Goal: Task Accomplishment & Management: Use online tool/utility

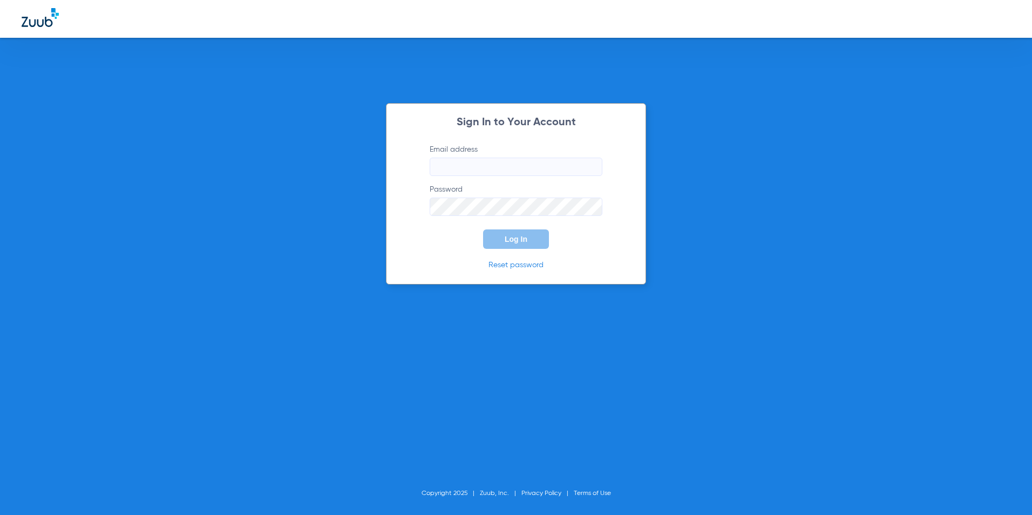
type input "[EMAIL_ADDRESS][DOMAIN_NAME]"
click at [516, 242] on span "Log In" at bounding box center [516, 239] width 23 height 9
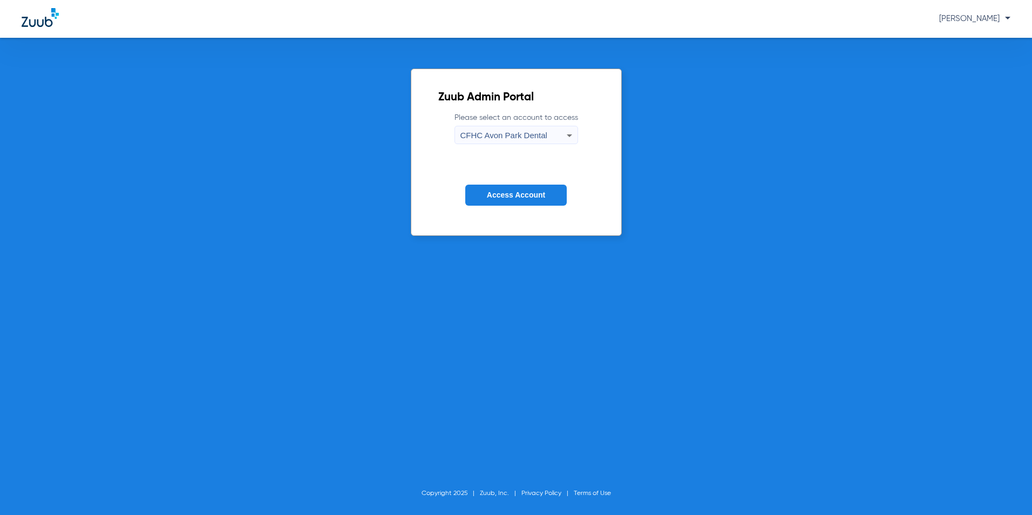
click at [506, 138] on span "CFHC Avon Park Dental" at bounding box center [504, 135] width 87 height 9
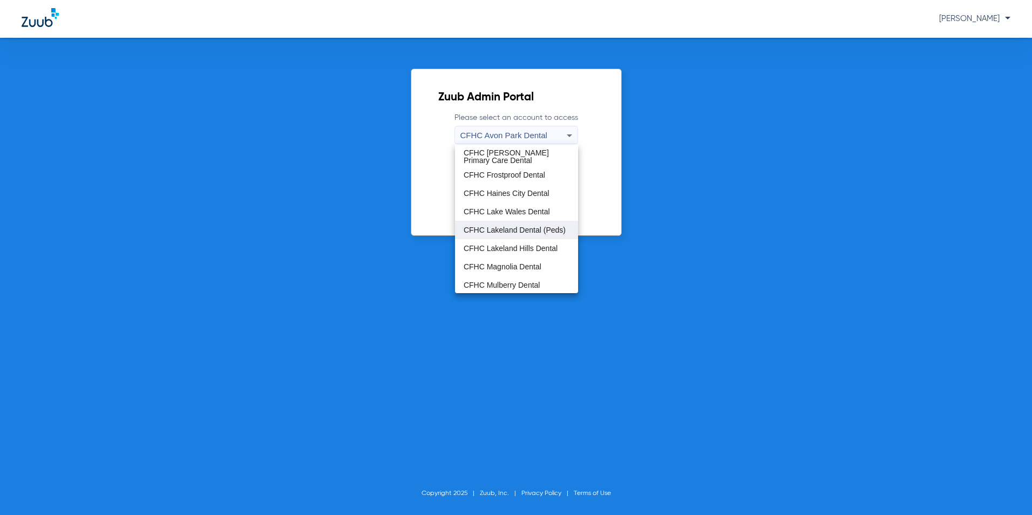
scroll to position [72, 0]
click at [501, 266] on span "CFHC Wauchula Primary Care Dental" at bounding box center [517, 265] width 106 height 15
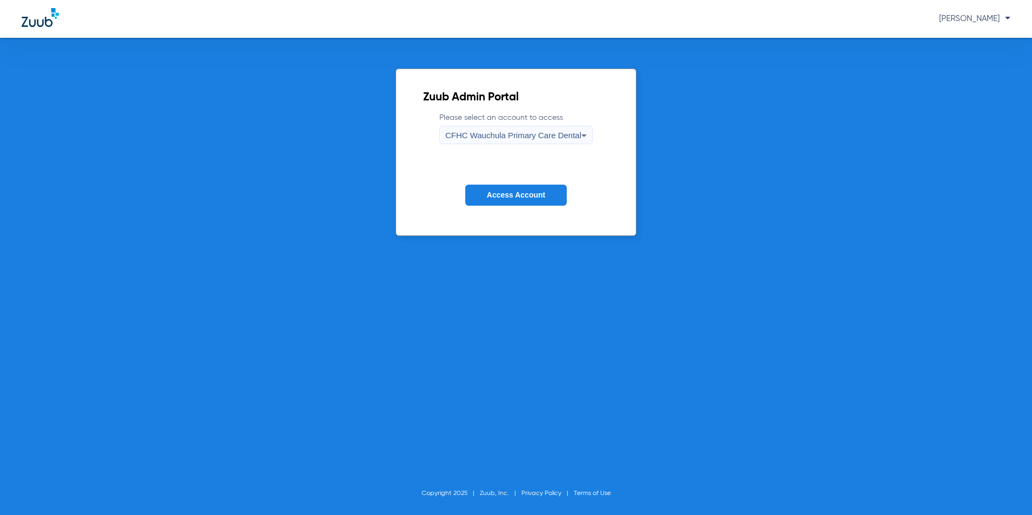
click at [522, 185] on button "Access Account" at bounding box center [516, 195] width 102 height 21
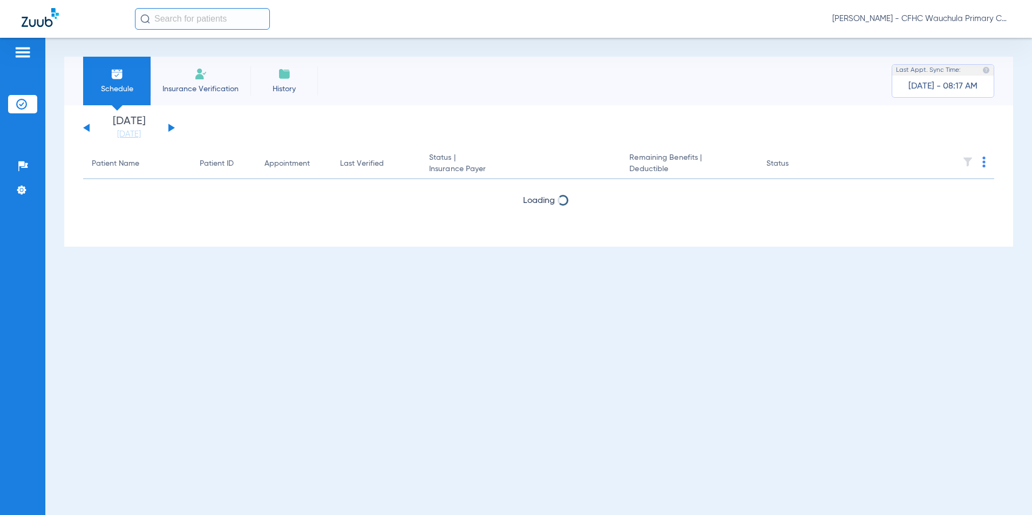
click at [171, 127] on button at bounding box center [171, 128] width 6 height 8
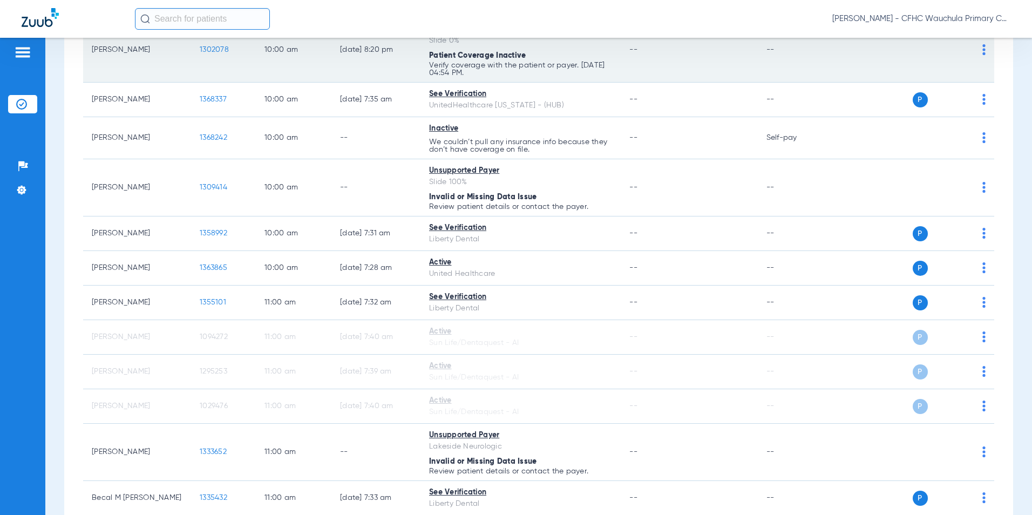
scroll to position [918, 0]
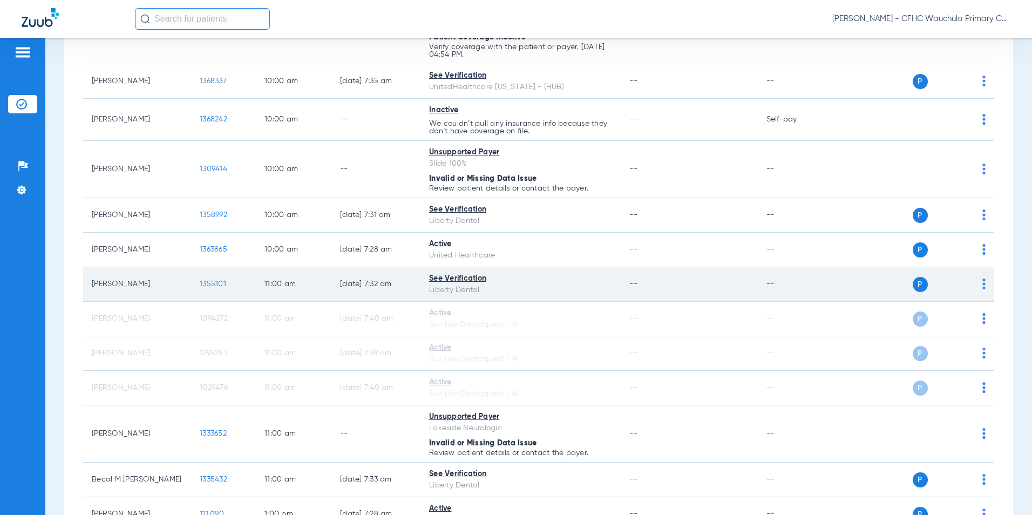
click at [214, 283] on span "1355101" at bounding box center [213, 284] width 26 height 8
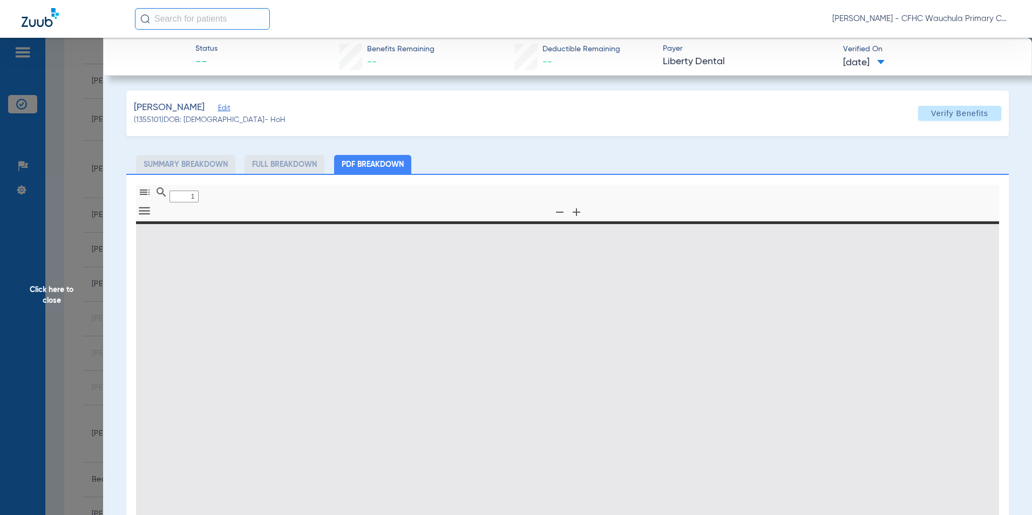
type input "0"
select select "page-width"
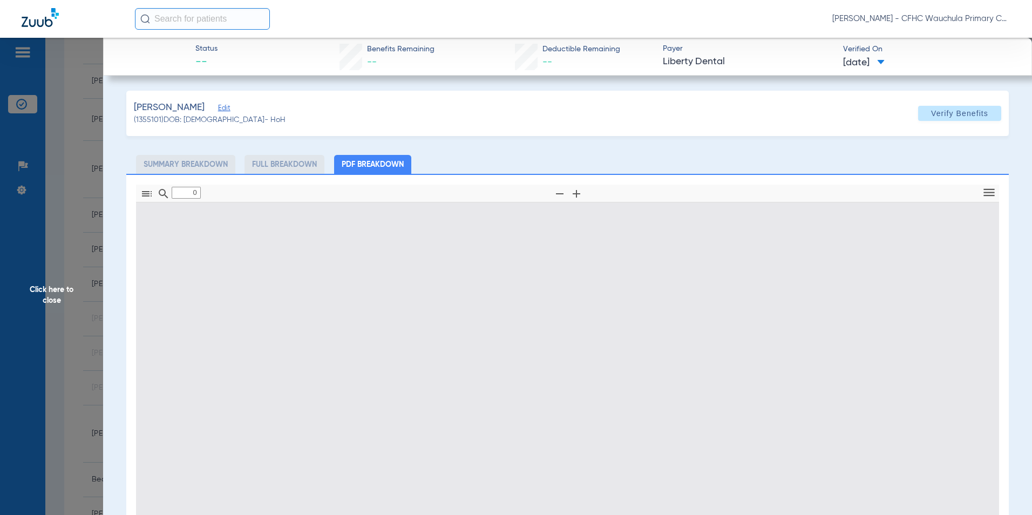
type input "1"
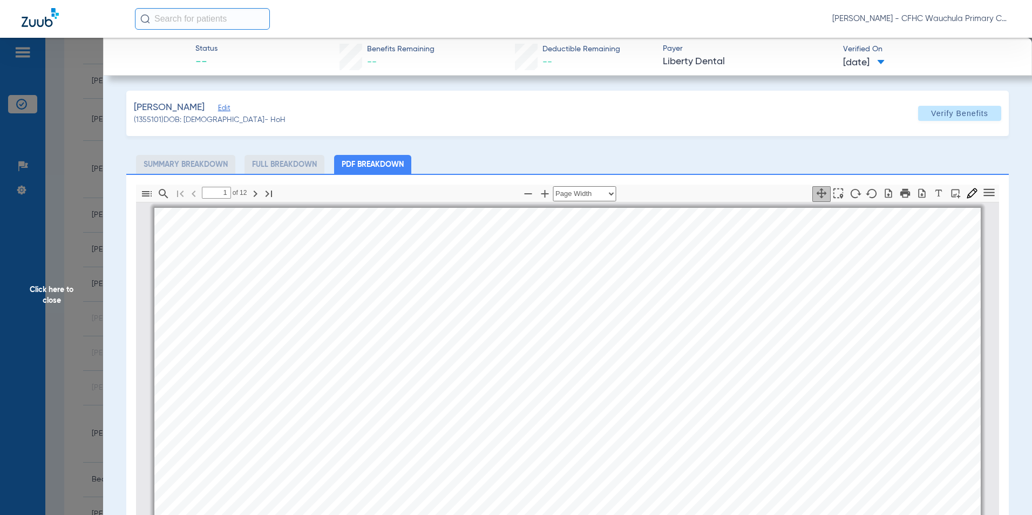
scroll to position [5, 0]
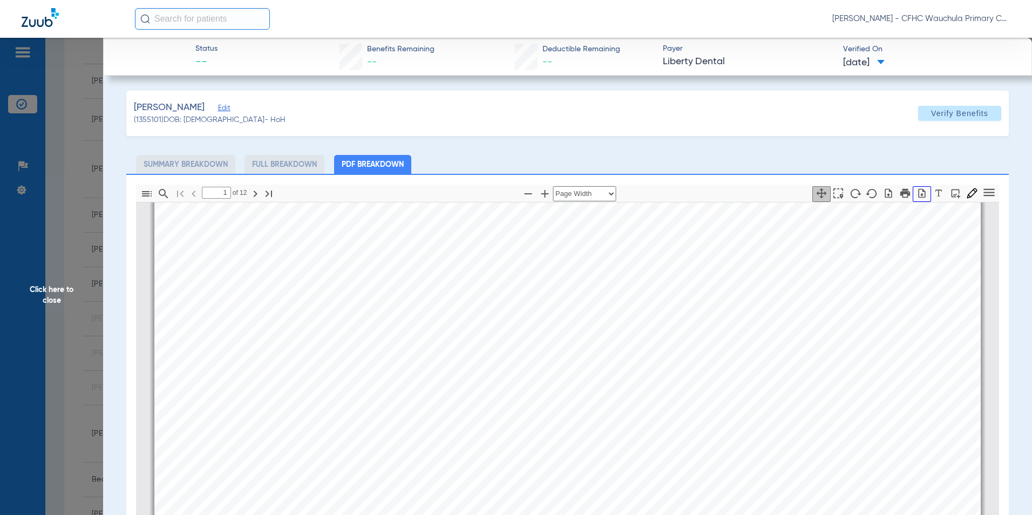
drag, startPoint x: 911, startPoint y: 194, endPoint x: 907, endPoint y: 210, distance: 15.9
click at [919, 194] on icon "button" at bounding box center [922, 192] width 7 height 9
click at [60, 291] on span "Click here to close" at bounding box center [51, 295] width 103 height 515
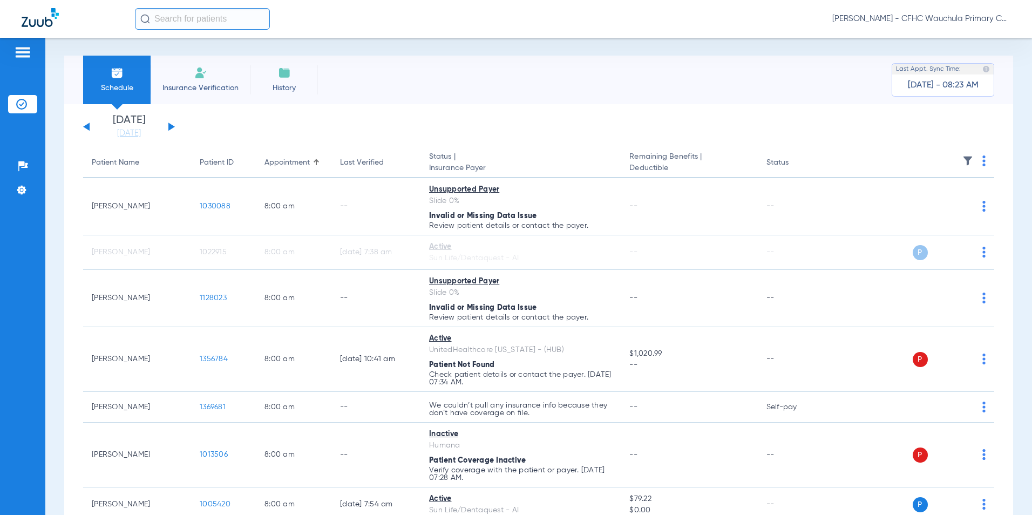
scroll to position [0, 0]
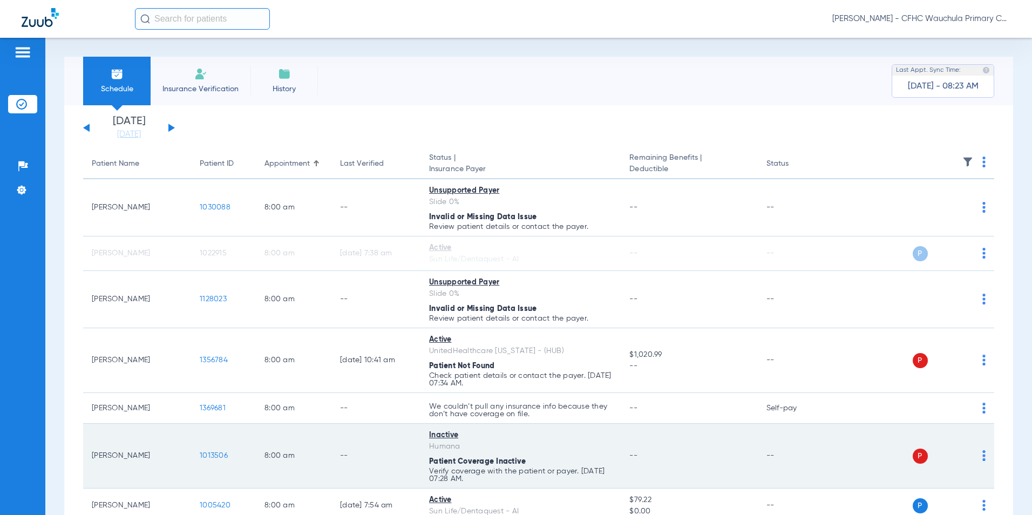
click at [218, 457] on span "1013506" at bounding box center [214, 456] width 28 height 8
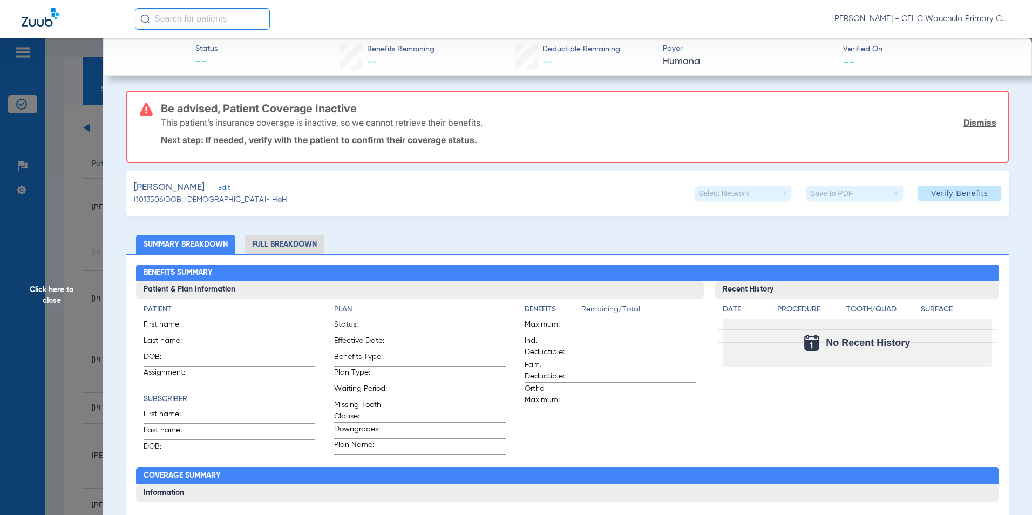
click at [218, 187] on span "Edit" at bounding box center [223, 189] width 10 height 10
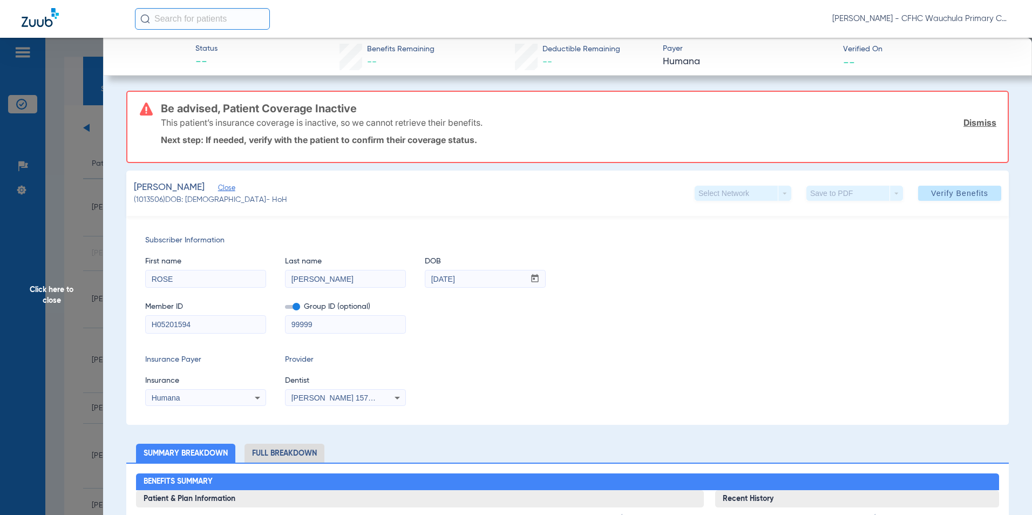
drag, startPoint x: 193, startPoint y: 325, endPoint x: 101, endPoint y: 319, distance: 92.0
paste input "122487001"
type input "122487001"
click at [288, 305] on label at bounding box center [292, 306] width 15 height 11
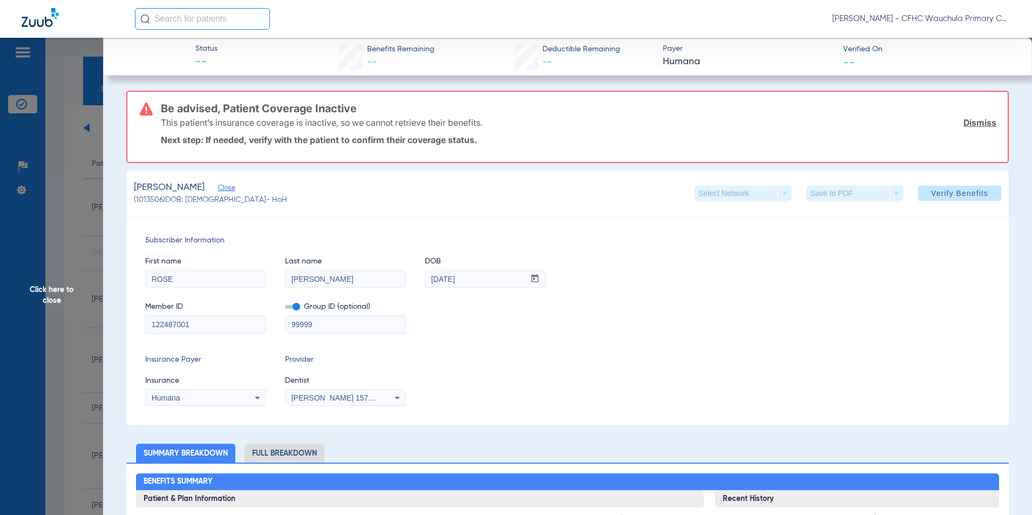
click at [285, 309] on input "checkbox" at bounding box center [285, 309] width 0 height 0
click at [193, 394] on div "Humana" at bounding box center [195, 398] width 87 height 8
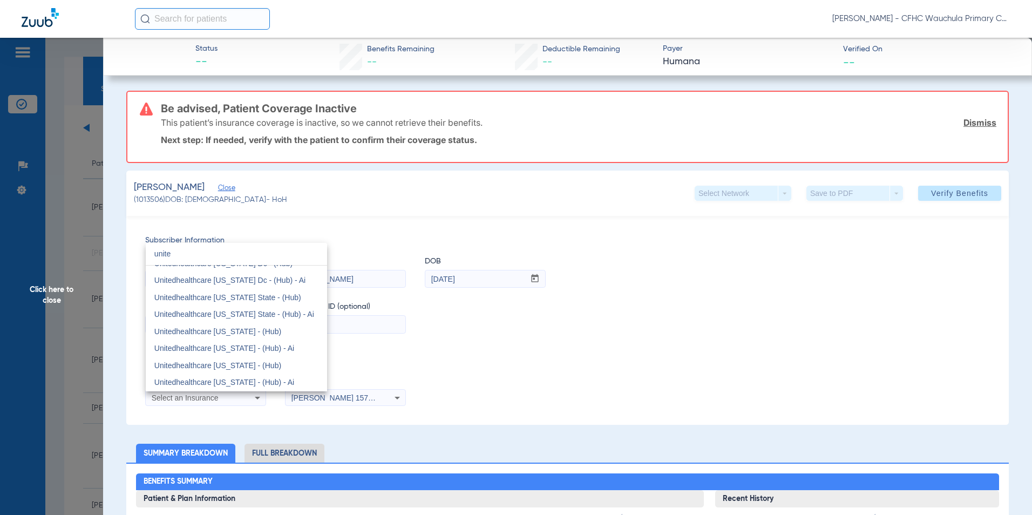
scroll to position [23, 0]
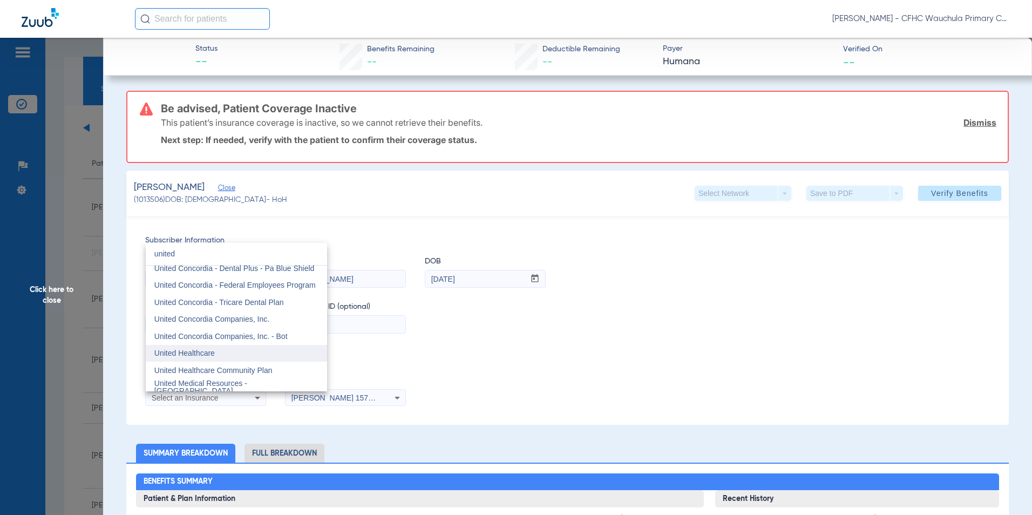
type input "united"
click at [222, 357] on mat-option "United Healthcare" at bounding box center [236, 353] width 181 height 17
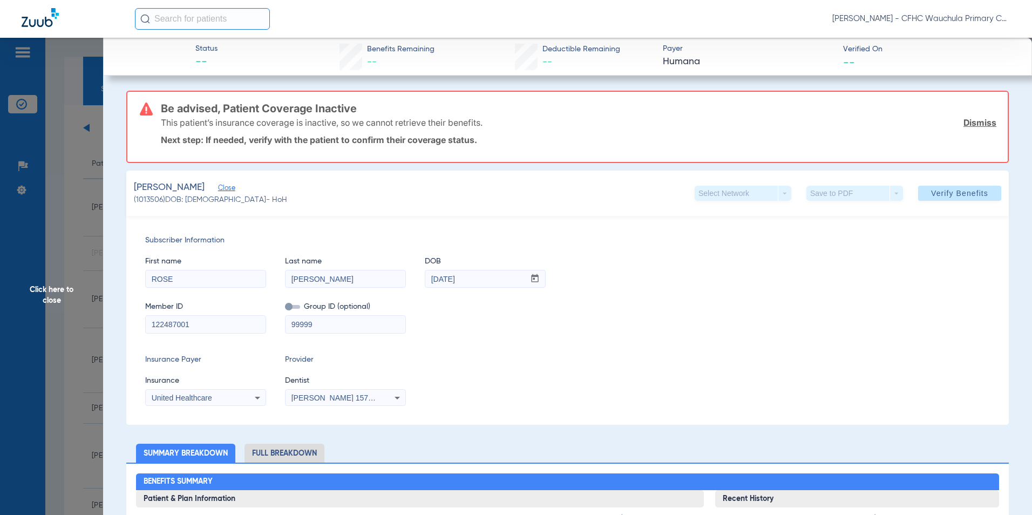
drag, startPoint x: 544, startPoint y: 345, endPoint x: 700, endPoint y: 287, distance: 166.4
click at [544, 345] on div "Subscriber Information First name [PERSON_NAME] Last name [PERSON_NAME] mm / dd…" at bounding box center [567, 320] width 883 height 209
click at [931, 189] on span "Verify Benefits" at bounding box center [959, 193] width 57 height 9
click at [197, 399] on span "United Healthcare" at bounding box center [182, 398] width 60 height 9
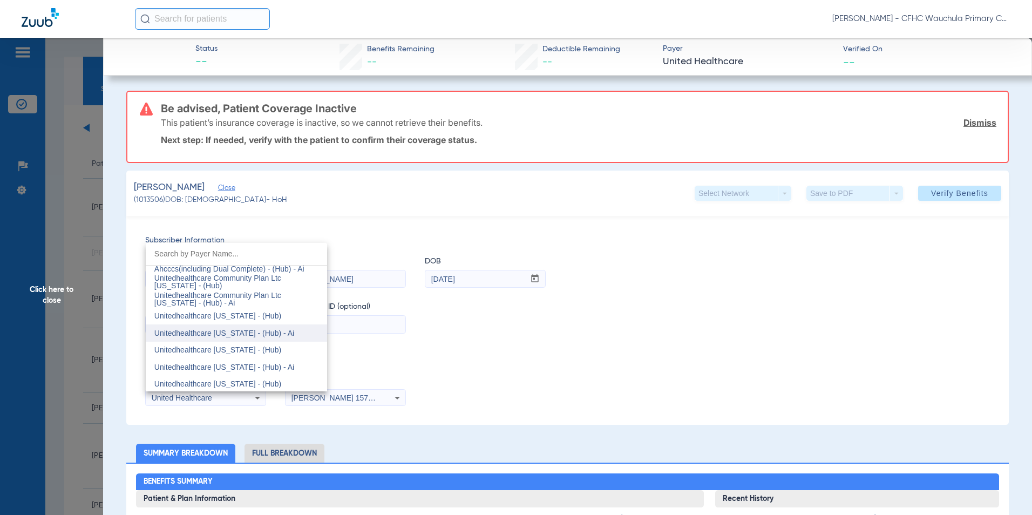
scroll to position [6966, 0]
click at [217, 345] on span "Unitedhealthcare [US_STATE] - (Hub)" at bounding box center [217, 349] width 127 height 9
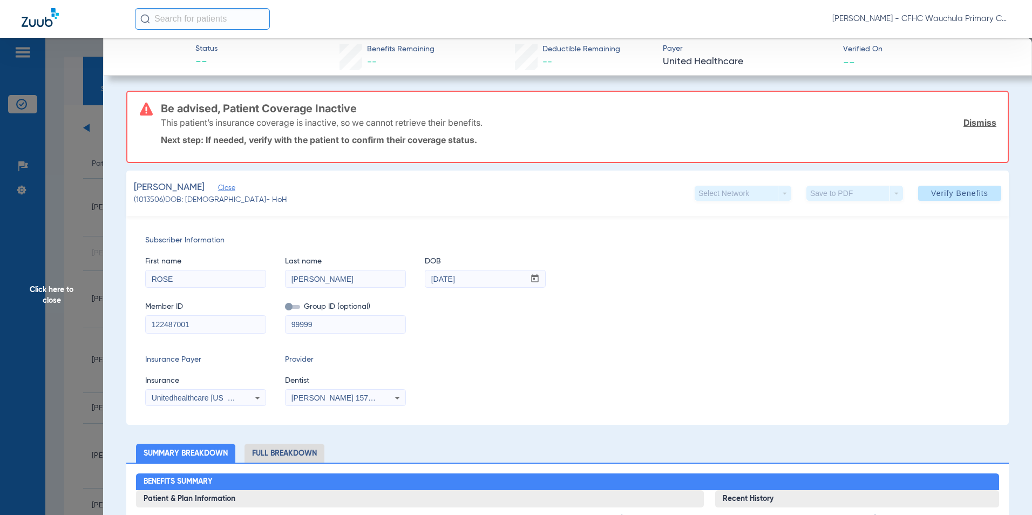
click at [623, 343] on div "Subscriber Information First name [PERSON_NAME] Last name [PERSON_NAME] mm / dd…" at bounding box center [567, 320] width 883 height 209
click at [947, 193] on span "Verify Benefits" at bounding box center [959, 193] width 57 height 9
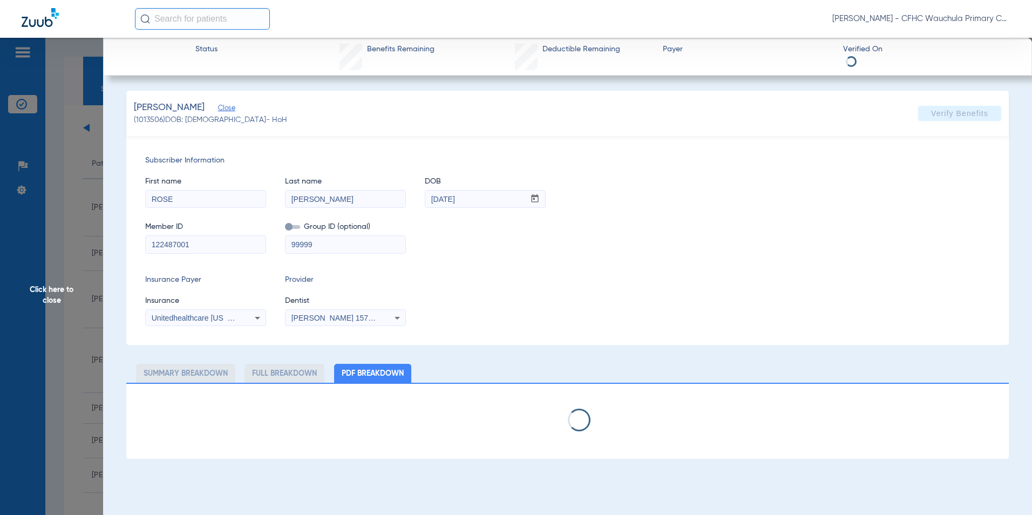
select select "page-width"
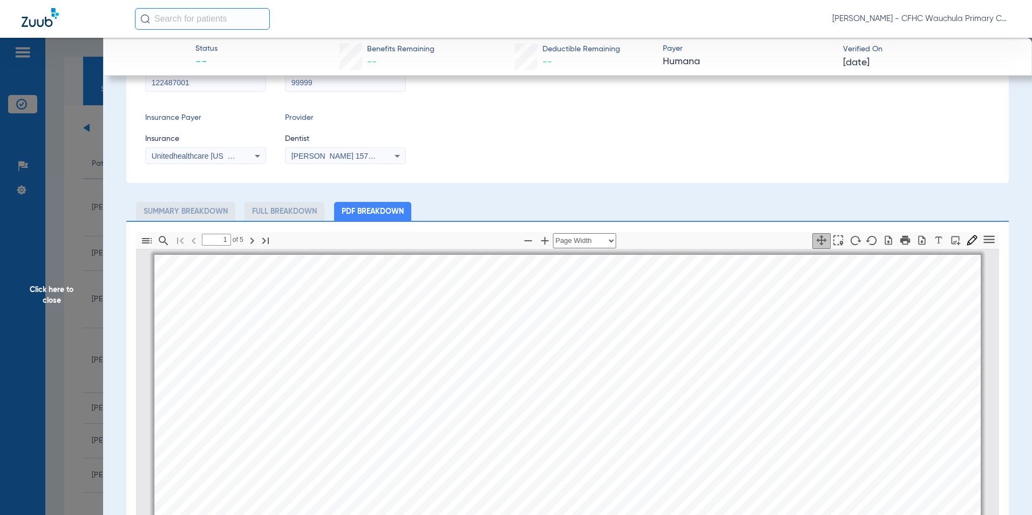
scroll to position [108, 0]
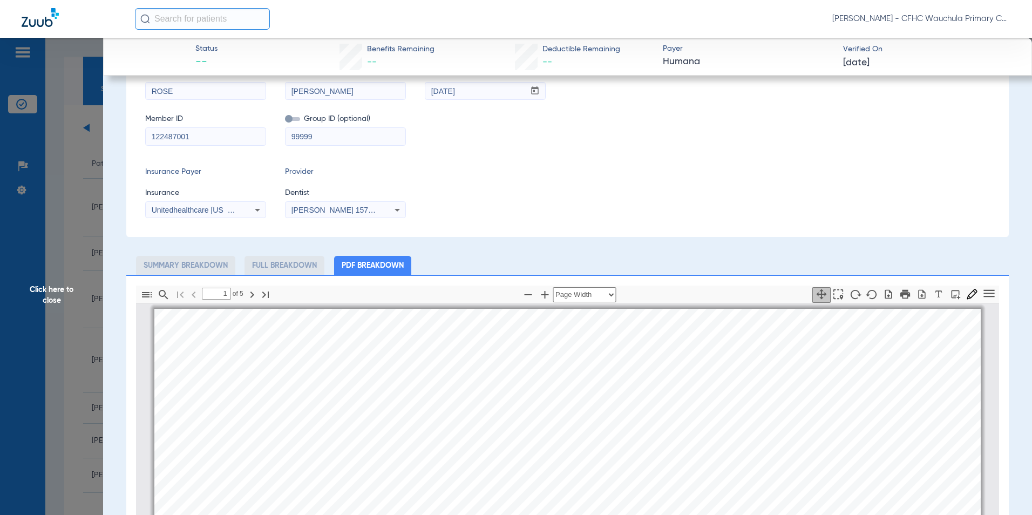
drag, startPoint x: 198, startPoint y: 140, endPoint x: 132, endPoint y: 171, distance: 73.4
click at [107, 138] on app-member-insurance-verification-view "Status -- Benefits Remaining -- Deductible Remaining -- Payer Humana Verified O…" at bounding box center [567, 370] width 929 height 880
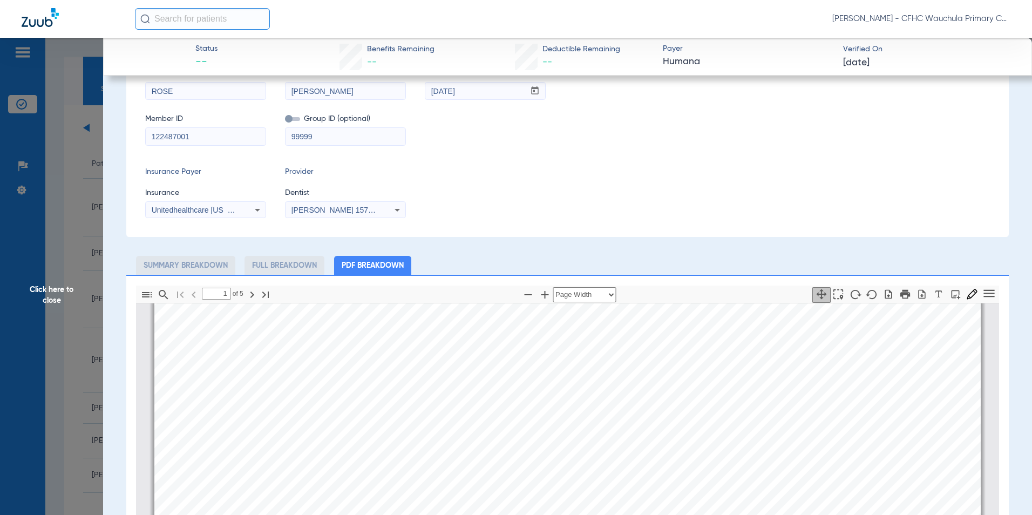
scroll to position [270, 0]
type input "2"
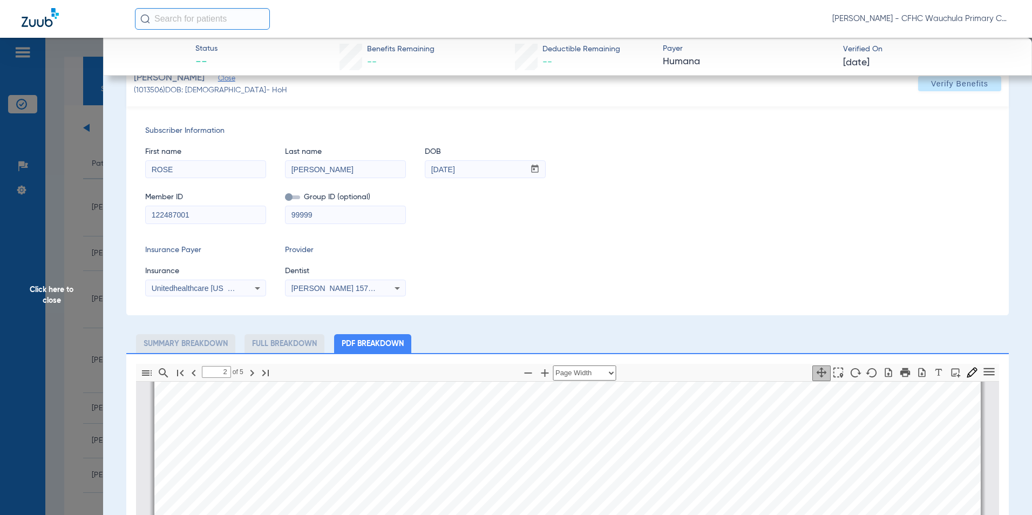
scroll to position [0, 0]
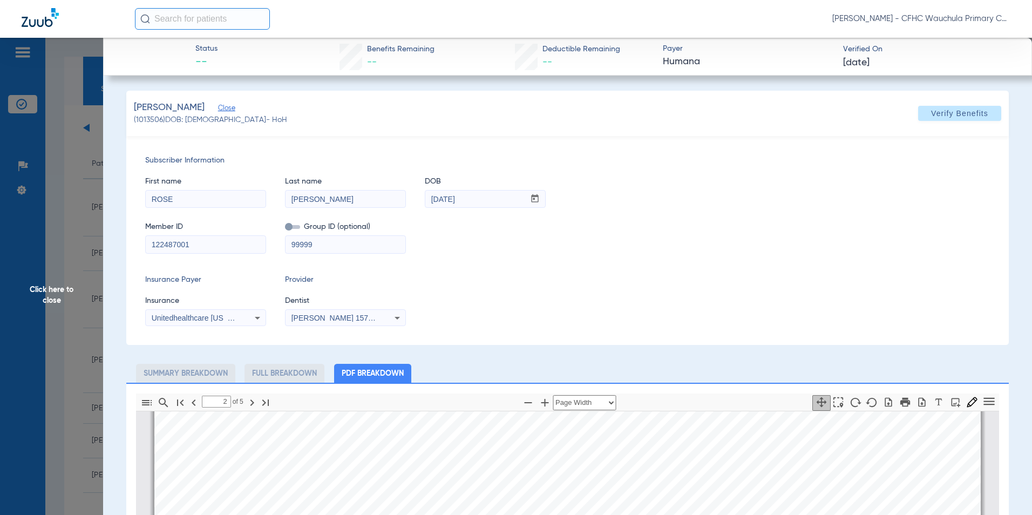
drag, startPoint x: 973, startPoint y: 109, endPoint x: 915, endPoint y: 152, distance: 71.8
click at [973, 109] on span "Verify Benefits" at bounding box center [959, 113] width 57 height 9
click at [804, 244] on div "Member ID 122487001 Group ID (optional) 99999" at bounding box center [567, 233] width 845 height 42
click at [783, 273] on div "Subscriber Information First name [PERSON_NAME] Last name [PERSON_NAME] mm / dd…" at bounding box center [567, 240] width 883 height 209
click at [808, 185] on div "First name [PERSON_NAME] Last name [PERSON_NAME] mm / dd / yyyy [DATE]" at bounding box center [567, 187] width 845 height 42
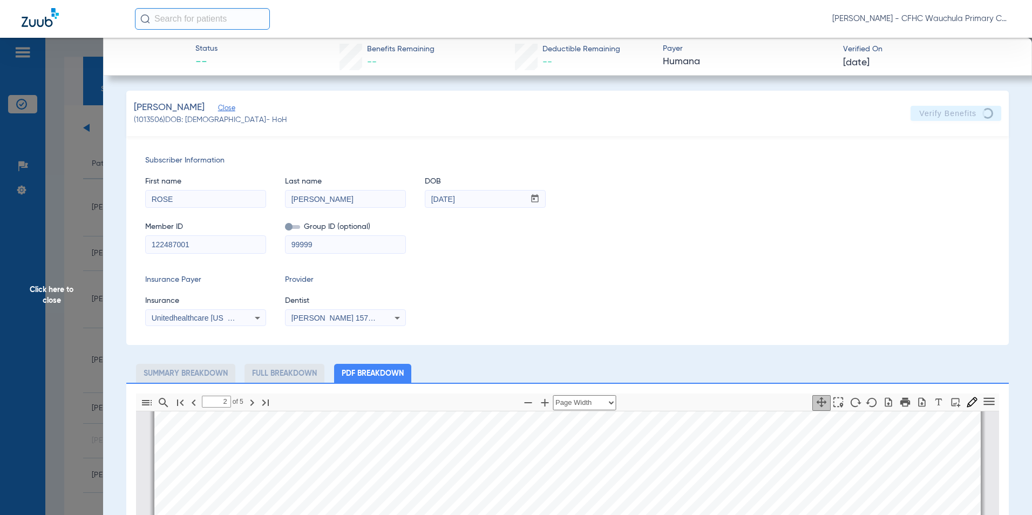
click at [48, 297] on span "Click here to close" at bounding box center [51, 295] width 103 height 515
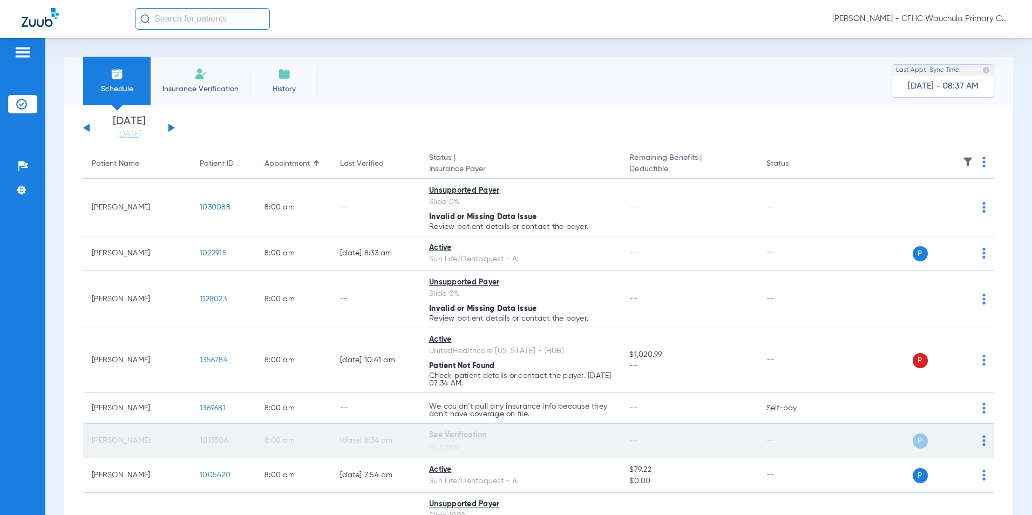
scroll to position [54, 0]
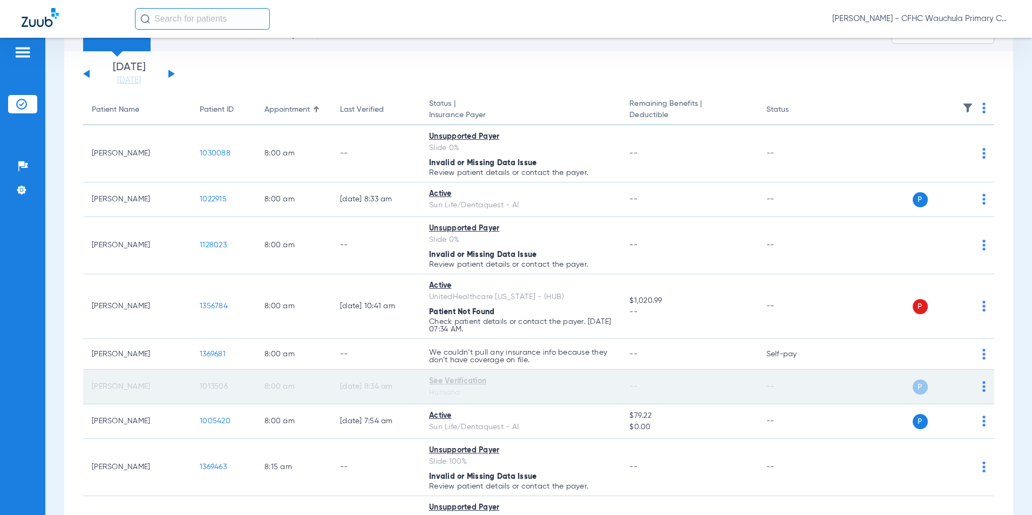
click at [208, 386] on span "1013506" at bounding box center [214, 387] width 28 height 8
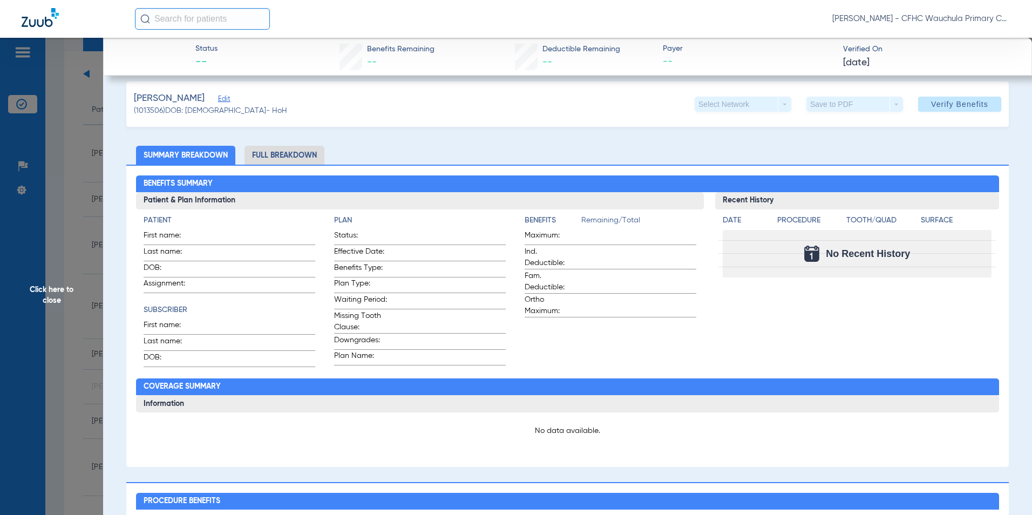
scroll to position [0, 0]
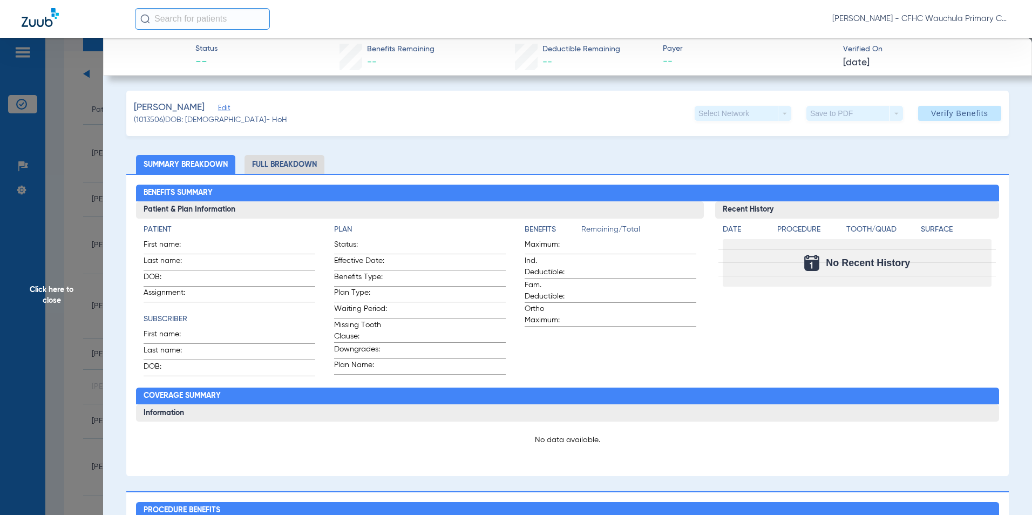
click at [861, 62] on span "[DATE]" at bounding box center [856, 62] width 26 height 13
click at [883, 63] on div at bounding box center [516, 257] width 1032 height 515
click at [218, 110] on span "Edit" at bounding box center [223, 109] width 10 height 10
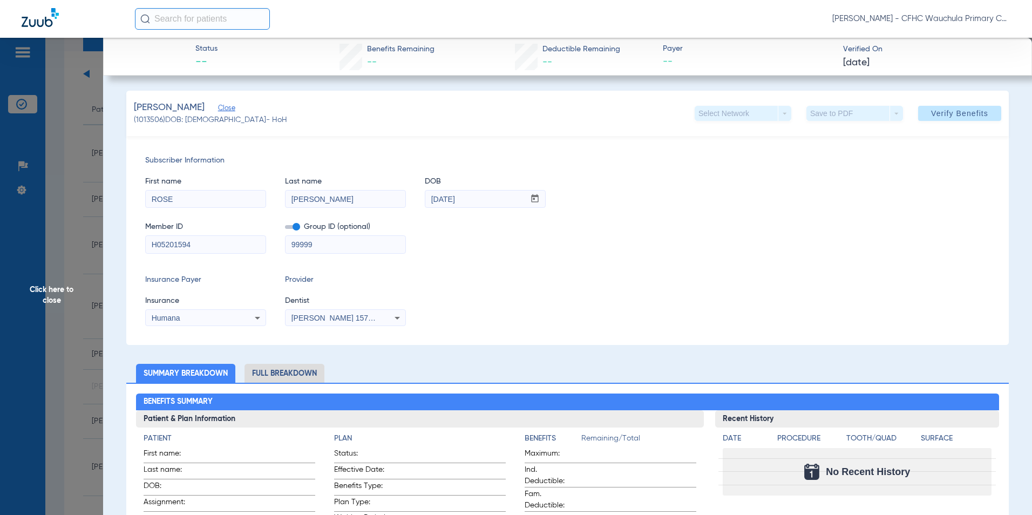
drag, startPoint x: 194, startPoint y: 242, endPoint x: 87, endPoint y: 242, distance: 107.5
paste input "122487001"
type input "122487001"
drag, startPoint x: 182, startPoint y: 316, endPoint x: 205, endPoint y: 315, distance: 22.7
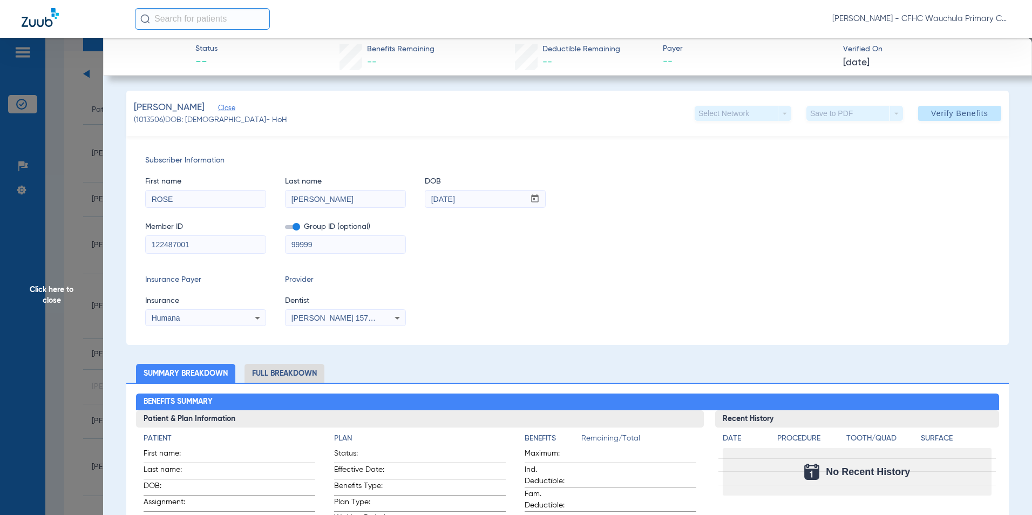
click at [184, 315] on div "Humana" at bounding box center [195, 318] width 87 height 8
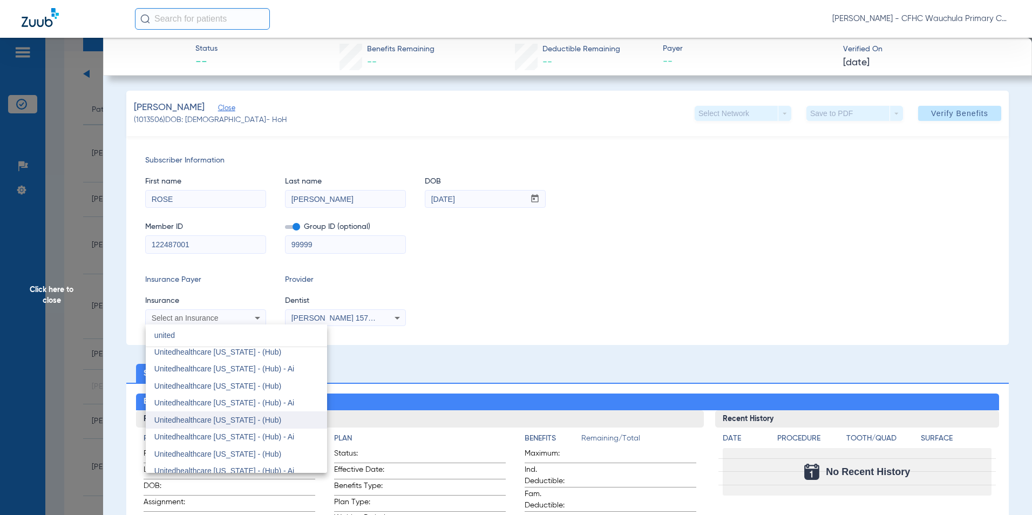
scroll to position [617, 0]
type input "united"
click at [238, 402] on span "Unitedhealthcare [US_STATE] - (Hub)" at bounding box center [217, 402] width 127 height 9
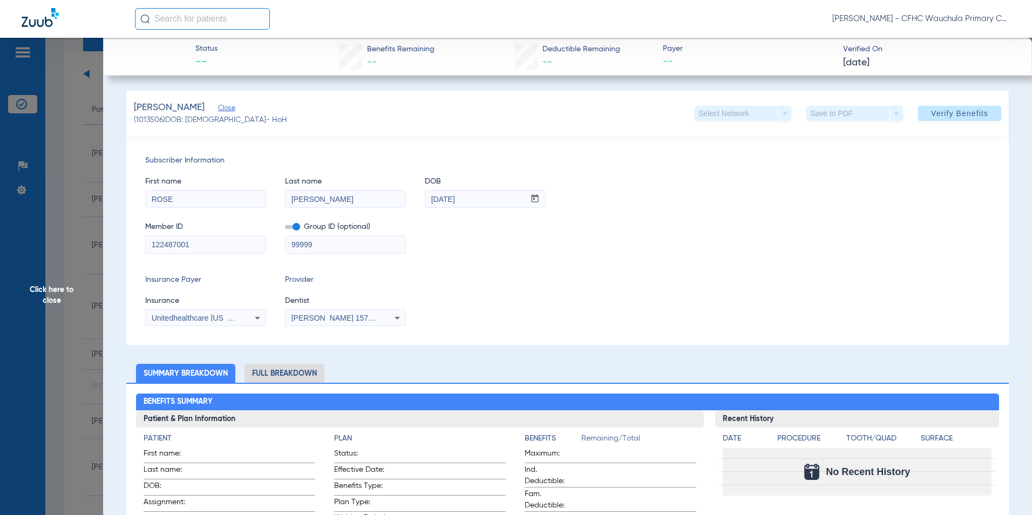
click at [530, 309] on div "Insurance Payer Insurance Unitedhealthcare [US_STATE] - (Hub) Provider Dentist …" at bounding box center [567, 300] width 845 height 52
click at [287, 228] on span at bounding box center [292, 227] width 15 height 4
click at [285, 229] on input "checkbox" at bounding box center [285, 229] width 0 height 0
drag, startPoint x: 551, startPoint y: 252, endPoint x: 610, endPoint y: 256, distance: 59.6
click at [554, 252] on div "Member ID 122487001 Group ID (optional) 99999" at bounding box center [567, 233] width 845 height 42
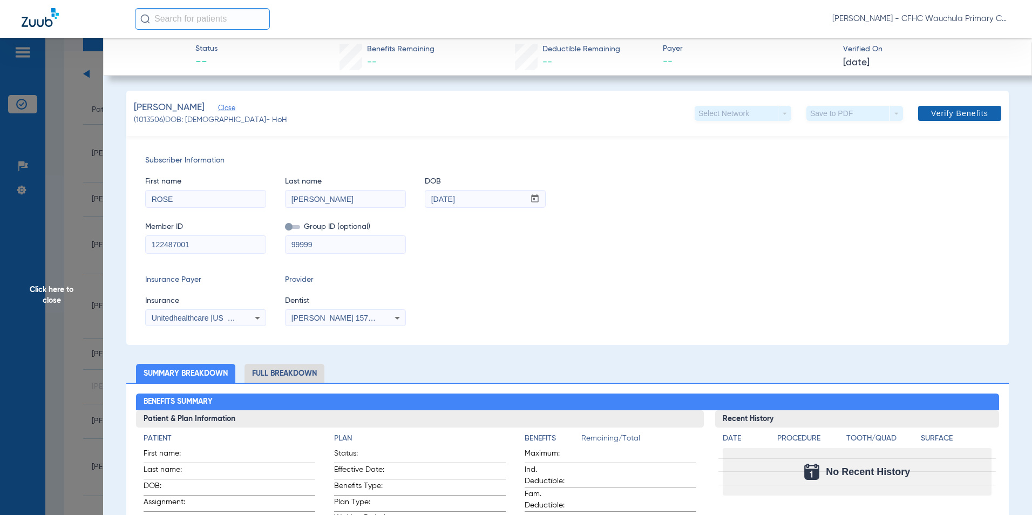
click at [951, 115] on span "Verify Benefits" at bounding box center [959, 113] width 57 height 9
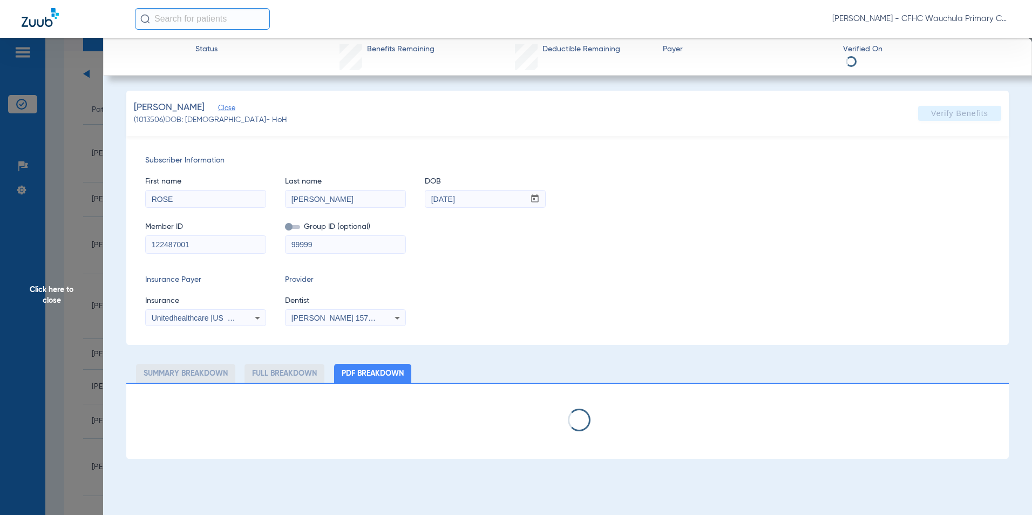
select select "page-width"
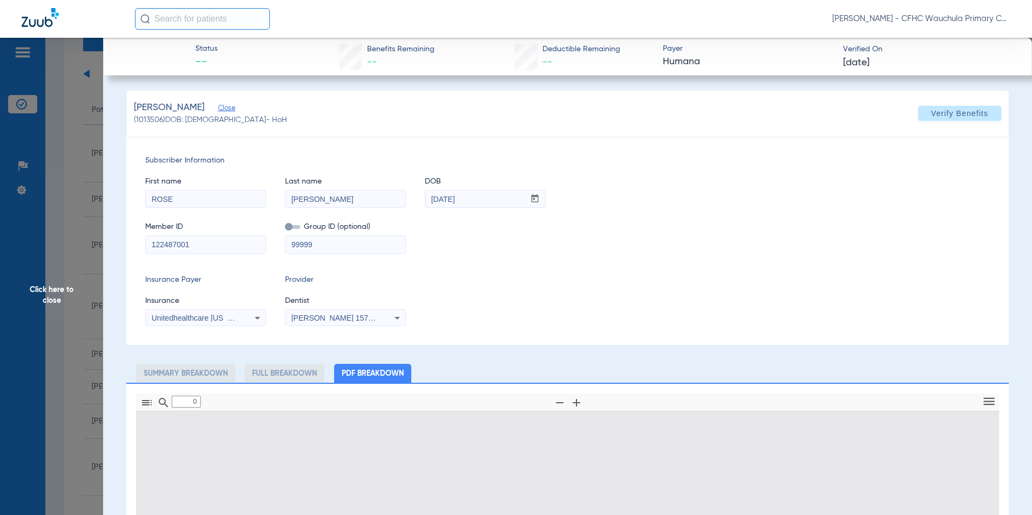
type input "1"
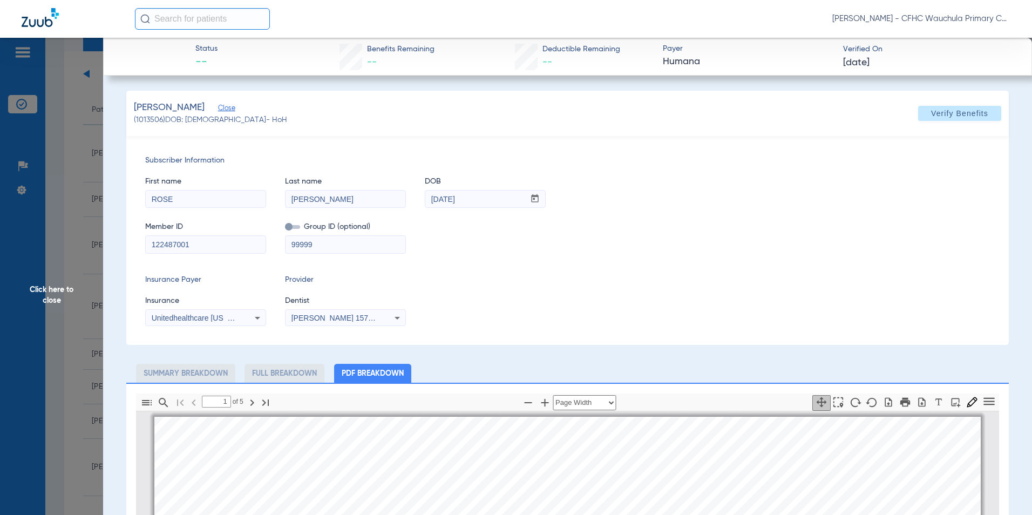
scroll to position [5, 0]
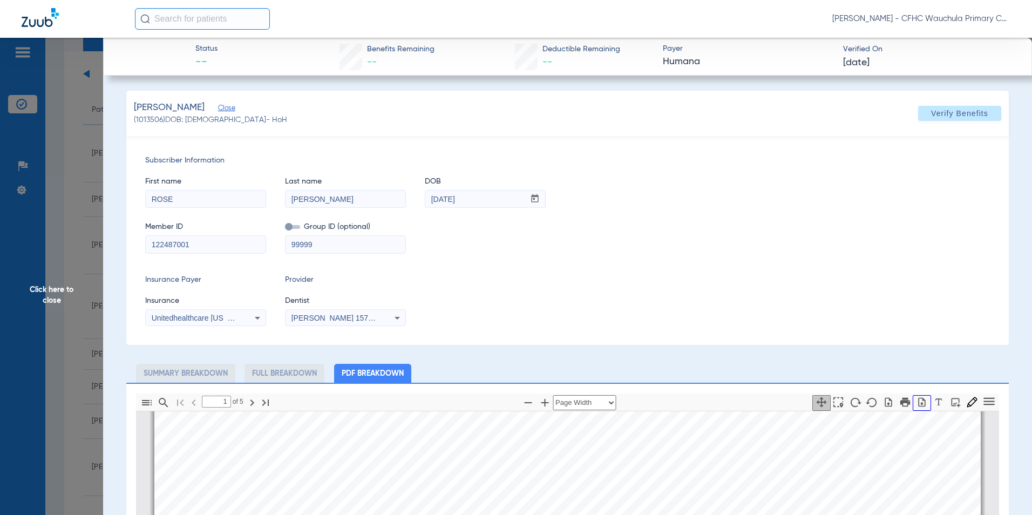
drag, startPoint x: 916, startPoint y: 404, endPoint x: 913, endPoint y: 327, distance: 77.8
click at [917, 404] on icon "button" at bounding box center [922, 402] width 11 height 11
click at [49, 283] on span "Click here to close" at bounding box center [51, 295] width 103 height 515
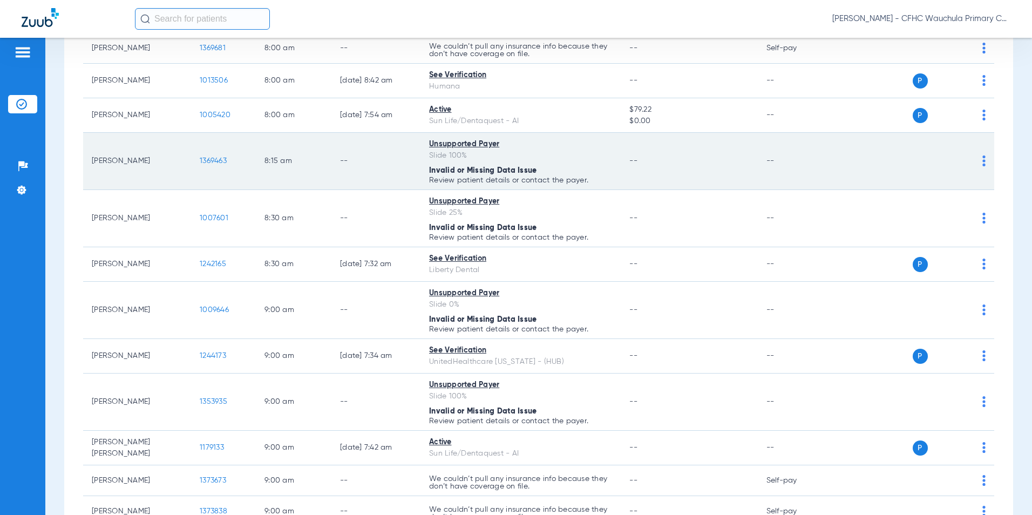
scroll to position [378, 0]
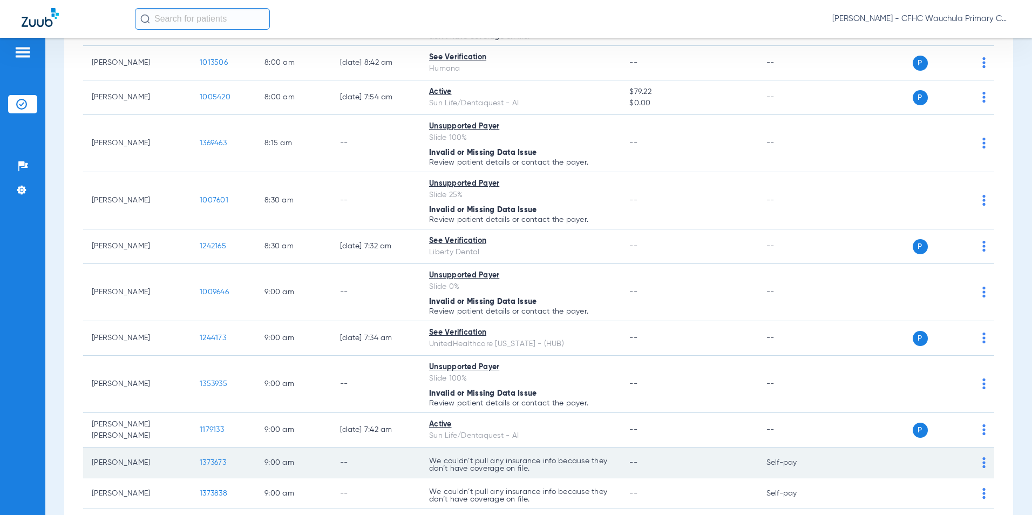
click at [209, 461] on span "1373673" at bounding box center [213, 463] width 26 height 8
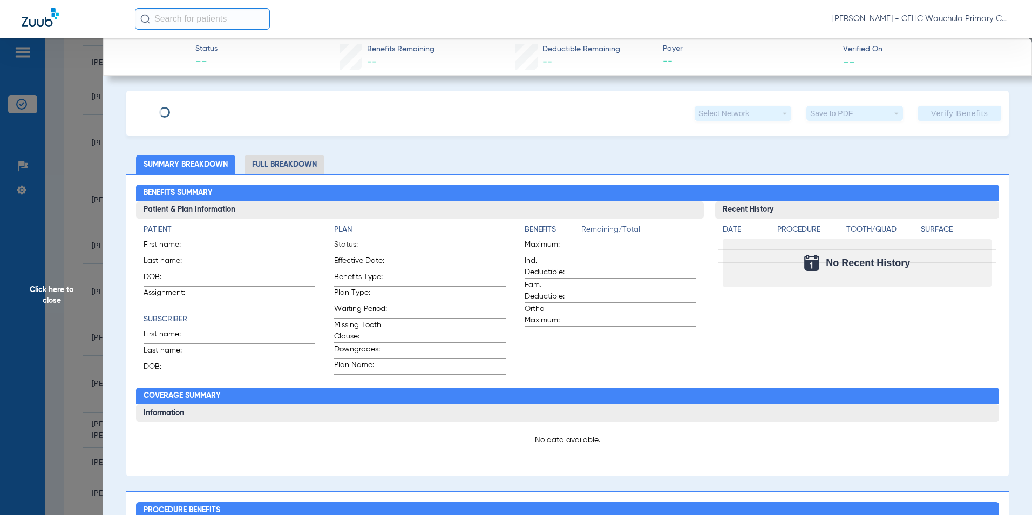
type input "[PERSON_NAME]"
type input "[DATE]"
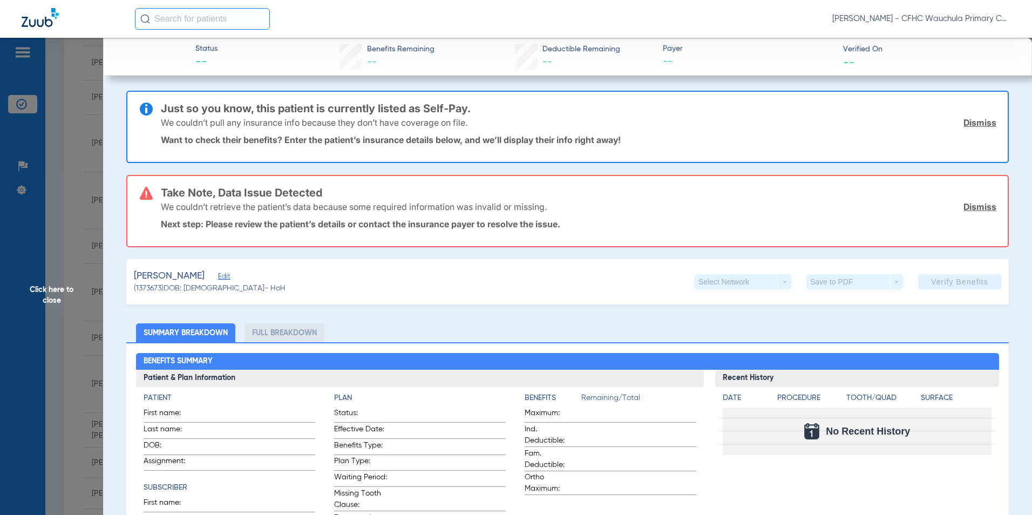
click at [218, 278] on span "Edit" at bounding box center [223, 278] width 10 height 10
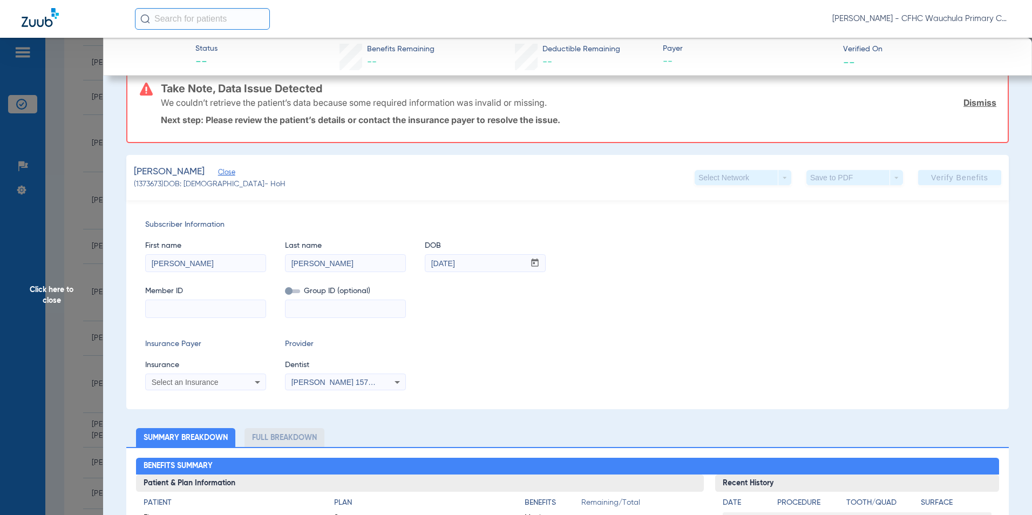
scroll to position [108, 0]
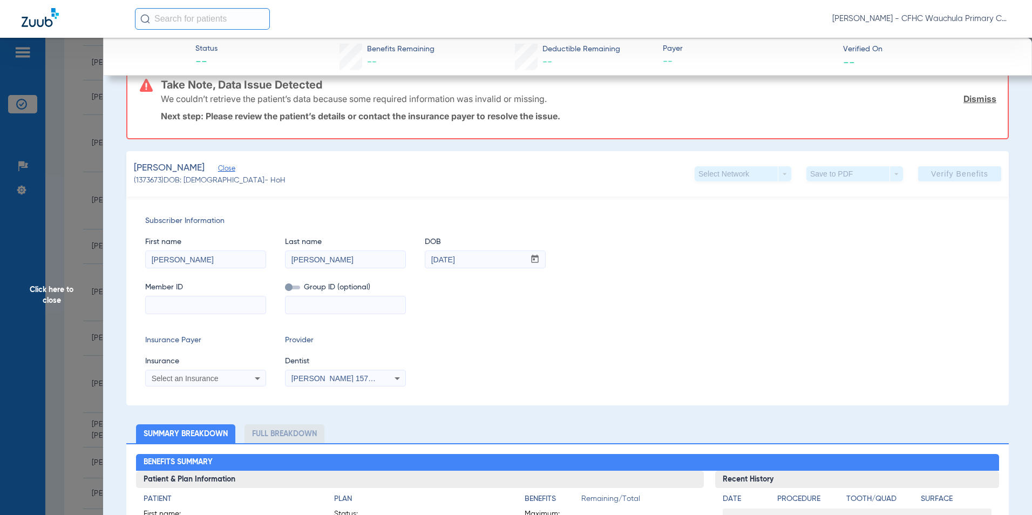
click at [217, 307] on input at bounding box center [206, 304] width 120 height 17
paste input "290024787"
type input "290024787"
click at [181, 376] on span "Select an Insurance" at bounding box center [185, 378] width 67 height 9
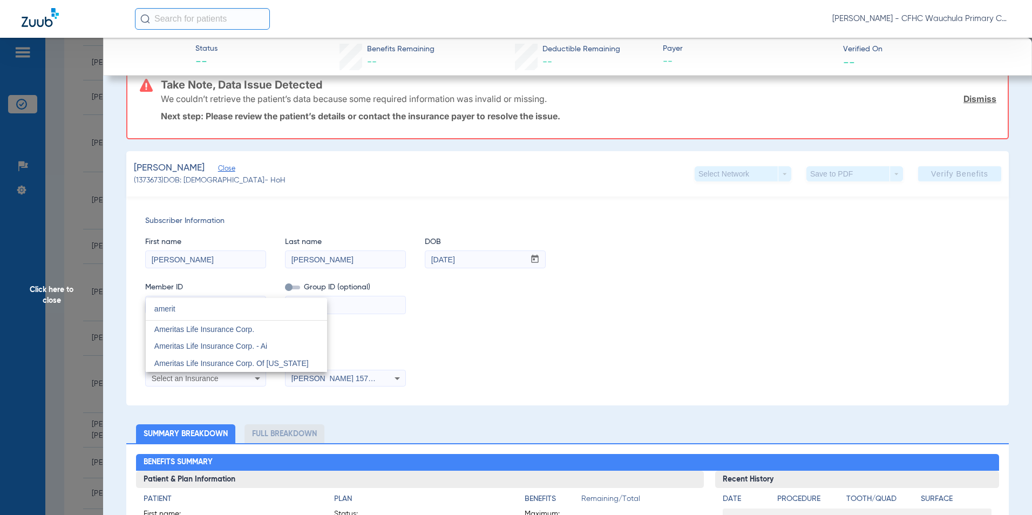
type input "amerit"
click at [192, 332] on span "Ameritas Life Insurance Corp." at bounding box center [204, 329] width 100 height 9
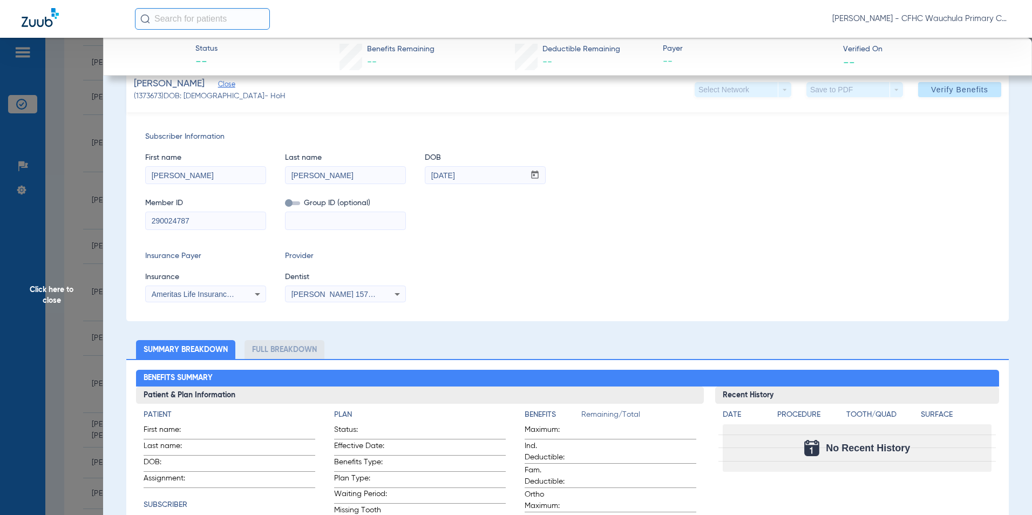
drag, startPoint x: 539, startPoint y: 264, endPoint x: 597, endPoint y: 242, distance: 62.4
click at [543, 262] on div "Insurance Payer Insurance Ameritas Life Insurance Corp. Provider Dentist [PERSO…" at bounding box center [567, 277] width 845 height 52
click at [938, 86] on span "Verify Benefits" at bounding box center [959, 89] width 57 height 9
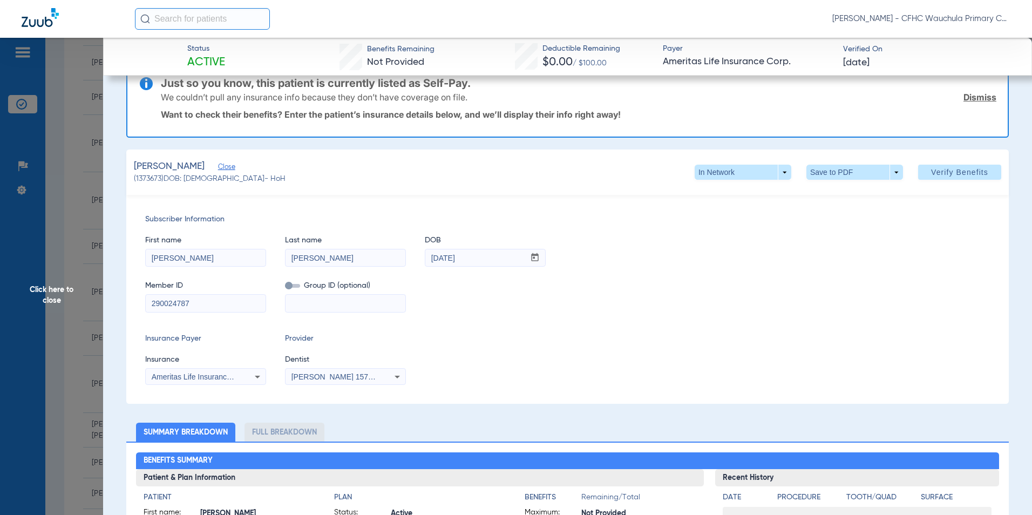
scroll to position [0, 0]
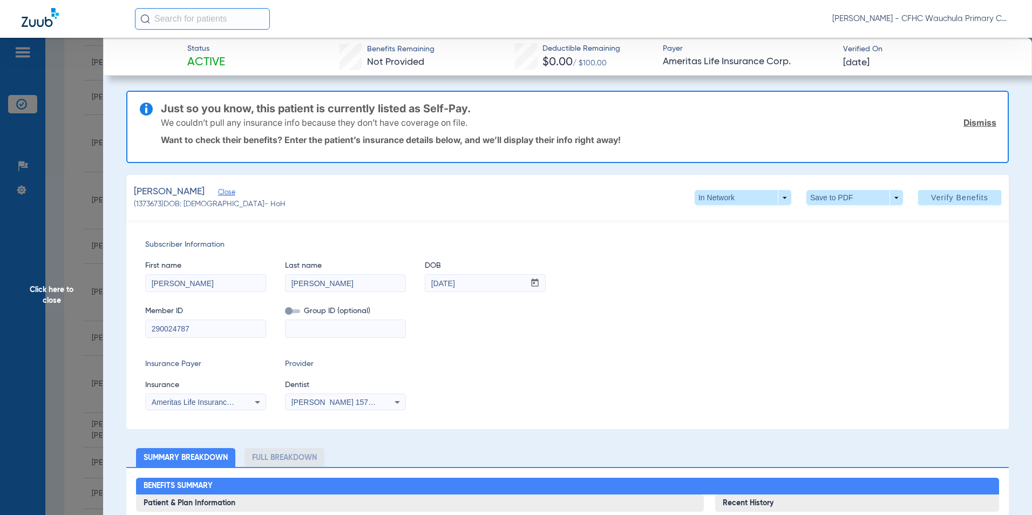
drag, startPoint x: 204, startPoint y: 328, endPoint x: 123, endPoint y: 328, distance: 81.0
click at [126, 328] on div "Subscriber Information First name [PERSON_NAME] Last name [PERSON_NAME] mm / dd…" at bounding box center [567, 324] width 883 height 209
click at [842, 201] on span at bounding box center [855, 198] width 26 height 26
click at [842, 217] on span "Save to PDF" at bounding box center [850, 219] width 43 height 8
drag, startPoint x: 52, startPoint y: 295, endPoint x: 187, endPoint y: 272, distance: 136.9
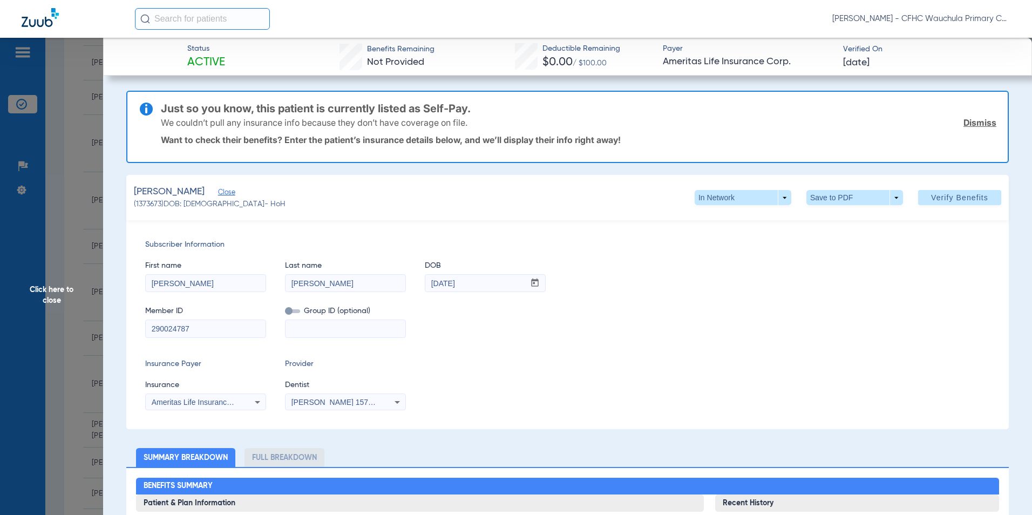
click at [52, 295] on span "Click here to close" at bounding box center [51, 295] width 103 height 515
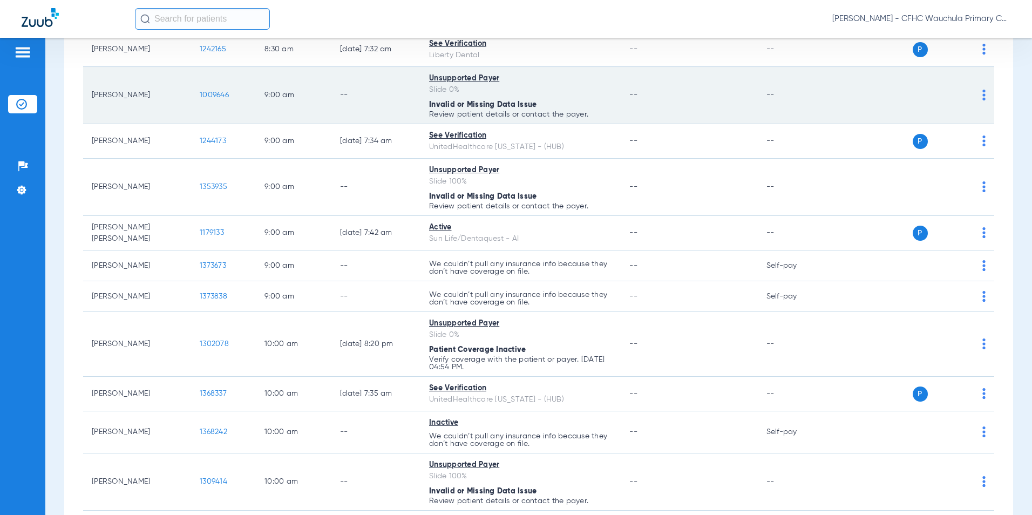
scroll to position [594, 0]
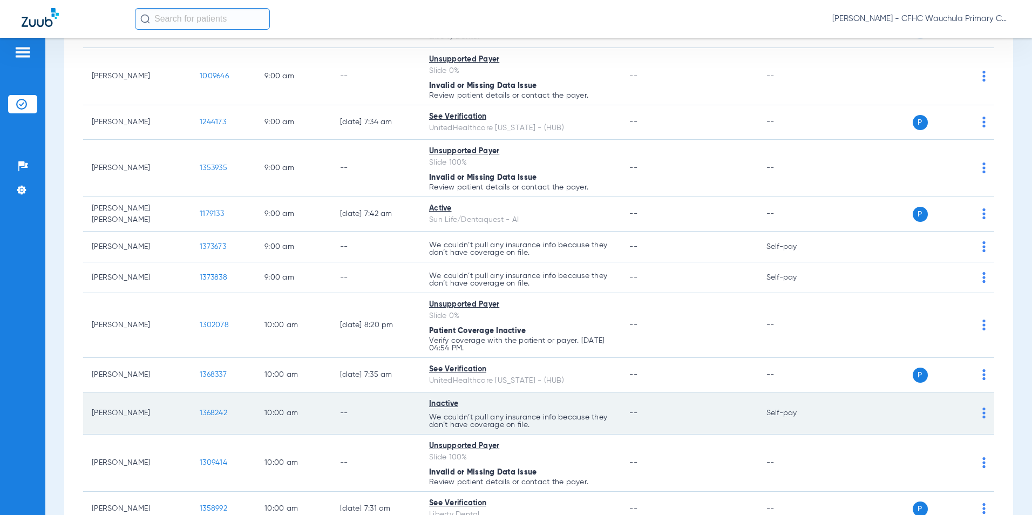
click at [210, 410] on span "1368242" at bounding box center [214, 413] width 28 height 8
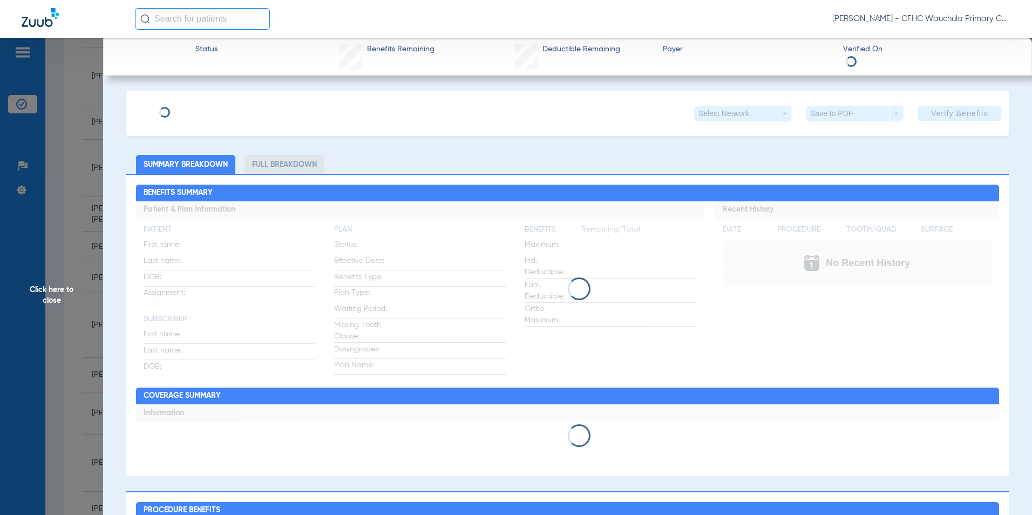
type input "[PERSON_NAME]"
type input "[DATE]"
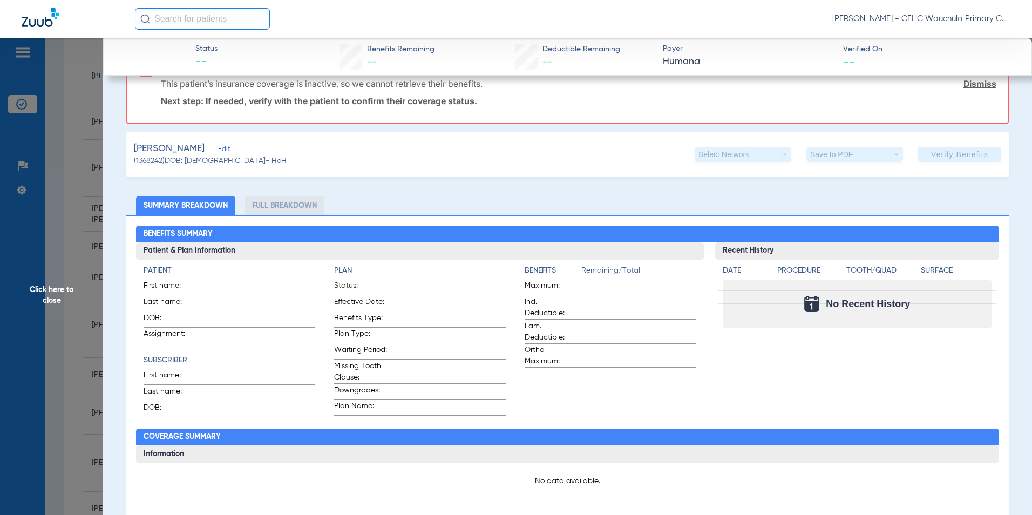
scroll to position [216, 0]
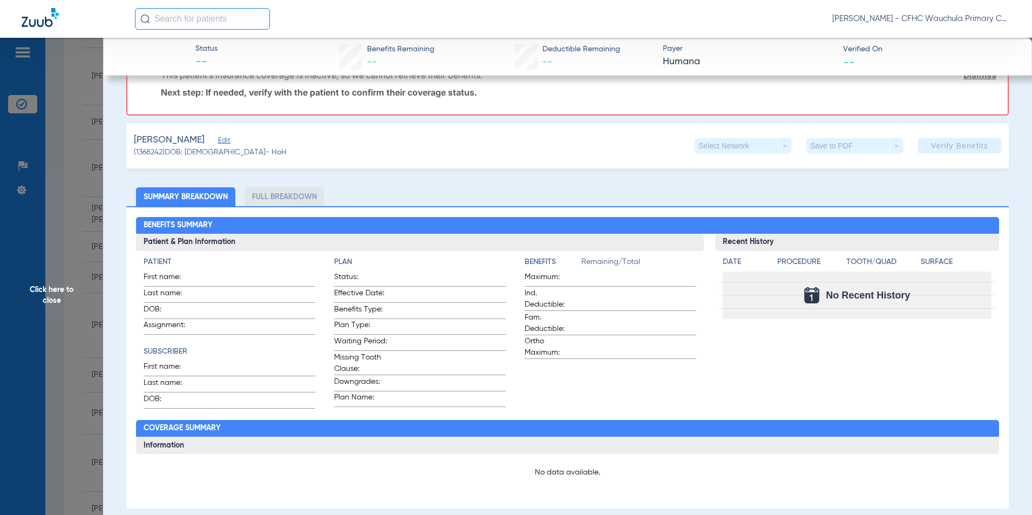
click at [228, 138] on span "Edit" at bounding box center [223, 142] width 10 height 10
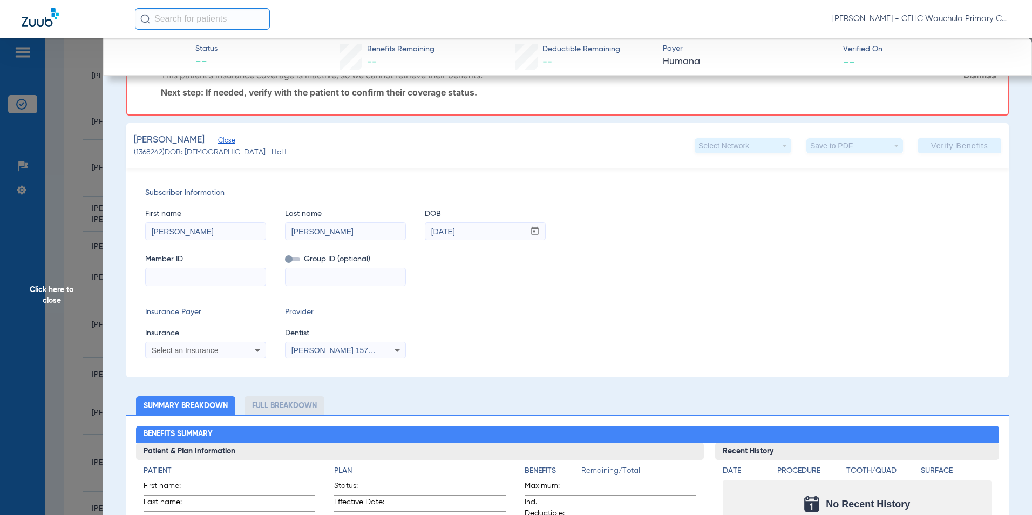
click at [173, 276] on input at bounding box center [206, 276] width 120 height 17
paste input "h43282924"
drag, startPoint x: 188, startPoint y: 348, endPoint x: 237, endPoint y: 340, distance: 49.3
click at [190, 348] on span "Select an Insurance" at bounding box center [185, 350] width 67 height 9
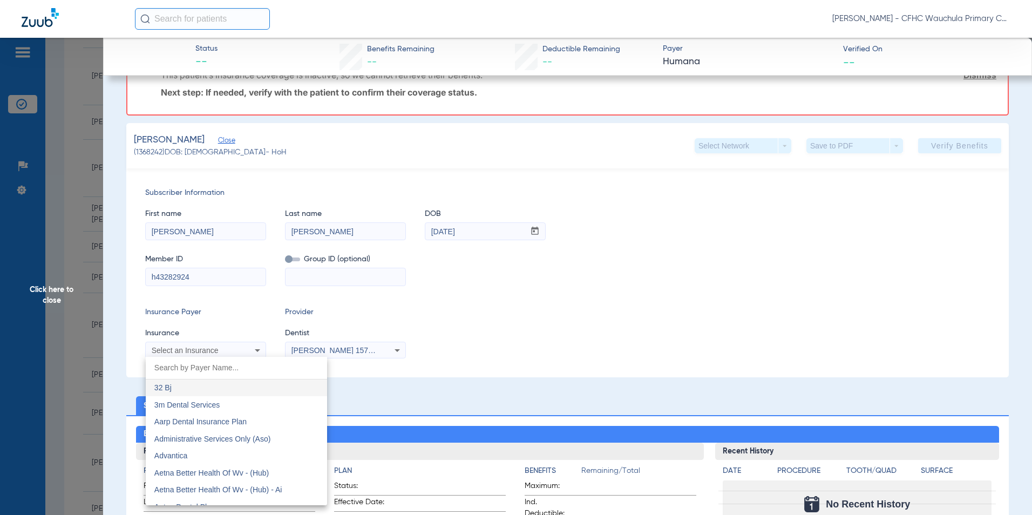
drag, startPoint x: 237, startPoint y: 340, endPoint x: 159, endPoint y: 274, distance: 101.8
click at [159, 274] on div at bounding box center [516, 257] width 1032 height 515
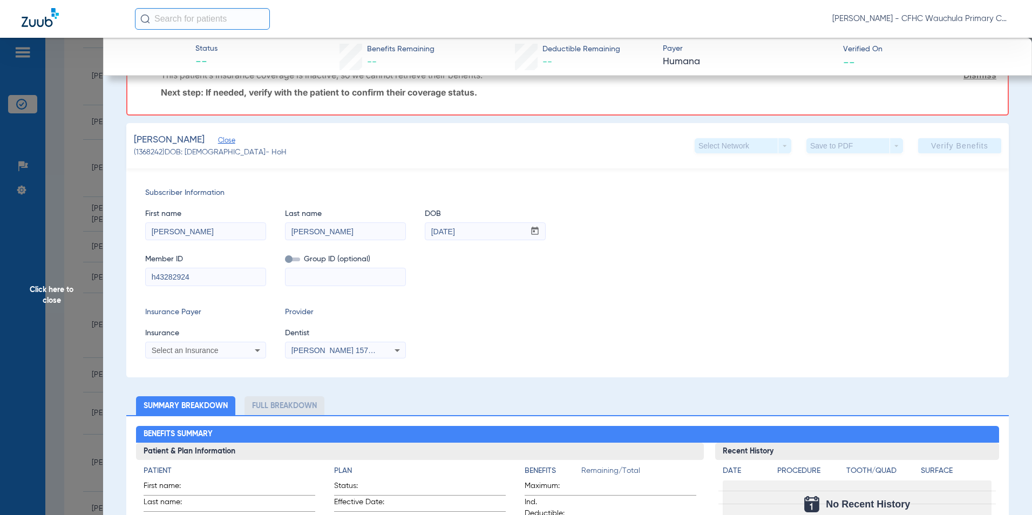
click at [157, 276] on input "h43282924" at bounding box center [206, 276] width 120 height 17
type input "H43282924"
drag, startPoint x: 168, startPoint y: 353, endPoint x: 170, endPoint y: 346, distance: 7.3
click at [168, 352] on span "Select an Insurance" at bounding box center [185, 350] width 67 height 9
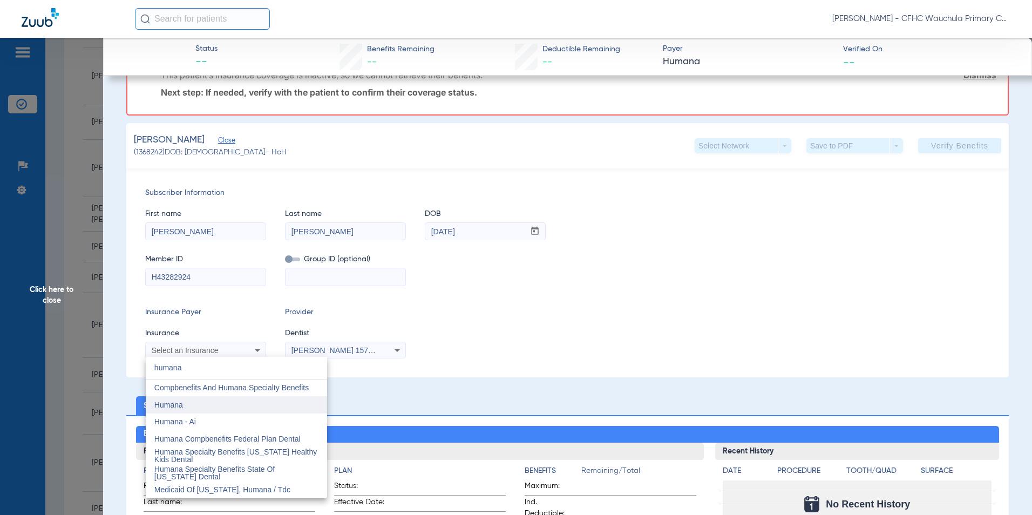
type input "humana"
click at [181, 406] on span "Humana" at bounding box center [168, 405] width 29 height 9
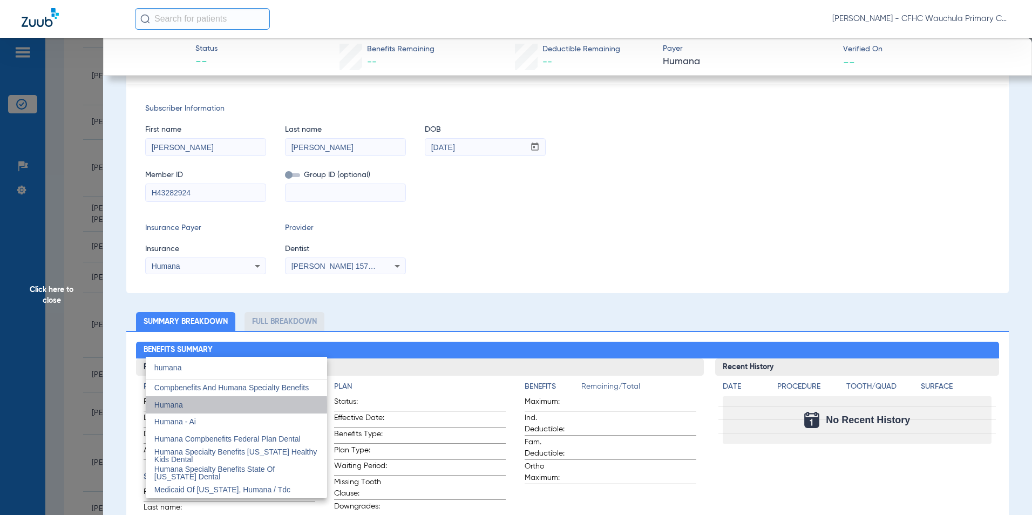
scroll to position [132, 0]
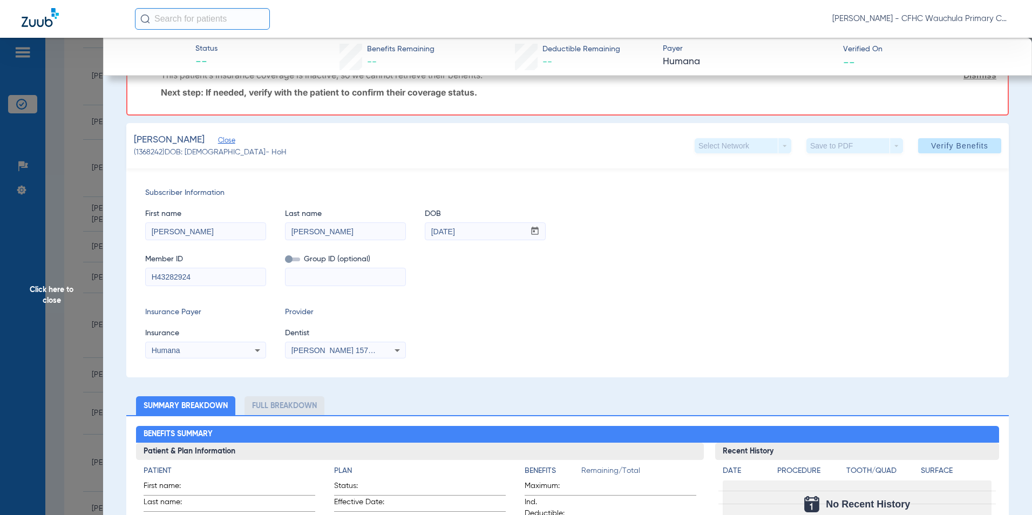
drag, startPoint x: 517, startPoint y: 320, endPoint x: 613, endPoint y: 287, distance: 101.4
click at [519, 319] on div "Insurance Payer Insurance Humana Provider Dentist [PERSON_NAME] 1578685491" at bounding box center [567, 333] width 845 height 52
click at [934, 148] on span "Verify Benefits" at bounding box center [959, 145] width 57 height 9
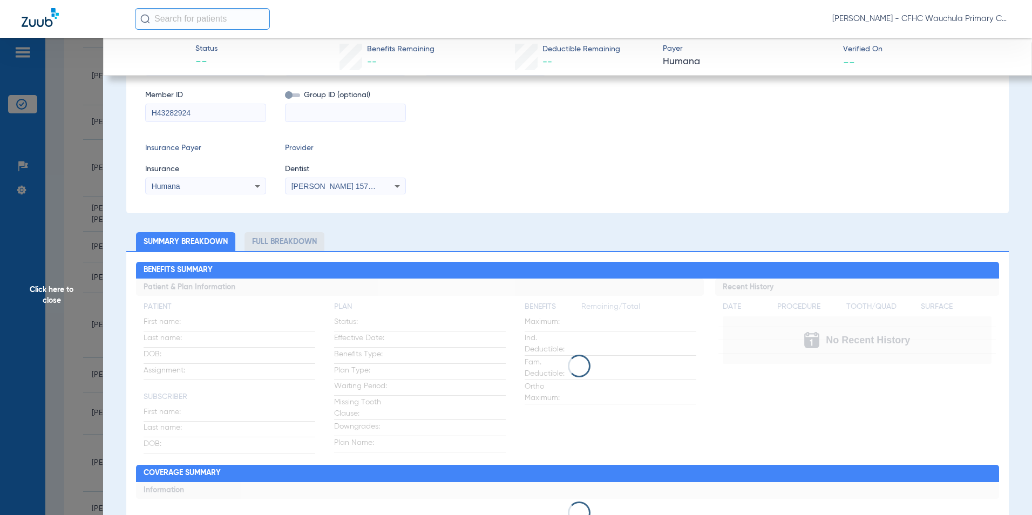
scroll to position [0, 0]
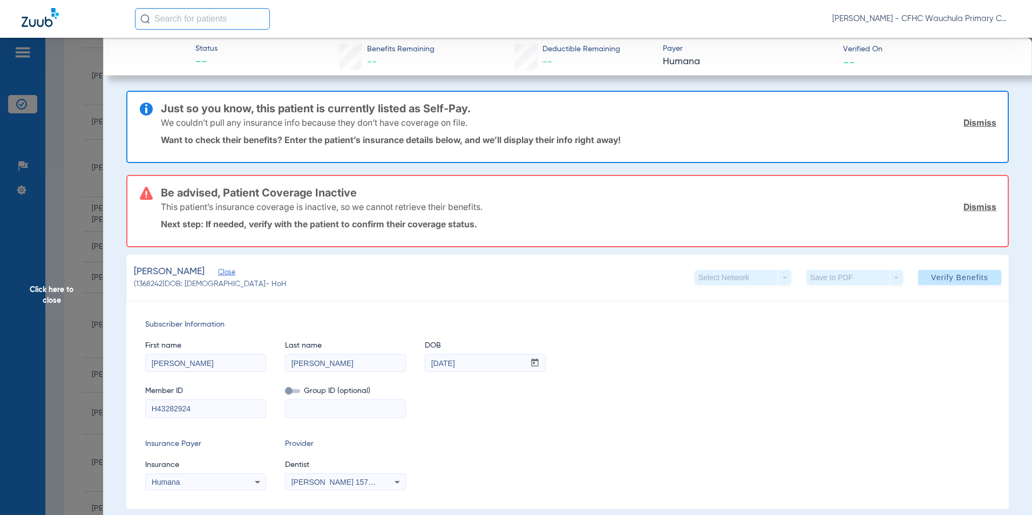
drag, startPoint x: 977, startPoint y: 124, endPoint x: 832, endPoint y: 222, distance: 174.9
click at [975, 125] on link "Dismiss" at bounding box center [980, 122] width 33 height 11
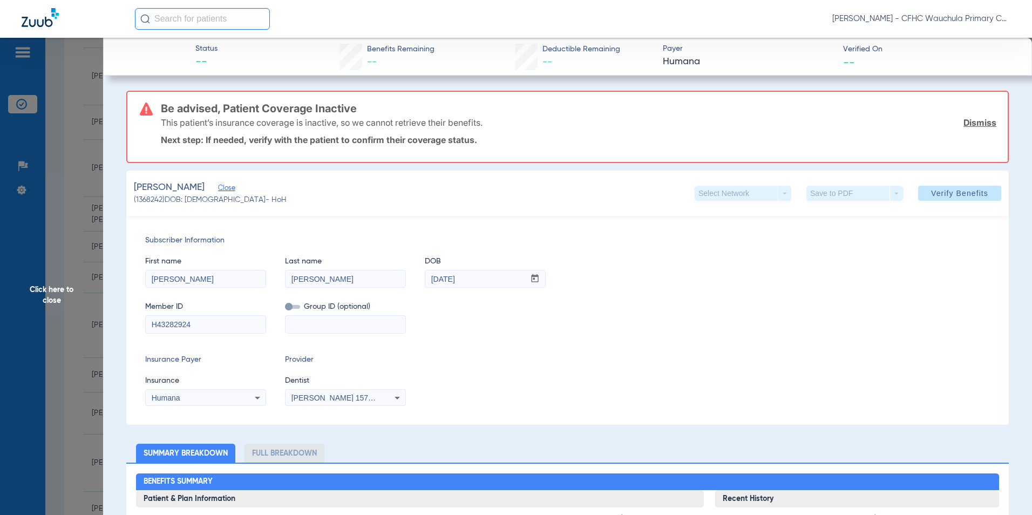
click at [983, 121] on link "Dismiss" at bounding box center [980, 122] width 33 height 11
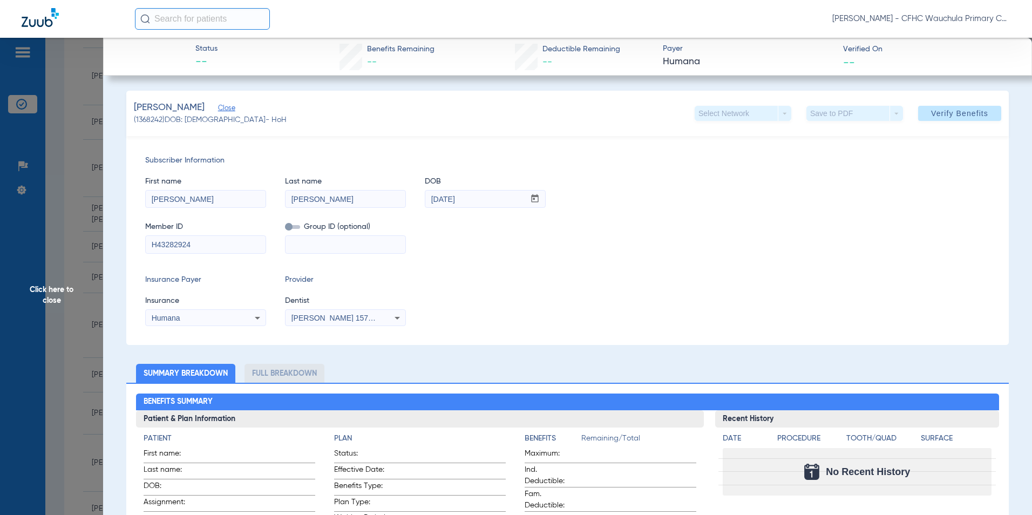
drag, startPoint x: 207, startPoint y: 240, endPoint x: 33, endPoint y: 241, distance: 174.4
paste input "h"
type input "h43282924"
click at [931, 117] on span "Verify Benefits" at bounding box center [959, 113] width 57 height 9
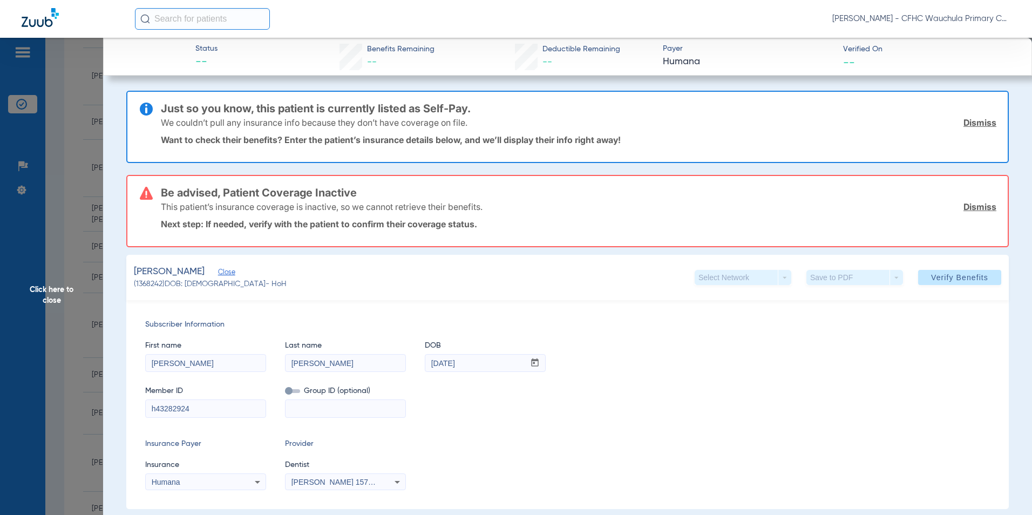
click at [53, 286] on span "Click here to close" at bounding box center [51, 295] width 103 height 515
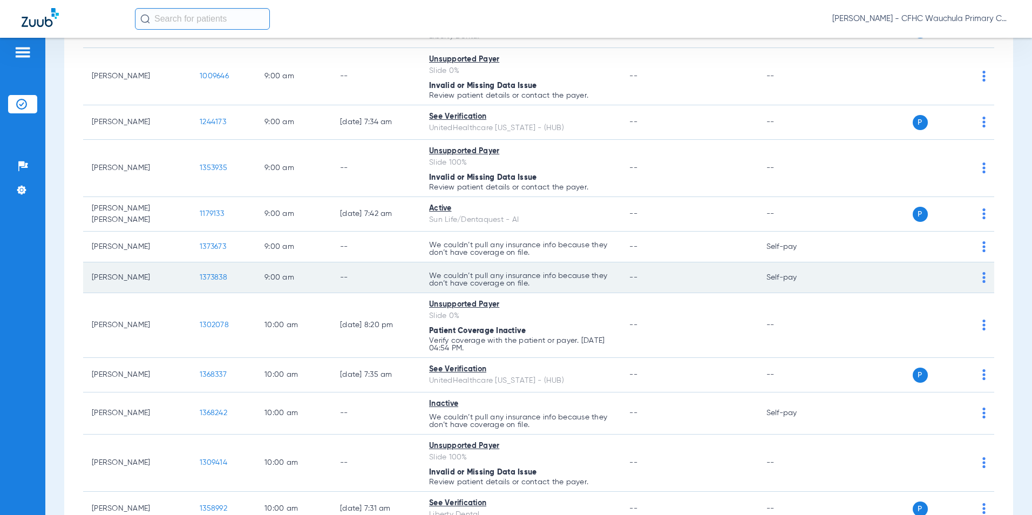
click at [208, 276] on span "1373838" at bounding box center [214, 278] width 28 height 8
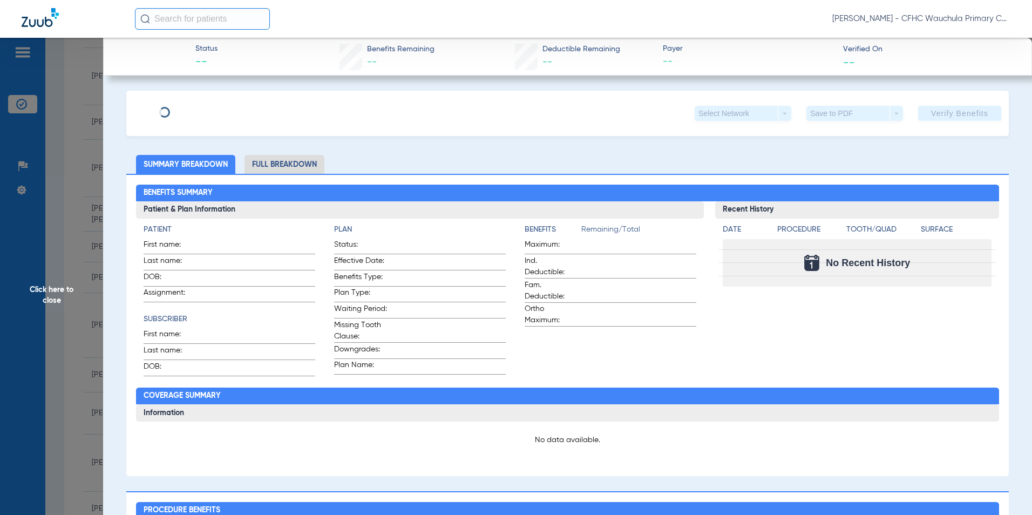
type input "DAILA"
type input "[PERSON_NAME]"
type input "[DATE]"
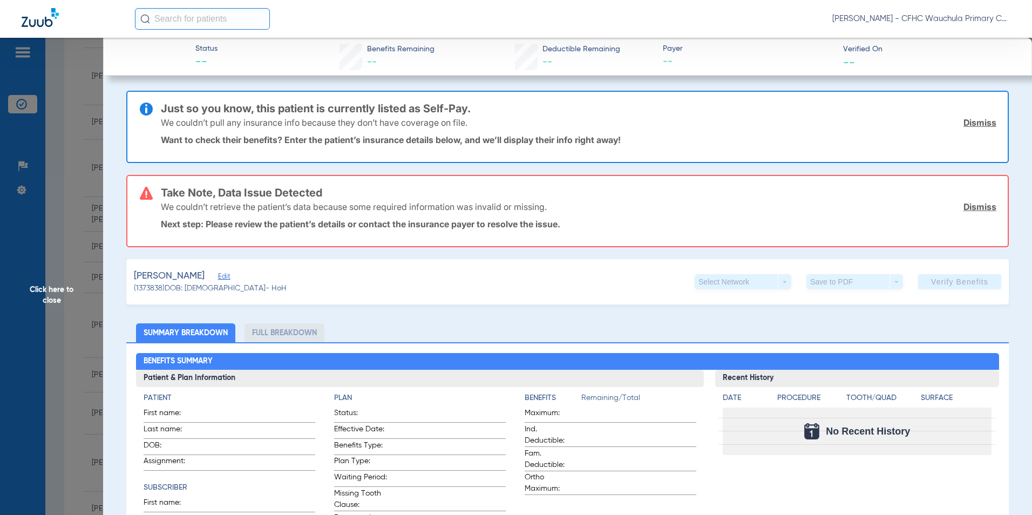
click at [218, 277] on span "Edit" at bounding box center [223, 278] width 10 height 10
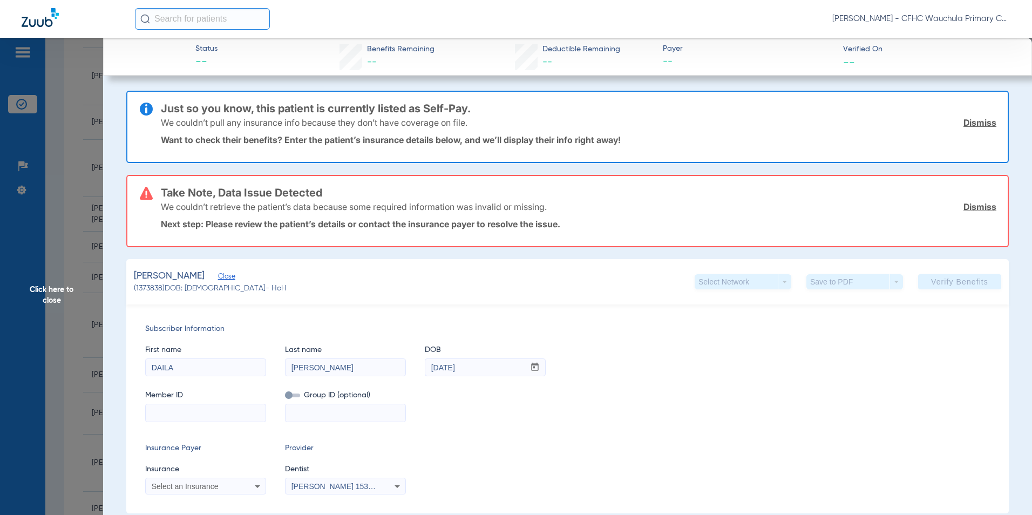
drag, startPoint x: 177, startPoint y: 412, endPoint x: 183, endPoint y: 409, distance: 6.5
click at [177, 412] on input at bounding box center [206, 412] width 120 height 17
paste input "125293307401"
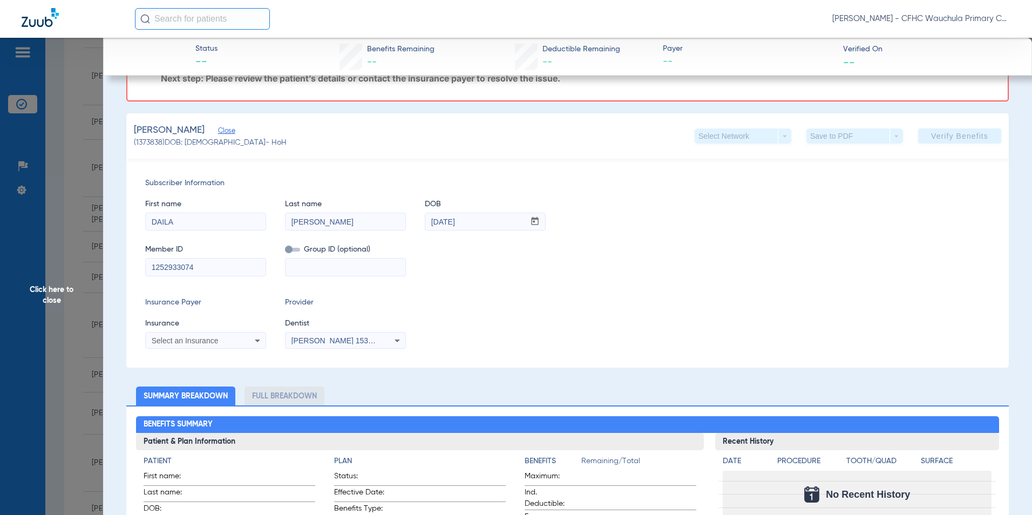
scroll to position [162, 0]
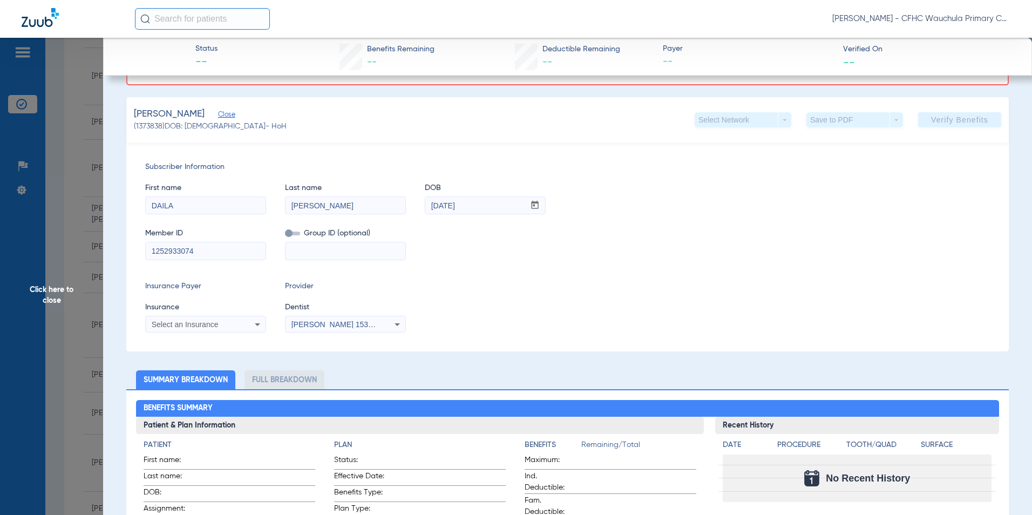
type input "1252933074"
click at [192, 322] on span "Select an Insurance" at bounding box center [185, 324] width 67 height 9
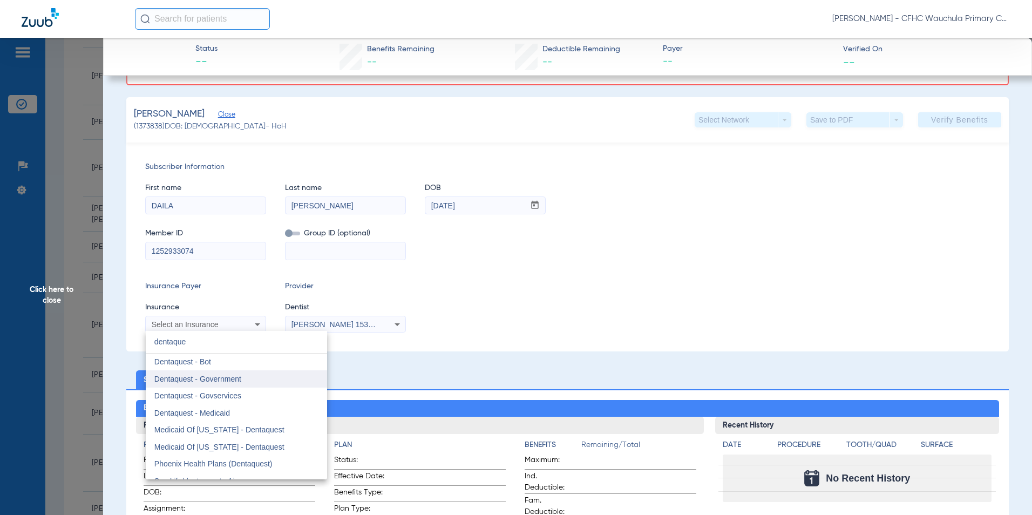
type input "dentaque"
click at [210, 379] on span "Dentaquest - Government" at bounding box center [197, 379] width 87 height 9
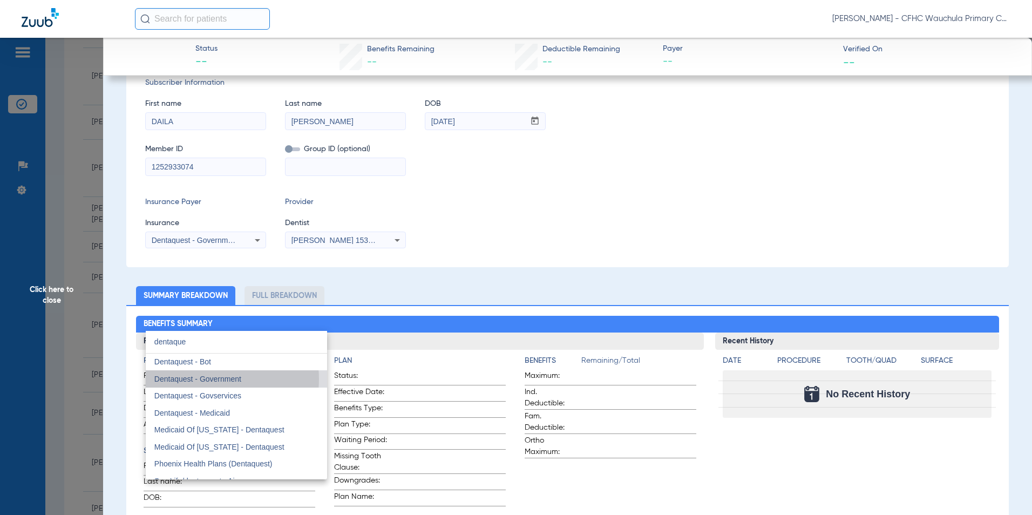
scroll to position [78, 0]
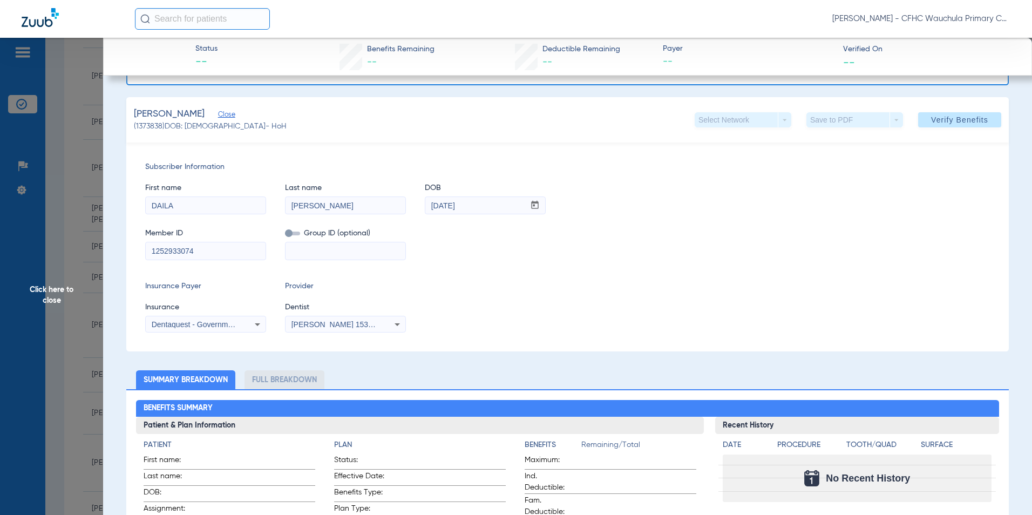
click at [524, 317] on div "Insurance Payer Insurance Dentaquest - Government Provider Dentist [PERSON_NAME…" at bounding box center [567, 307] width 845 height 52
click at [937, 123] on span "Verify Benefits" at bounding box center [959, 120] width 57 height 9
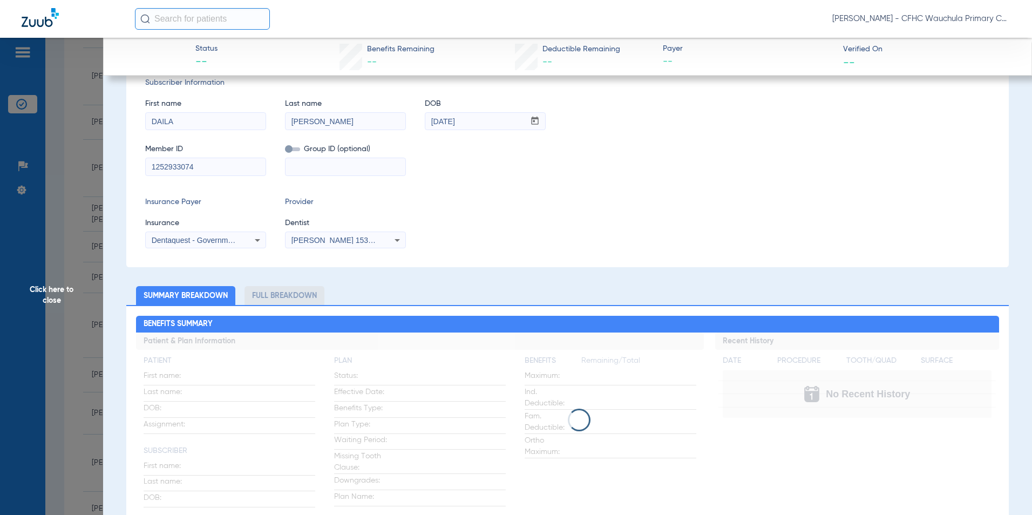
scroll to position [0, 0]
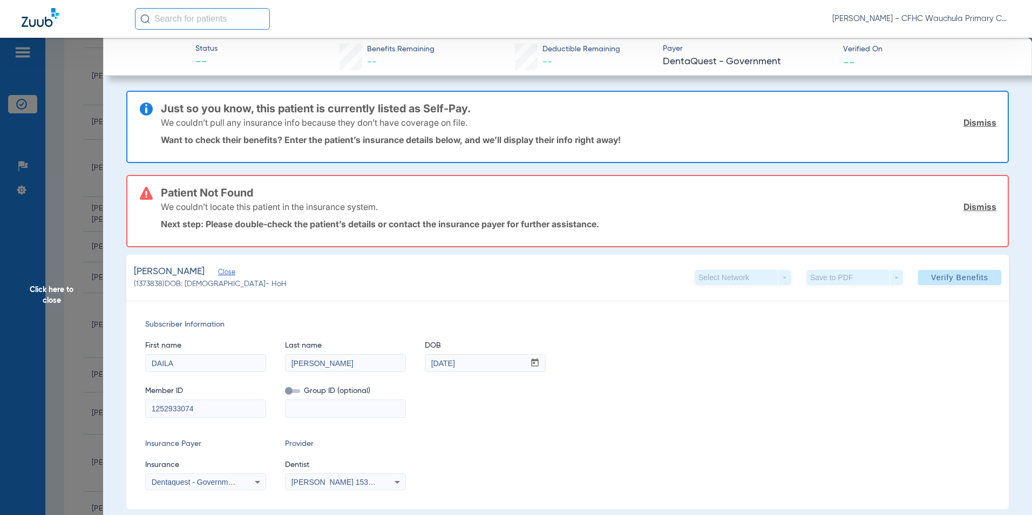
drag, startPoint x: 969, startPoint y: 122, endPoint x: 968, endPoint y: 130, distance: 8.1
click at [969, 122] on link "Dismiss" at bounding box center [980, 122] width 33 height 11
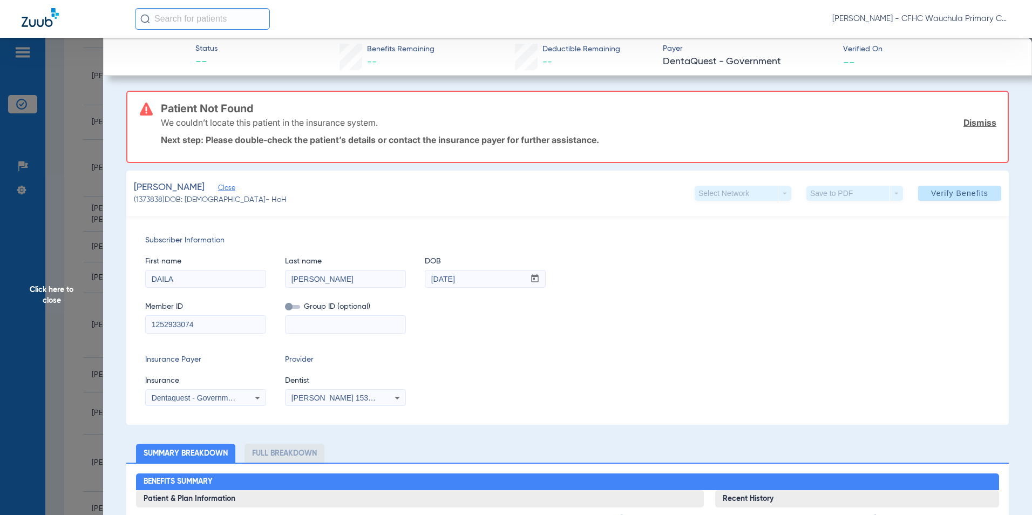
click at [974, 120] on link "Dismiss" at bounding box center [980, 122] width 33 height 11
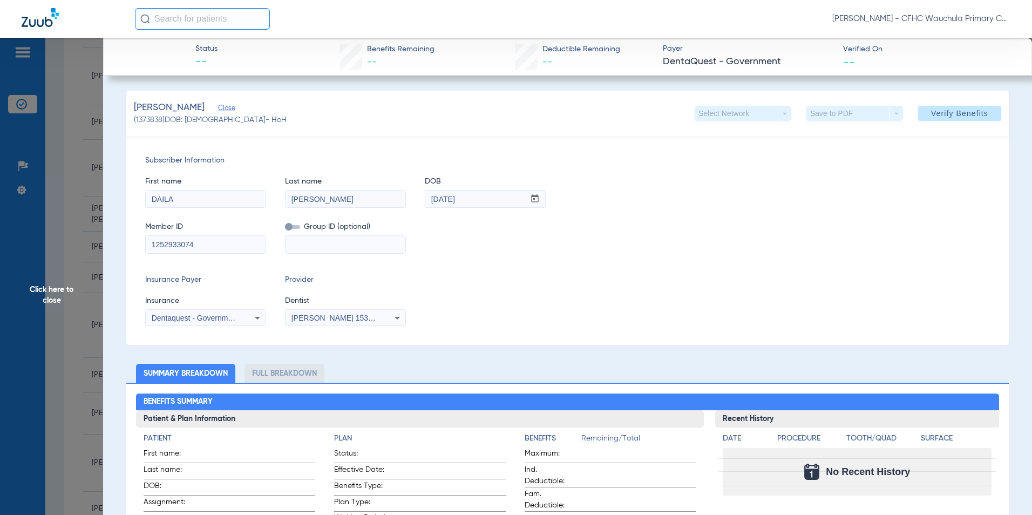
click at [166, 314] on span "Dentaquest - Government" at bounding box center [195, 318] width 87 height 9
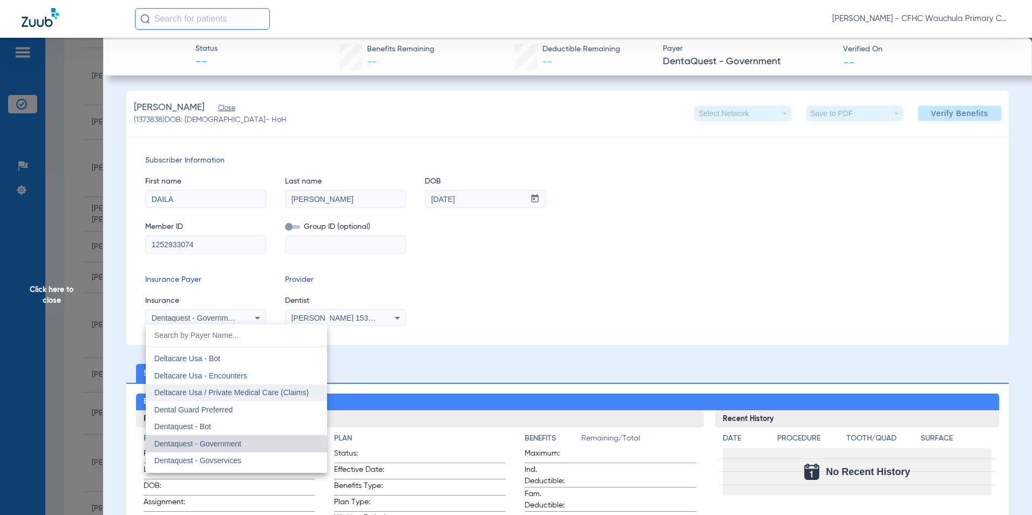
scroll to position [3160, 0]
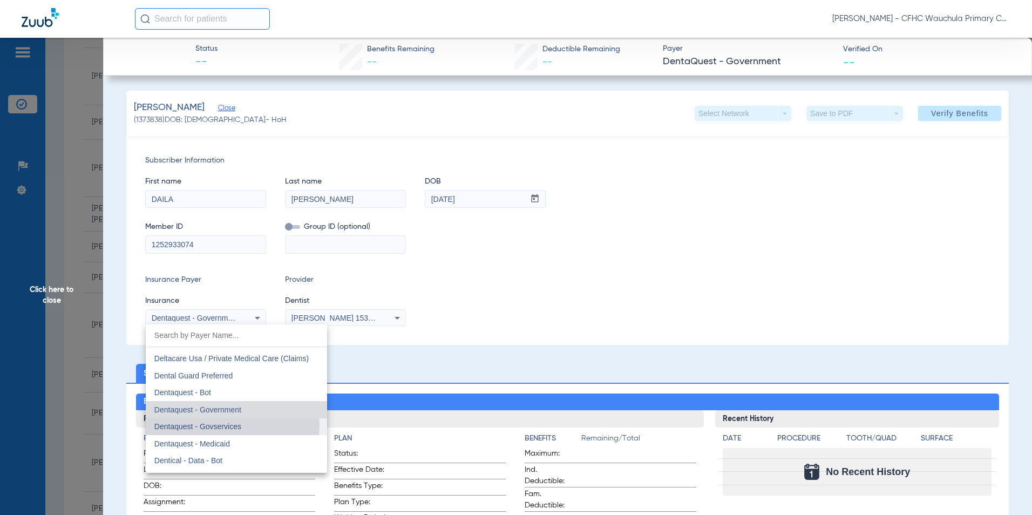
click at [232, 425] on span "Dentaquest - Govservices" at bounding box center [197, 426] width 87 height 9
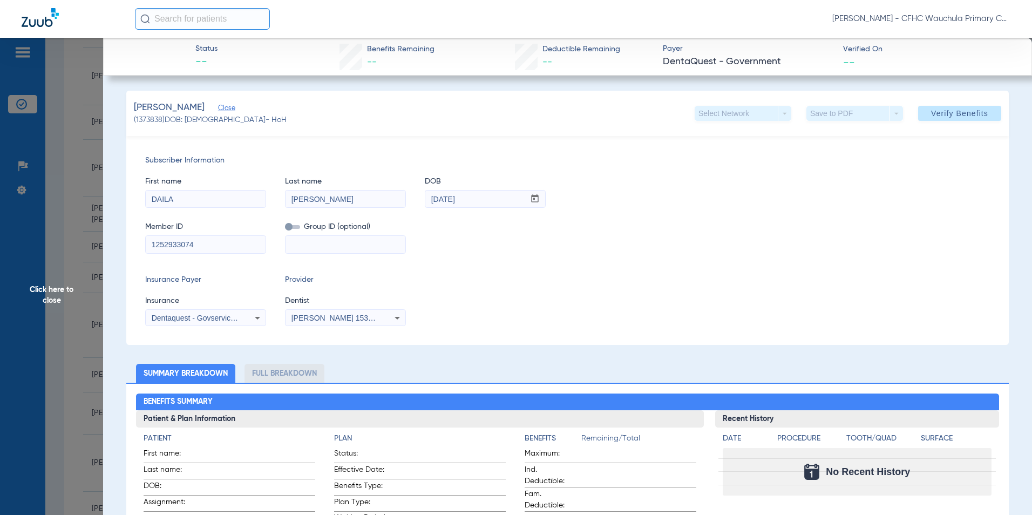
click at [659, 254] on div "Subscriber Information First name [PERSON_NAME] Last name [PERSON_NAME] mm / dd…" at bounding box center [567, 240] width 883 height 209
click at [933, 118] on span "Verify Benefits" at bounding box center [959, 113] width 57 height 9
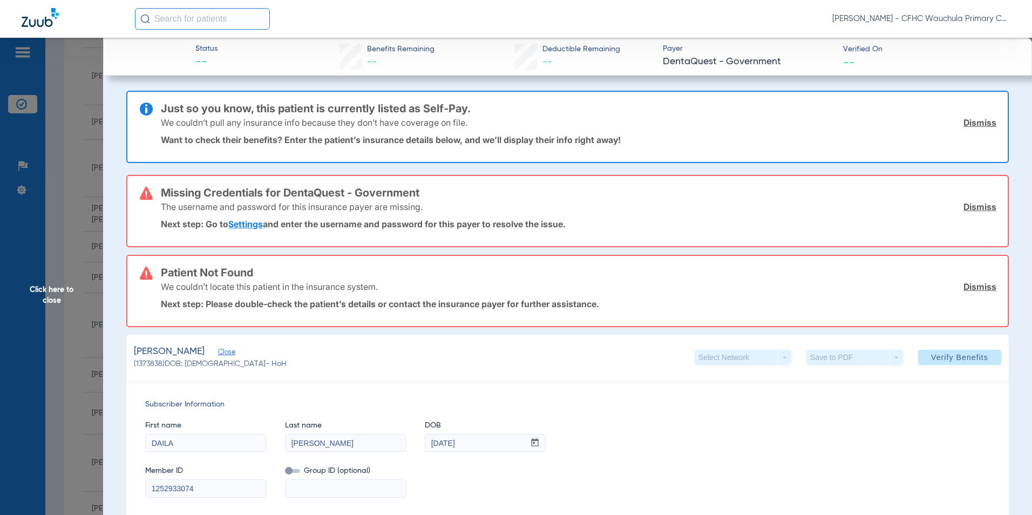
click at [964, 123] on link "Dismiss" at bounding box center [980, 122] width 33 height 11
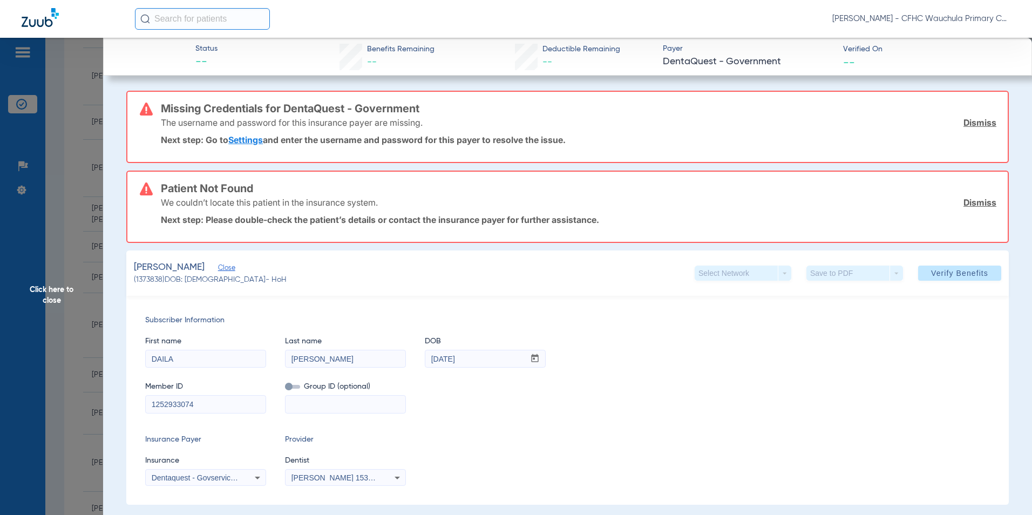
click at [966, 119] on link "Dismiss" at bounding box center [980, 122] width 33 height 11
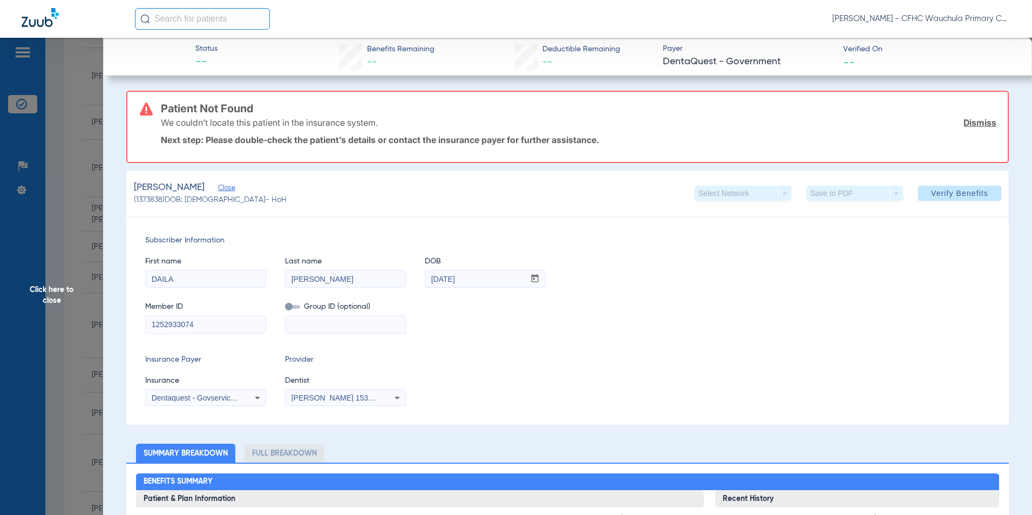
click at [965, 122] on link "Dismiss" at bounding box center [980, 122] width 33 height 11
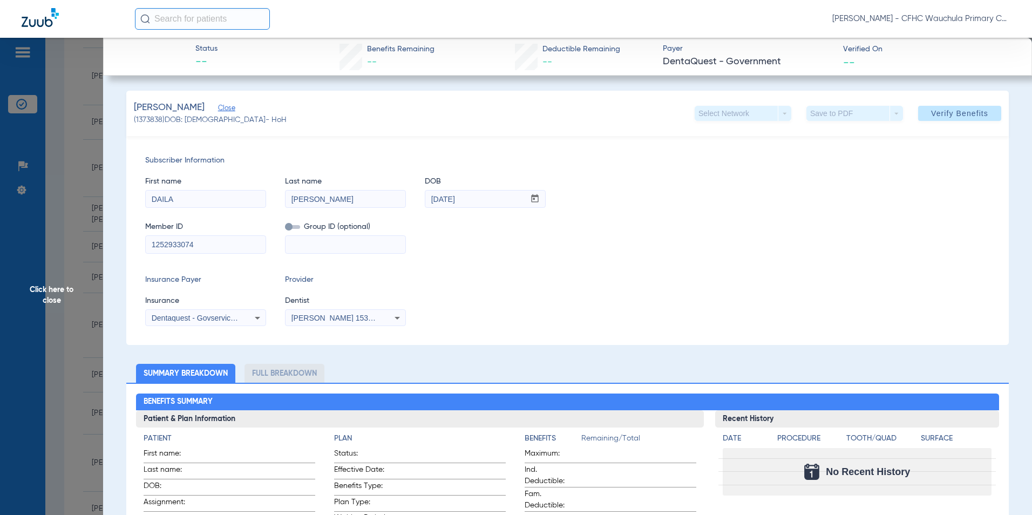
click at [221, 319] on span "Dentaquest - Govservices" at bounding box center [195, 318] width 87 height 9
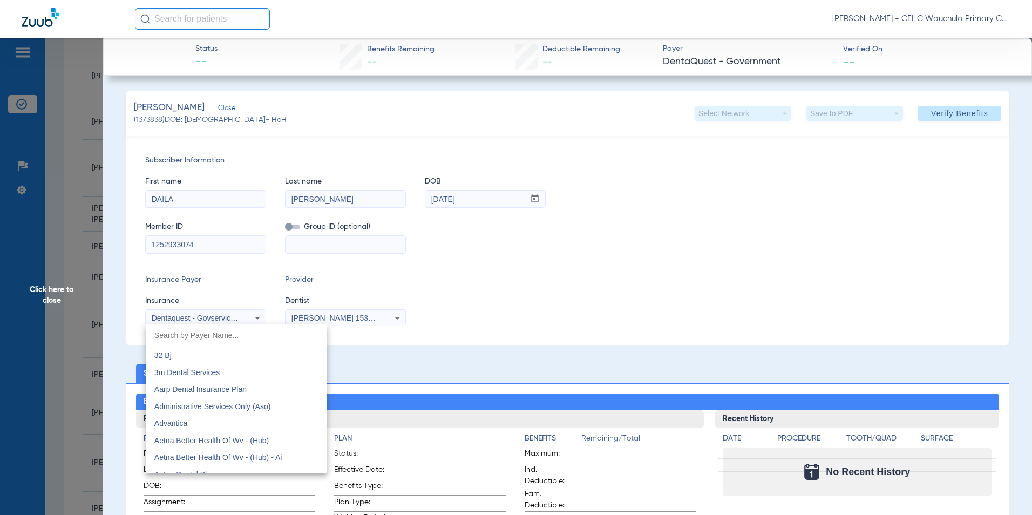
scroll to position [3123, 0]
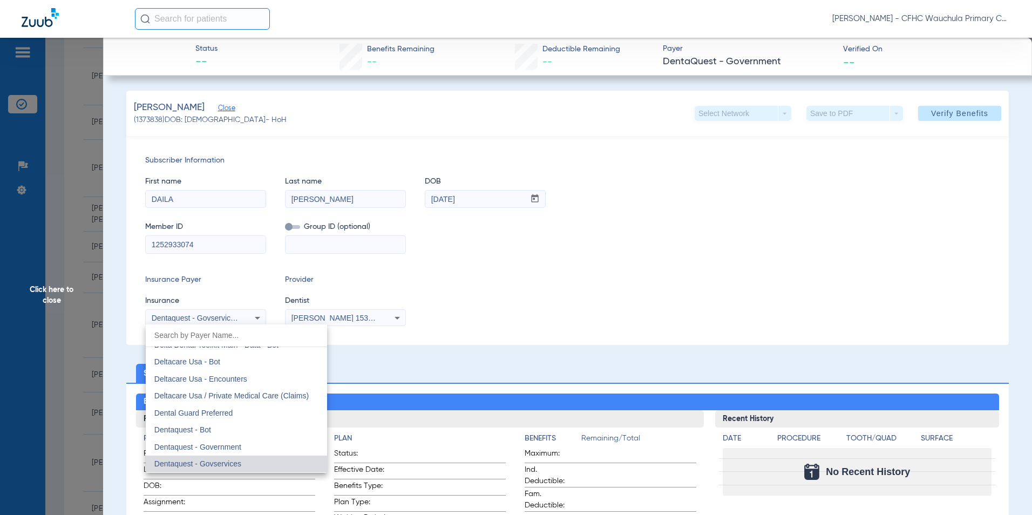
click at [214, 433] on mat-option "Dentaquest - Bot" at bounding box center [236, 430] width 181 height 17
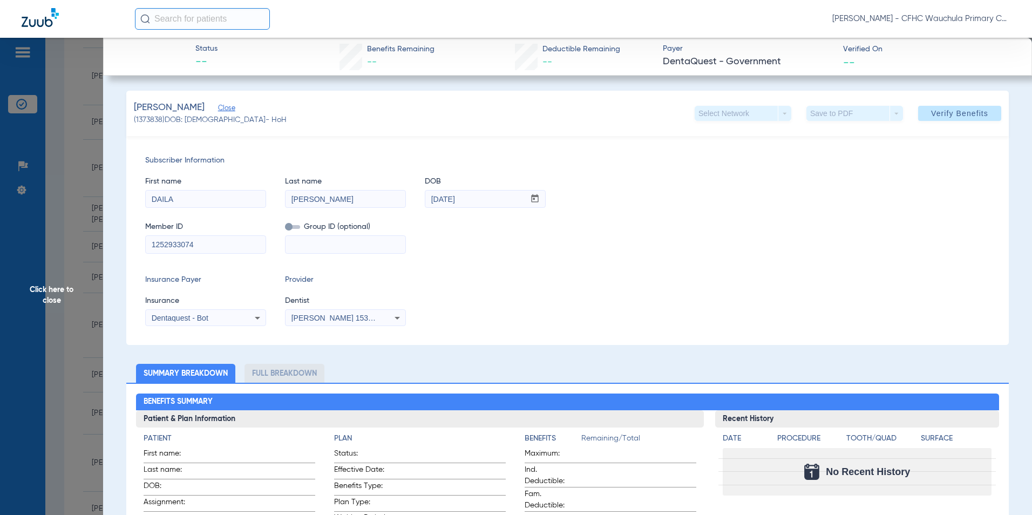
click at [659, 270] on div "Subscriber Information First name [PERSON_NAME] Last name [PERSON_NAME] mm / dd…" at bounding box center [567, 240] width 883 height 209
drag, startPoint x: 953, startPoint y: 118, endPoint x: 875, endPoint y: 184, distance: 102.3
click at [953, 118] on button "Verify Benefits" at bounding box center [959, 113] width 83 height 15
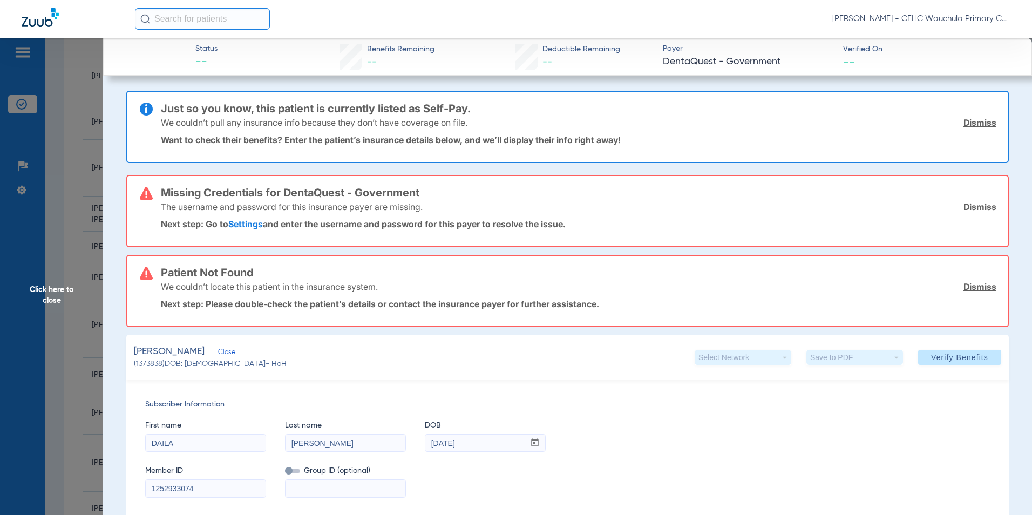
click at [975, 119] on link "Dismiss" at bounding box center [980, 122] width 33 height 11
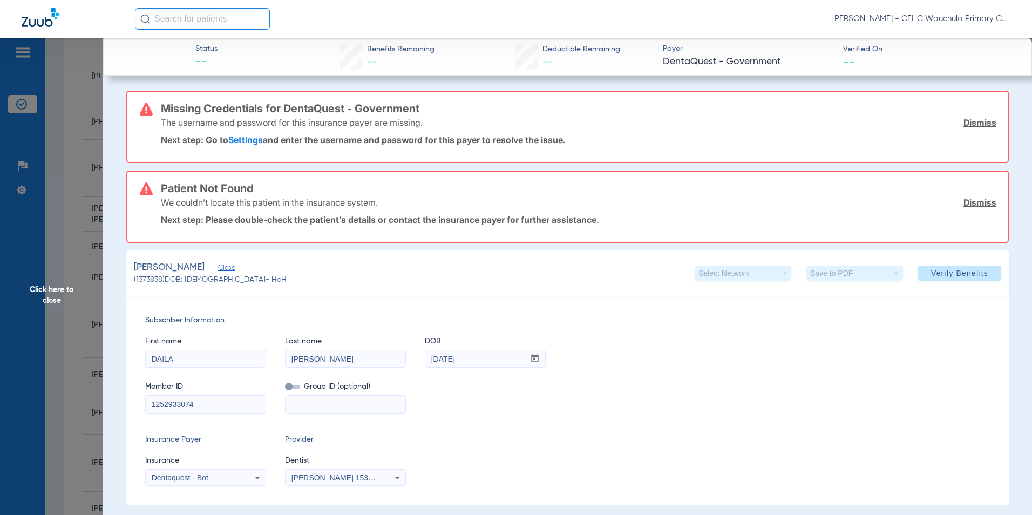
click at [974, 126] on link "Dismiss" at bounding box center [980, 122] width 33 height 11
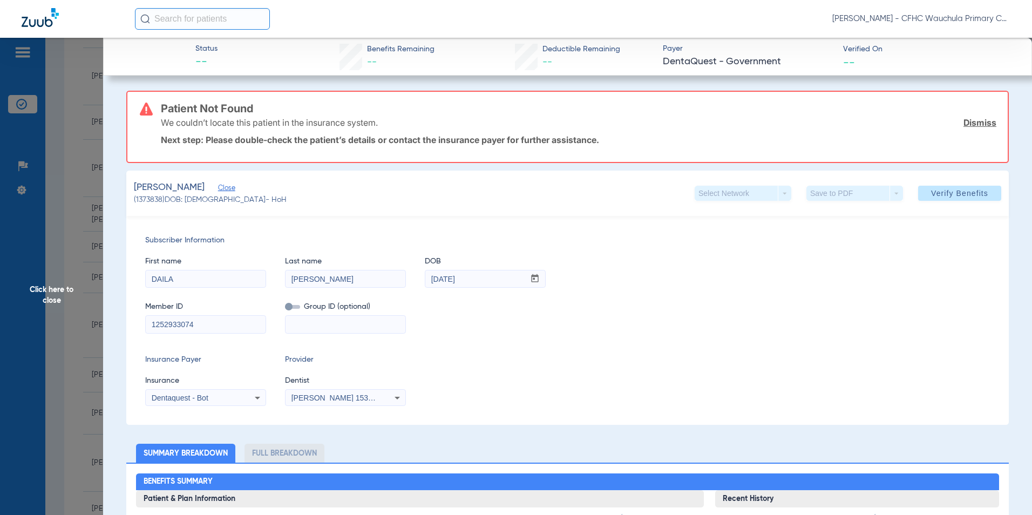
click at [974, 125] on link "Dismiss" at bounding box center [980, 122] width 33 height 11
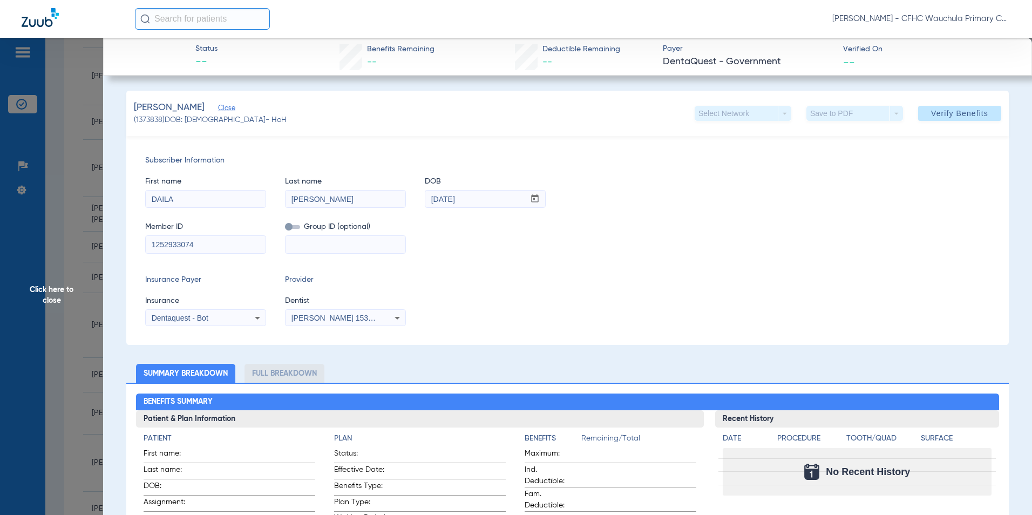
drag, startPoint x: 173, startPoint y: 313, endPoint x: 202, endPoint y: 322, distance: 31.1
click at [172, 313] on div "Dentaquest - Bot" at bounding box center [206, 318] width 120 height 13
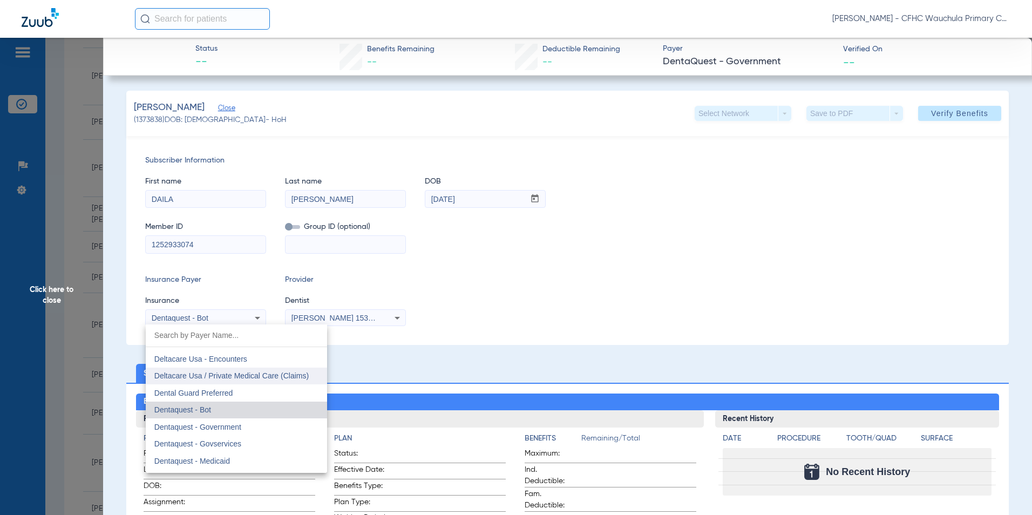
scroll to position [3197, 0]
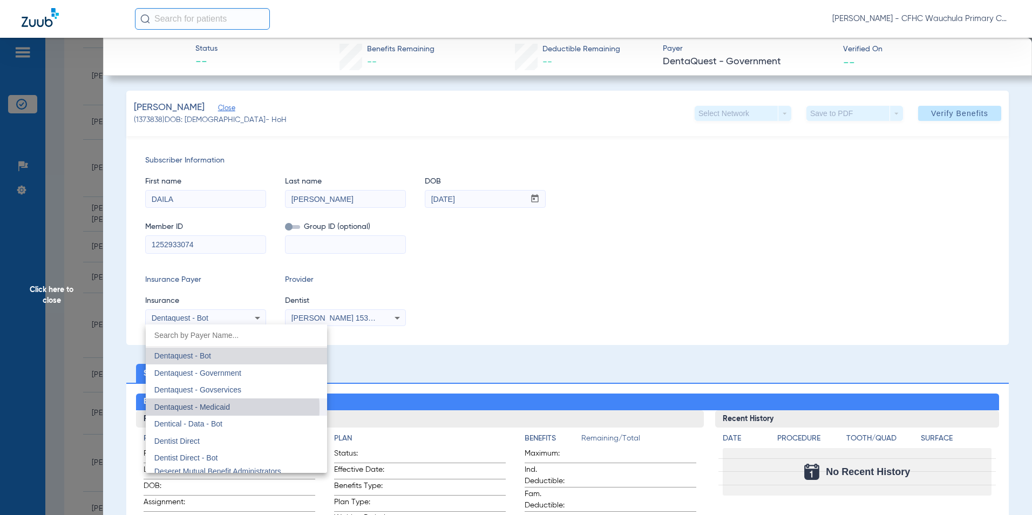
click at [211, 408] on span "Dentaquest - Medicaid" at bounding box center [192, 407] width 76 height 9
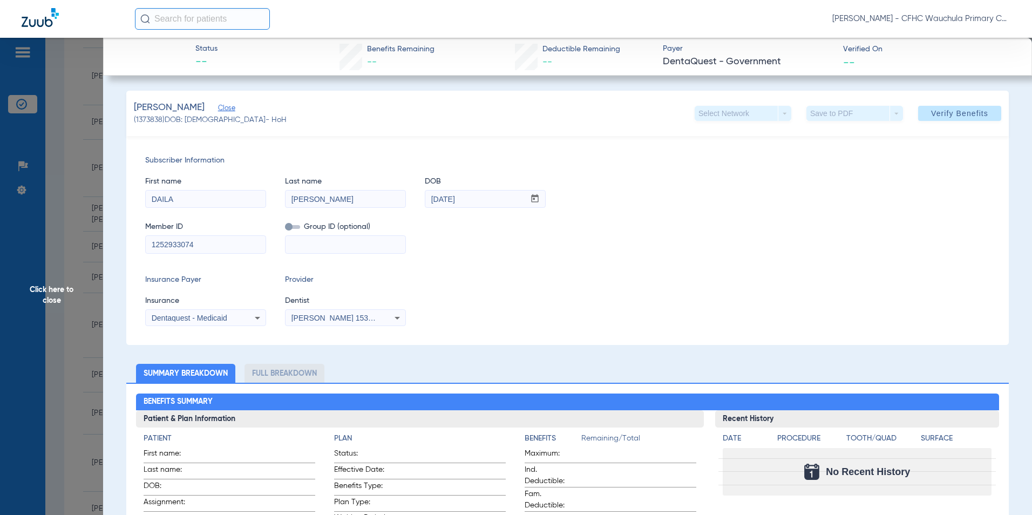
drag, startPoint x: 634, startPoint y: 265, endPoint x: 749, endPoint y: 221, distance: 123.0
click at [646, 260] on div "Subscriber Information First name [PERSON_NAME] Last name [PERSON_NAME] mm / dd…" at bounding box center [567, 240] width 883 height 209
click at [950, 113] on span "Verify Benefits" at bounding box center [959, 113] width 57 height 9
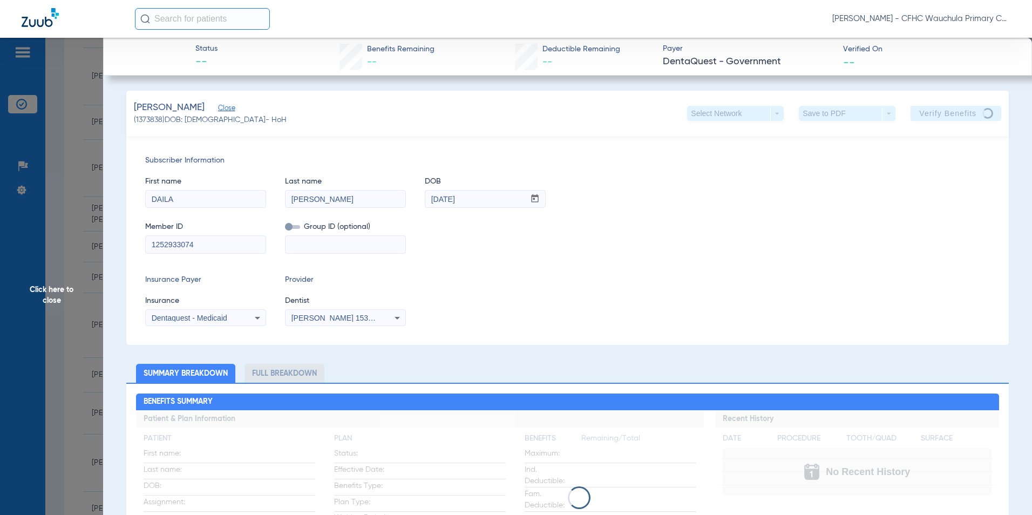
drag, startPoint x: 661, startPoint y: 266, endPoint x: 658, endPoint y: 261, distance: 5.7
click at [661, 265] on div "Subscriber Information First name [PERSON_NAME] Last name [PERSON_NAME] mm / dd…" at bounding box center [567, 240] width 883 height 209
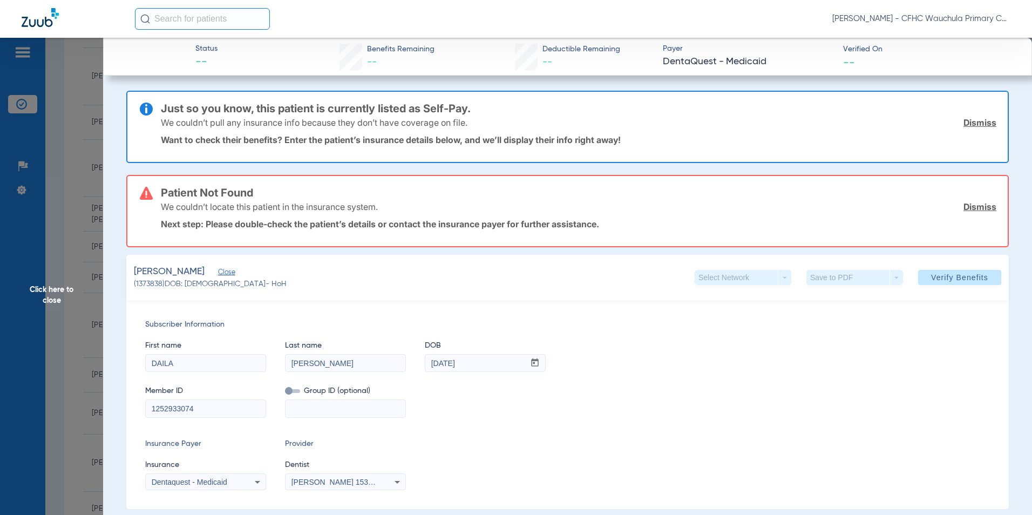
drag, startPoint x: 974, startPoint y: 123, endPoint x: 972, endPoint y: 130, distance: 7.2
click at [974, 123] on link "Dismiss" at bounding box center [980, 122] width 33 height 11
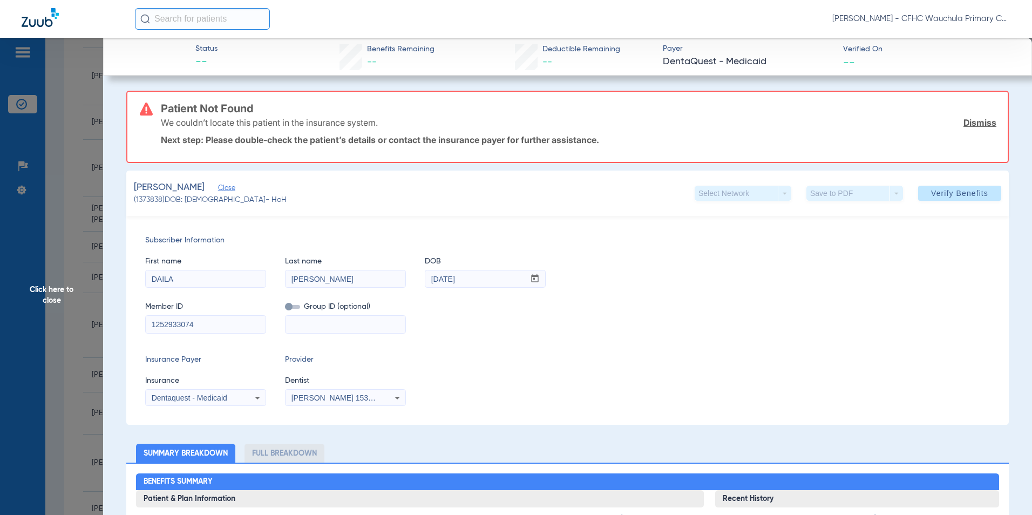
click at [970, 124] on link "Dismiss" at bounding box center [980, 122] width 33 height 11
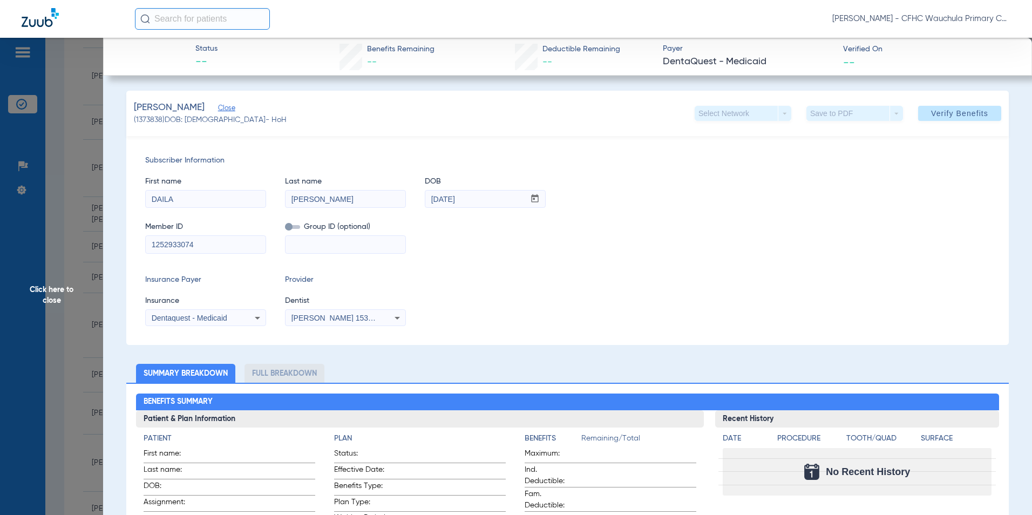
click at [599, 252] on div "Member ID 1252933074 Group ID (optional)" at bounding box center [567, 233] width 845 height 42
click at [39, 296] on span "Click here to close" at bounding box center [51, 295] width 103 height 515
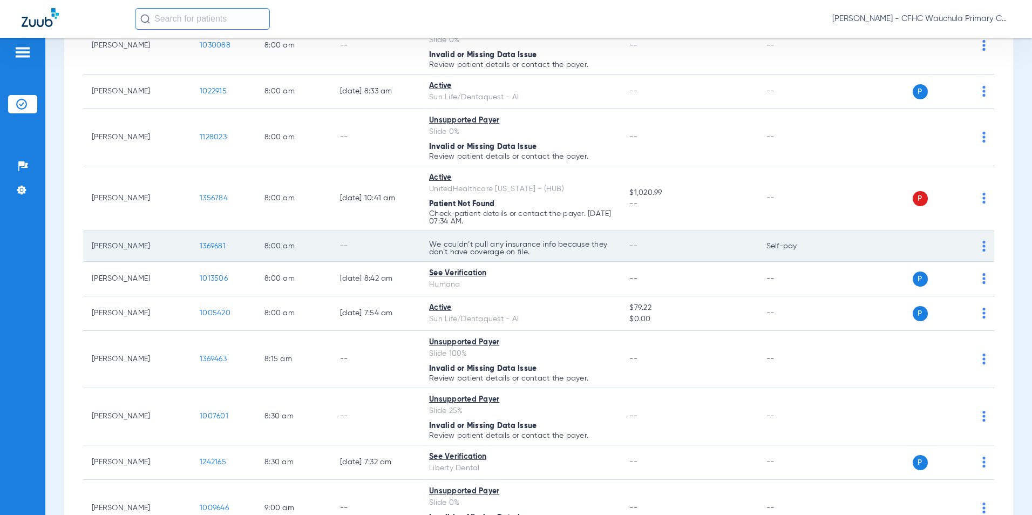
scroll to position [216, 0]
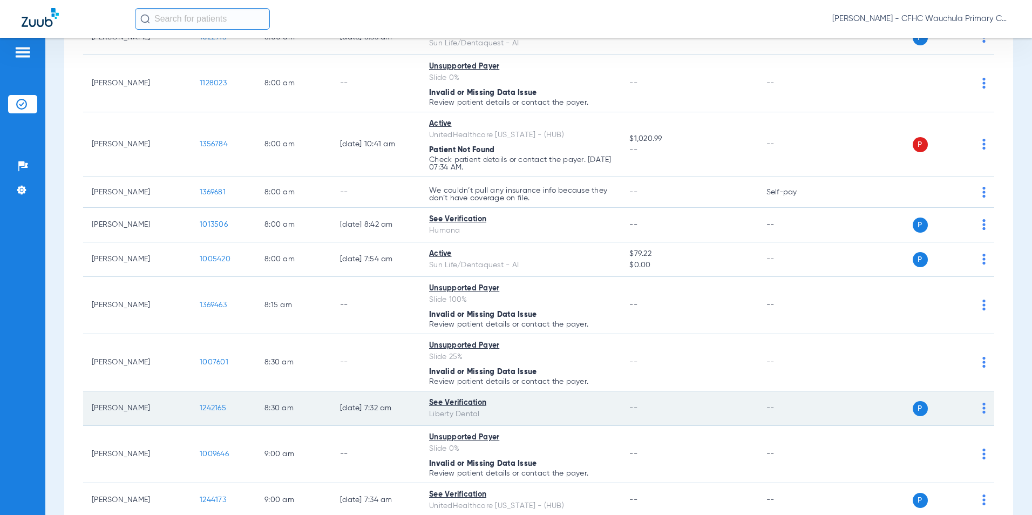
click at [221, 408] on span "1242165" at bounding box center [213, 408] width 26 height 8
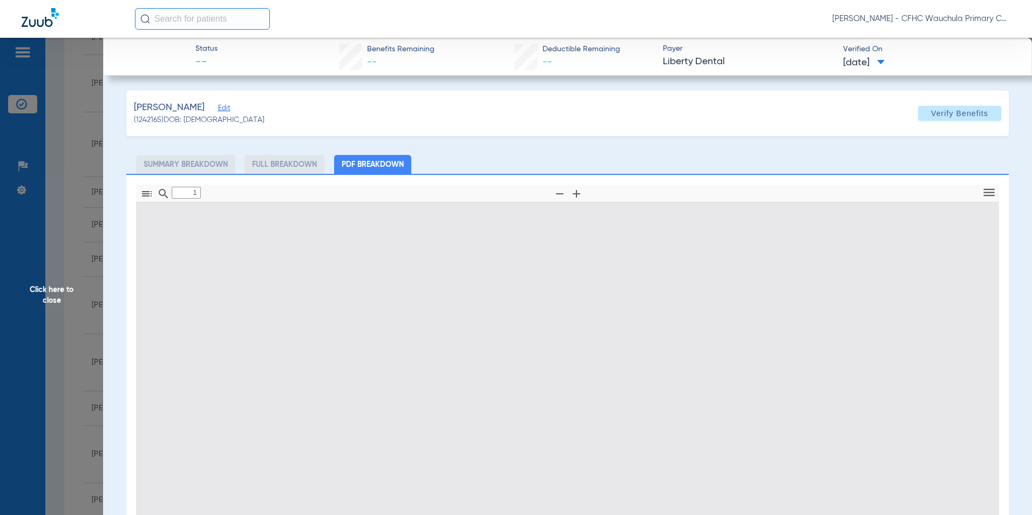
type input "0"
select select "page-width"
type input "1"
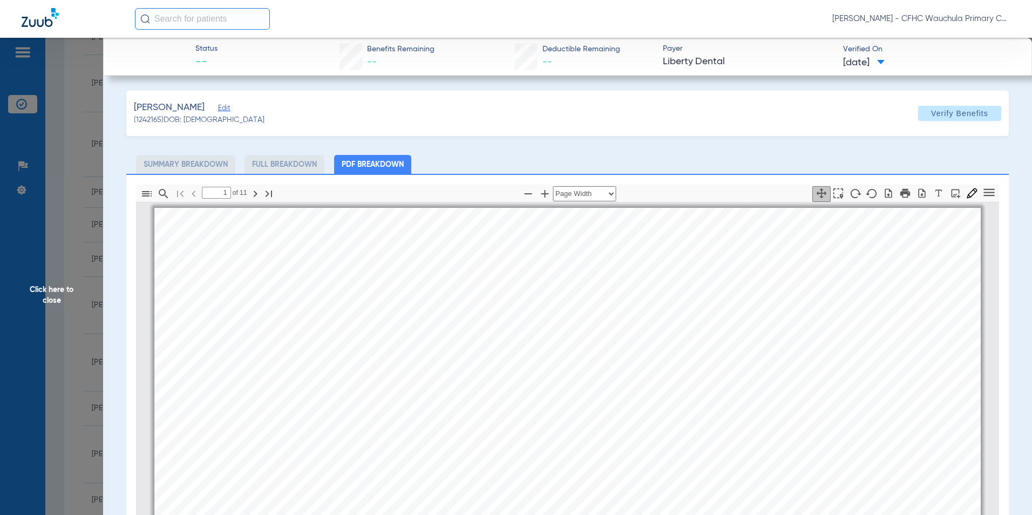
scroll to position [5, 0]
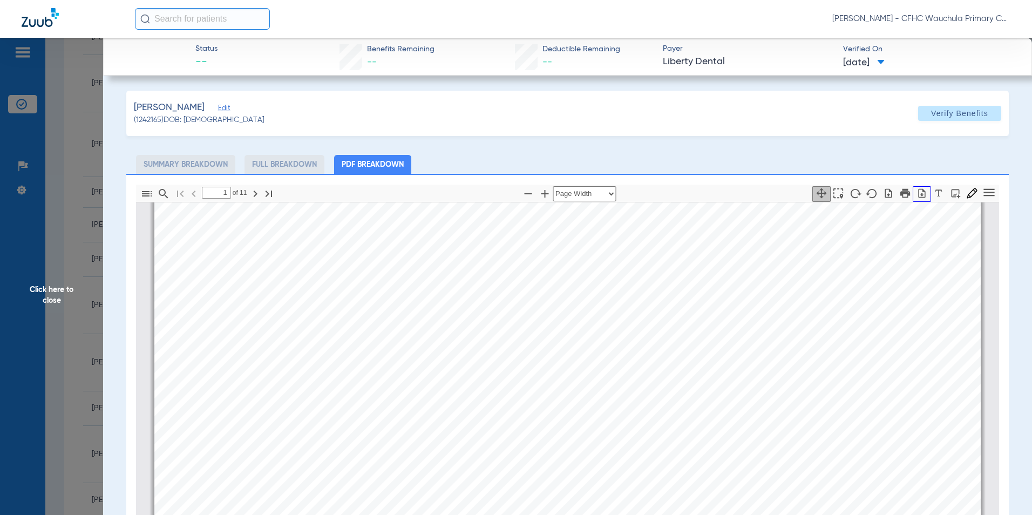
click at [919, 193] on icon "button" at bounding box center [922, 192] width 7 height 9
drag, startPoint x: 44, startPoint y: 294, endPoint x: 181, endPoint y: 215, distance: 158.4
click at [44, 293] on span "Click here to close" at bounding box center [51, 295] width 103 height 515
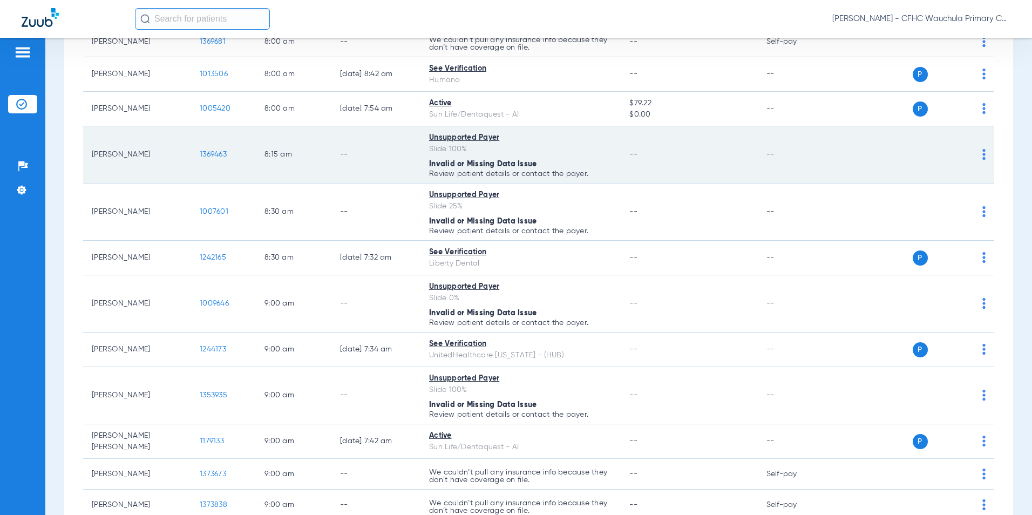
scroll to position [378, 0]
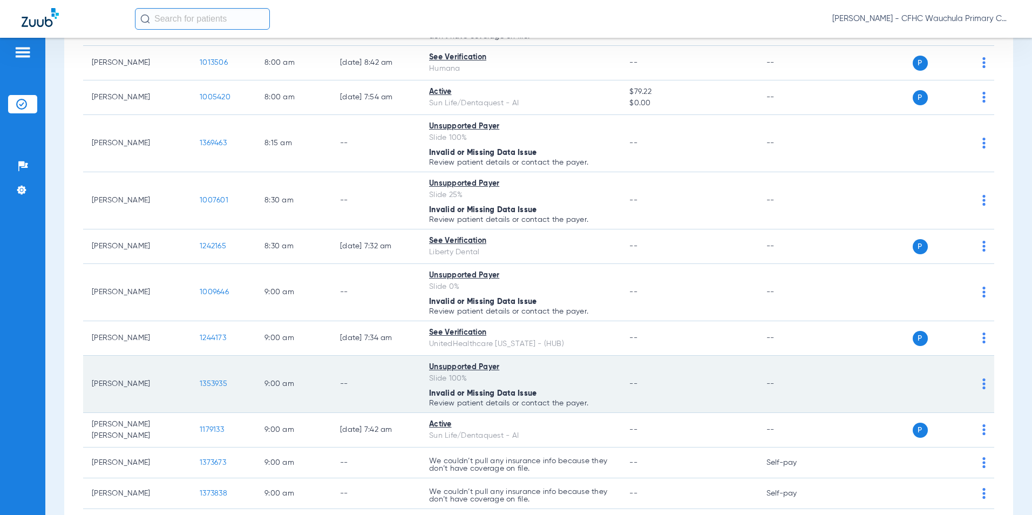
click at [211, 382] on span "1353935" at bounding box center [214, 384] width 28 height 8
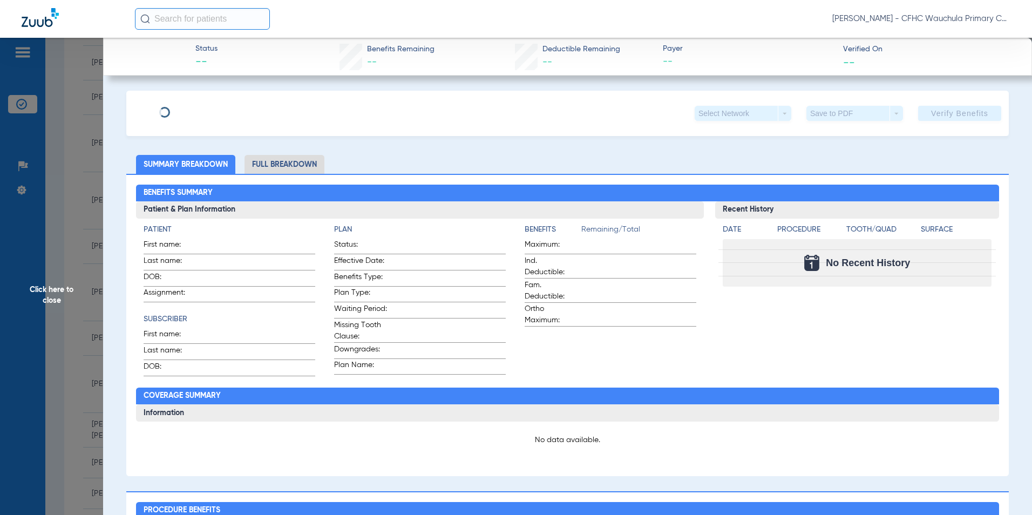
type input "OSARETIN"
type input "IDEMUDIA"
type input "[DATE]"
type input "100 SELF PAY"
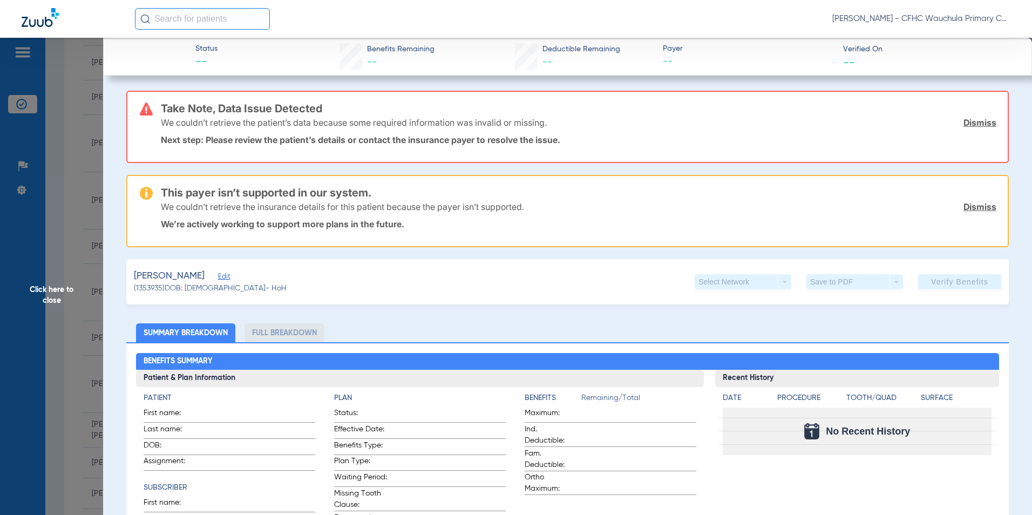
click at [228, 275] on span "Edit" at bounding box center [223, 278] width 10 height 10
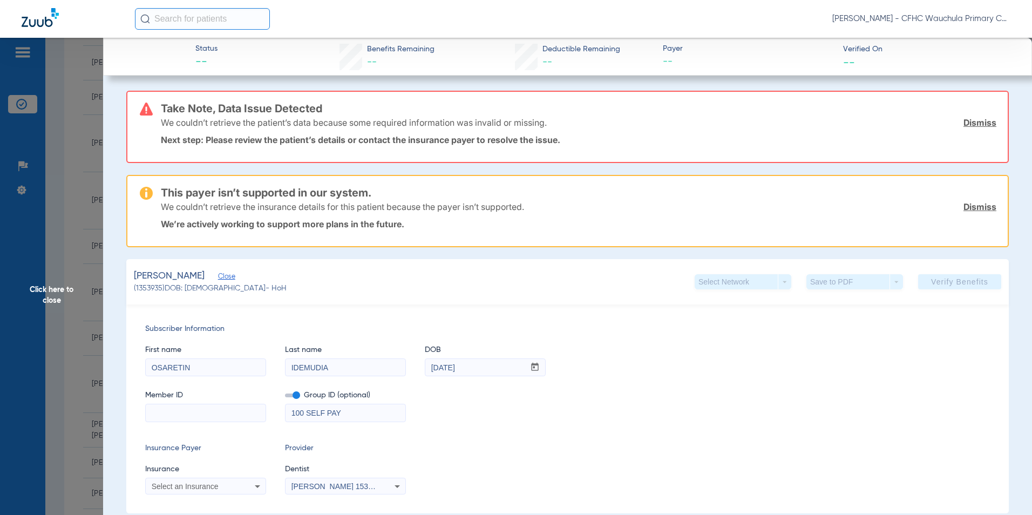
drag, startPoint x: 173, startPoint y: 414, endPoint x: 191, endPoint y: 408, distance: 18.3
click at [176, 415] on input at bounding box center [206, 412] width 120 height 17
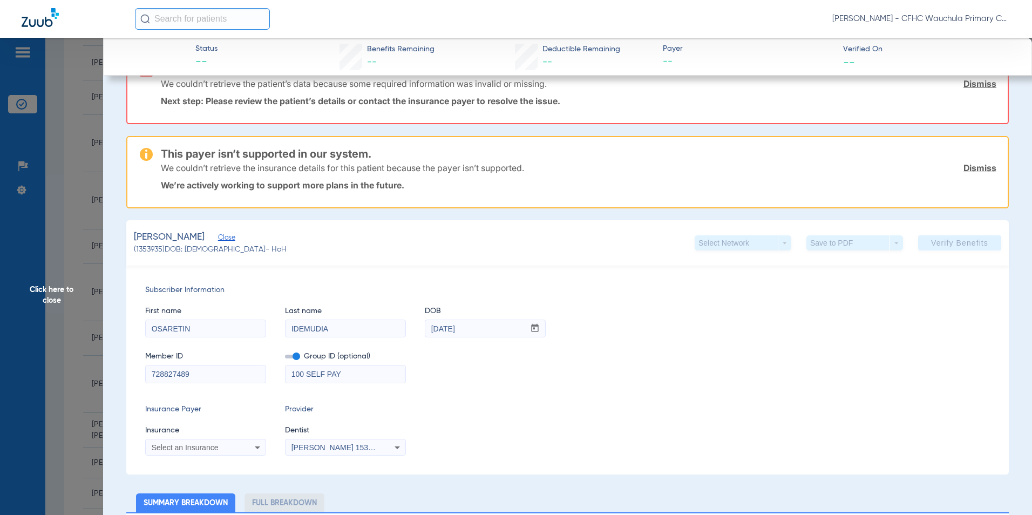
scroll to position [54, 0]
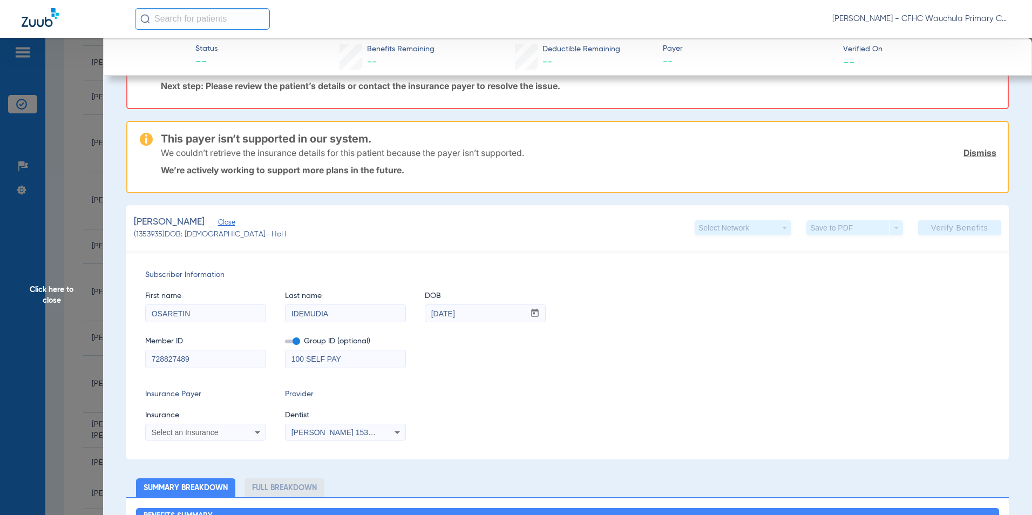
type input "728827489"
click at [286, 342] on span at bounding box center [292, 342] width 15 height 4
click at [285, 343] on input "checkbox" at bounding box center [285, 343] width 0 height 0
click at [193, 427] on div "Select an Insurance" at bounding box center [206, 432] width 120 height 13
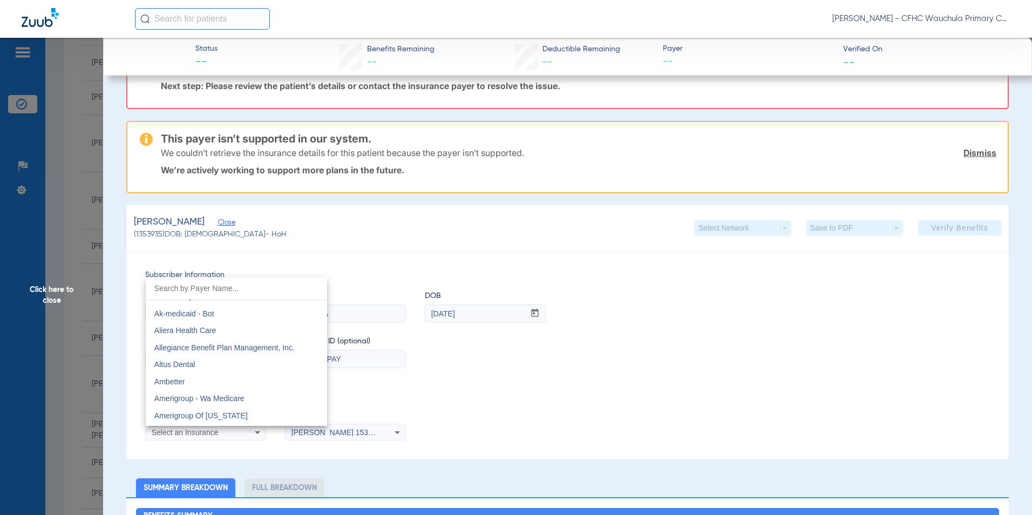
scroll to position [270, 0]
click at [234, 346] on span "Amerigroup - Wa Medicare" at bounding box center [199, 344] width 90 height 9
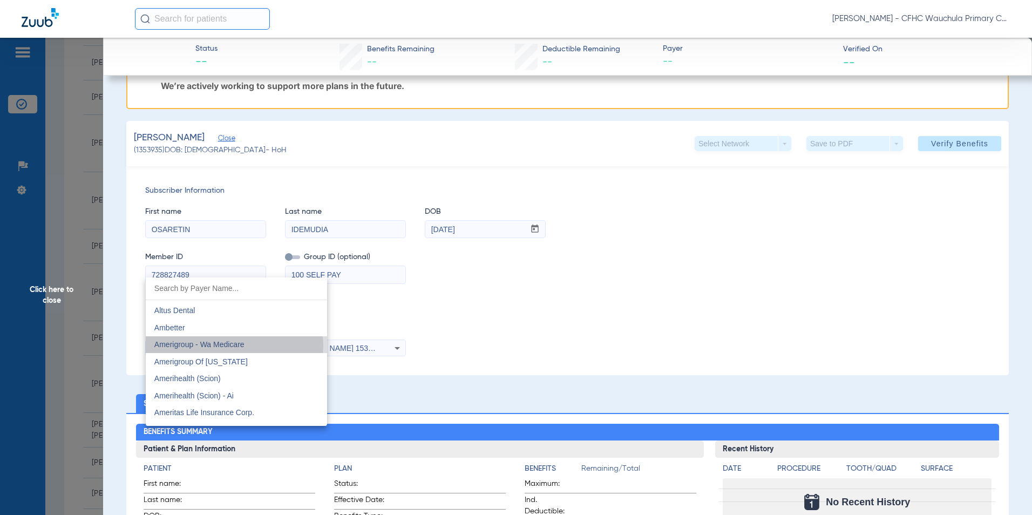
scroll to position [0, 0]
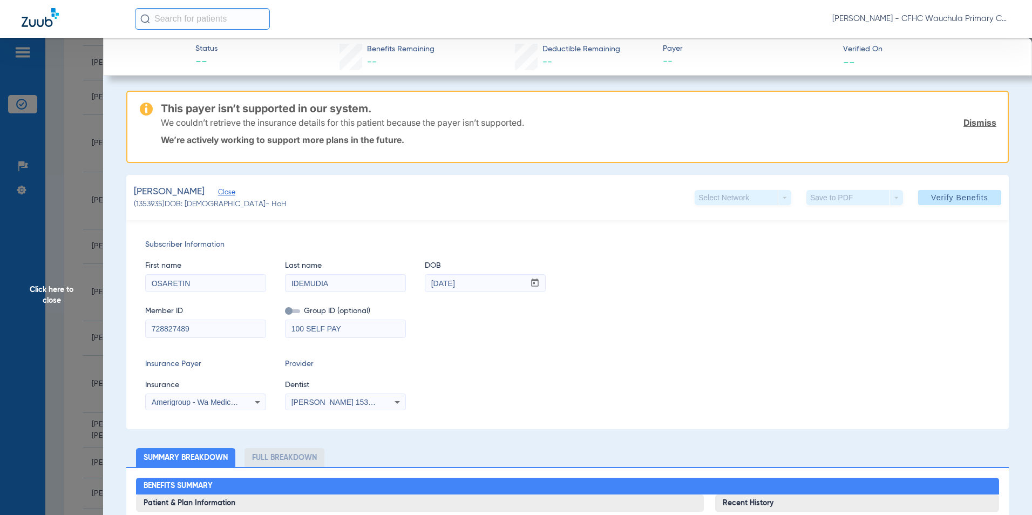
drag, startPoint x: 501, startPoint y: 364, endPoint x: 511, endPoint y: 359, distance: 11.8
click at [501, 364] on div "Insurance Payer Insurance Amerigroup - Wa Medicare Provider Dentist [PERSON_NAM…" at bounding box center [567, 385] width 845 height 52
click at [934, 195] on span "Verify Benefits" at bounding box center [959, 197] width 57 height 9
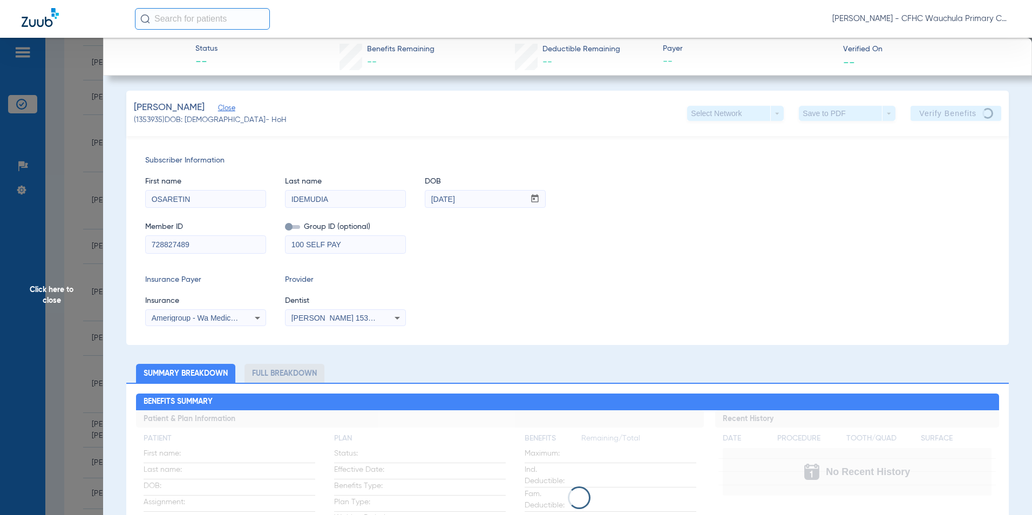
click at [43, 291] on span "Click here to close" at bounding box center [51, 295] width 103 height 515
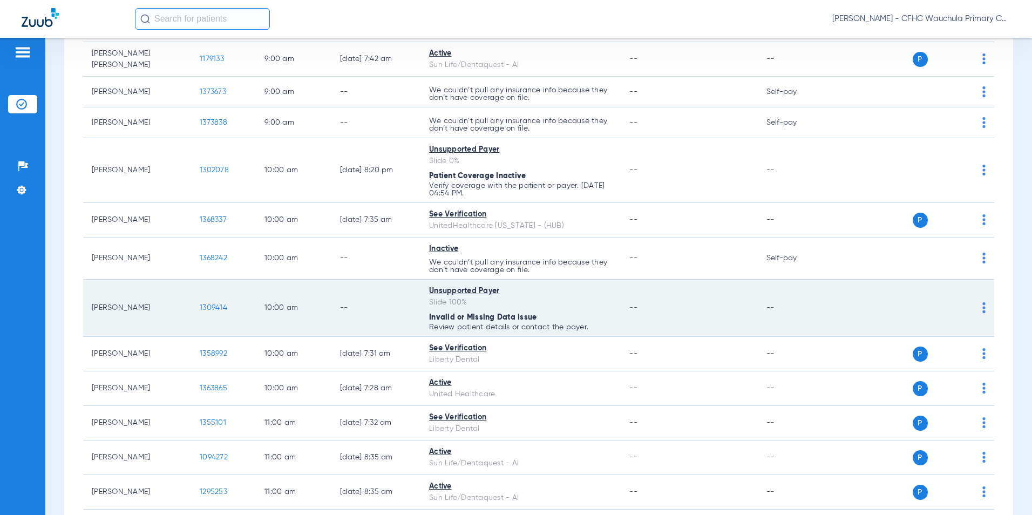
scroll to position [756, 0]
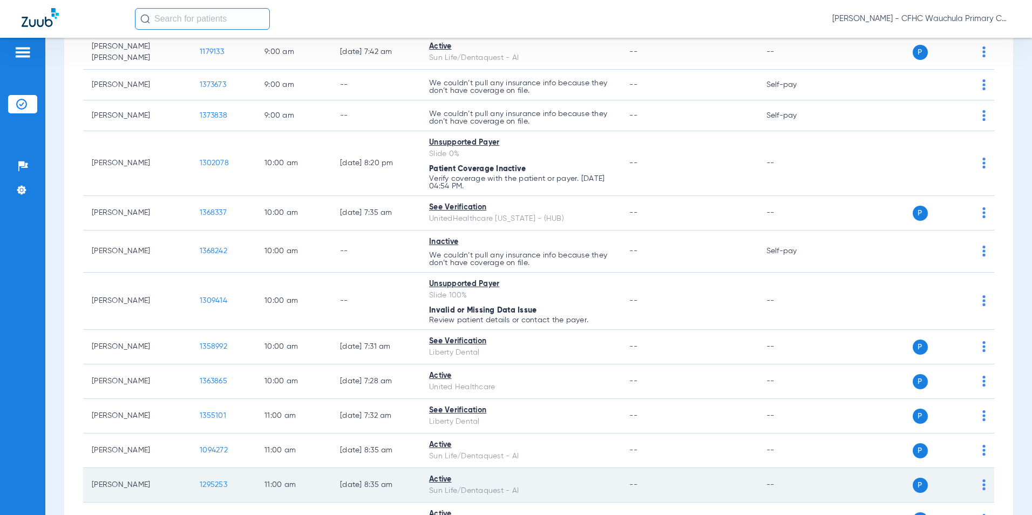
click at [206, 484] on span "1295253" at bounding box center [214, 485] width 28 height 8
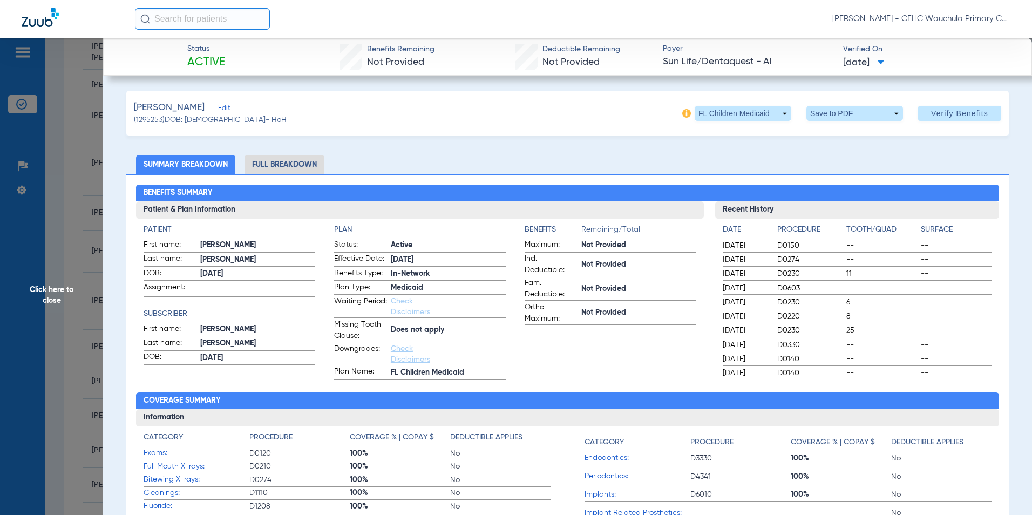
click at [300, 164] on li "Full Breakdown" at bounding box center [285, 164] width 80 height 19
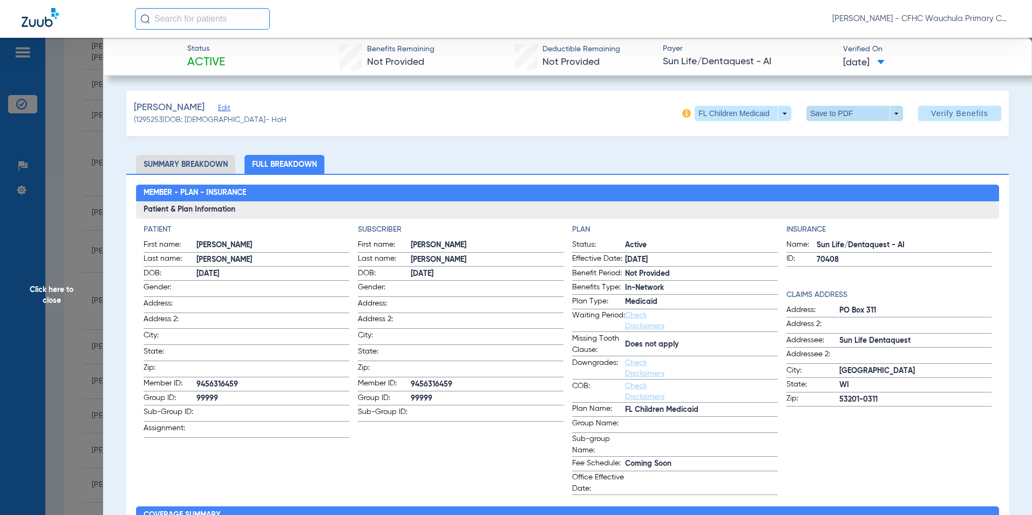
click at [844, 113] on span at bounding box center [855, 113] width 26 height 26
click at [816, 133] on mat-icon "insert_drive_file" at bounding box center [814, 135] width 13 height 13
click at [54, 291] on span "Click here to close" at bounding box center [51, 295] width 103 height 515
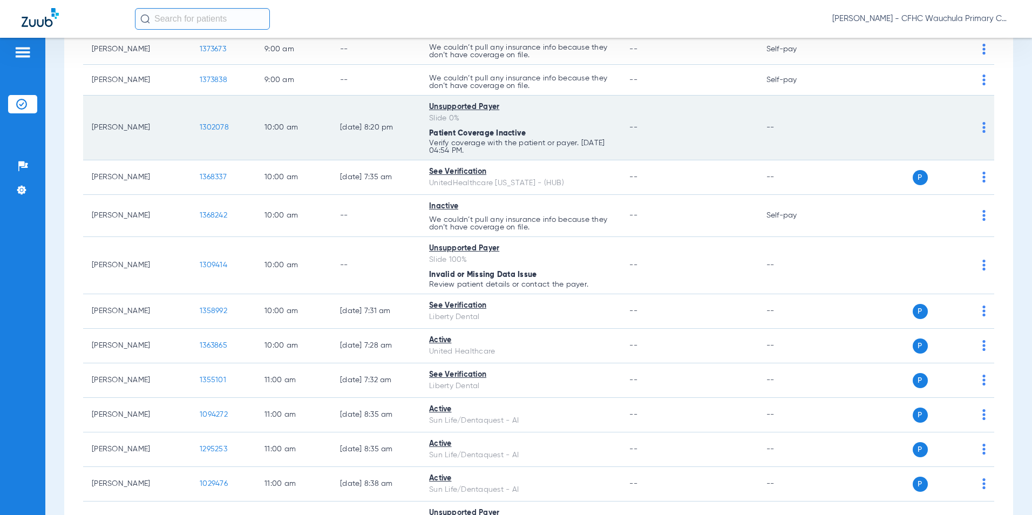
scroll to position [810, 0]
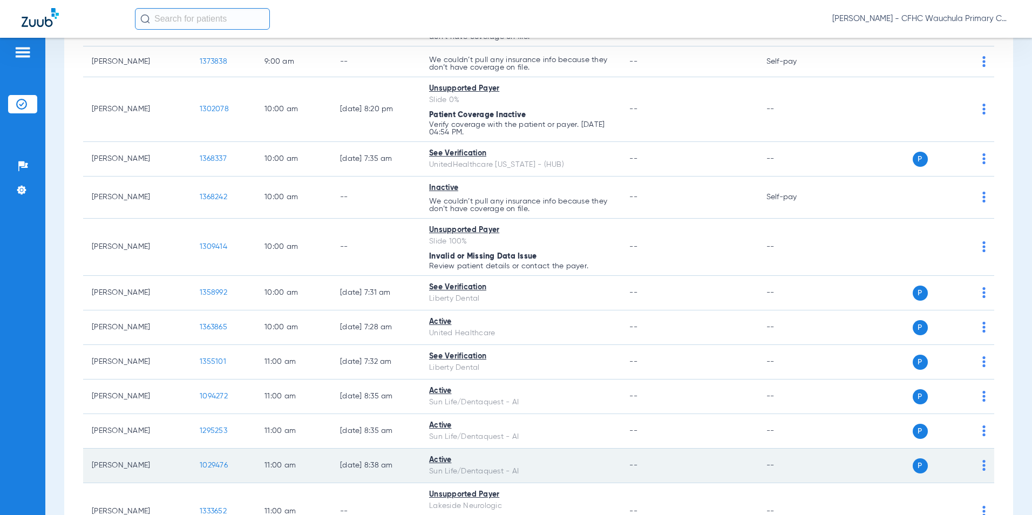
click at [215, 468] on span "1029476" at bounding box center [214, 466] width 28 height 8
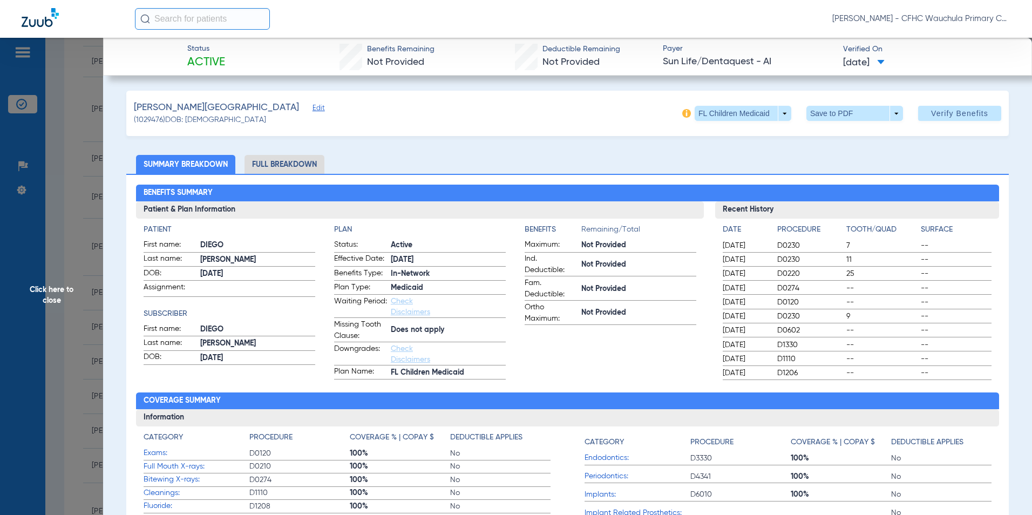
click at [282, 165] on li "Full Breakdown" at bounding box center [285, 164] width 80 height 19
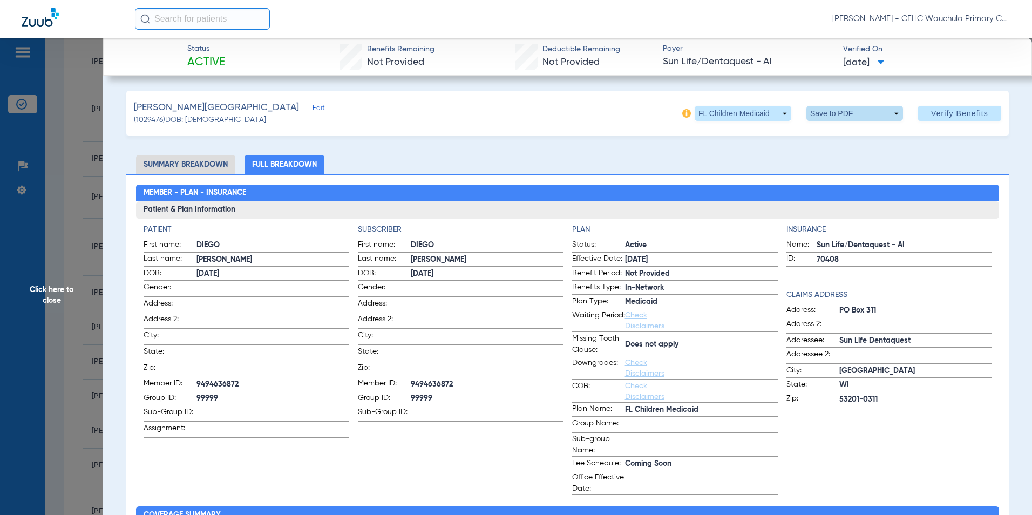
click at [828, 114] on span at bounding box center [855, 113] width 97 height 15
click at [440, 379] on div at bounding box center [516, 257] width 1032 height 515
click at [440, 379] on span "9494636872" at bounding box center [487, 384] width 153 height 11
copy span "9494636872"
click at [842, 117] on span at bounding box center [855, 113] width 26 height 26
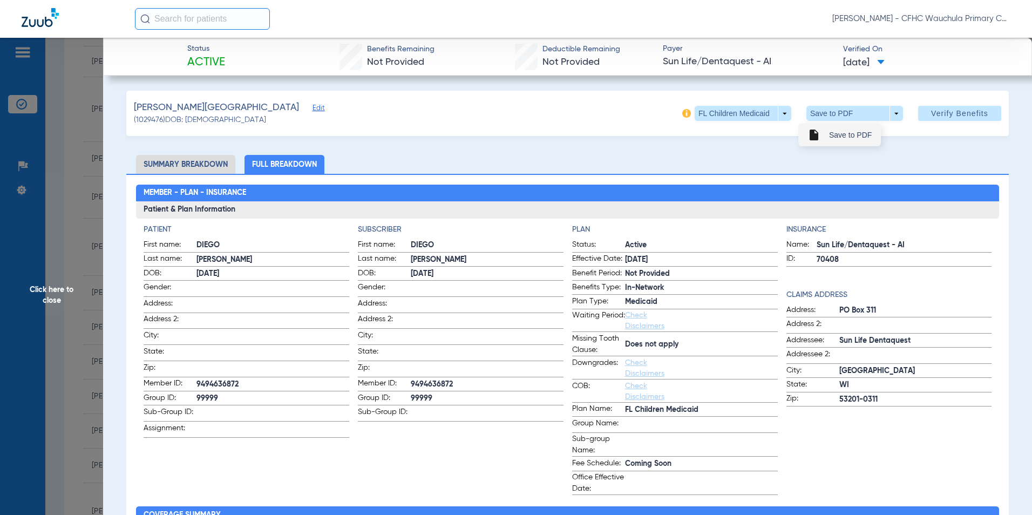
click at [829, 136] on span "Save to PDF" at bounding box center [850, 135] width 43 height 8
